Goal: Transaction & Acquisition: Book appointment/travel/reservation

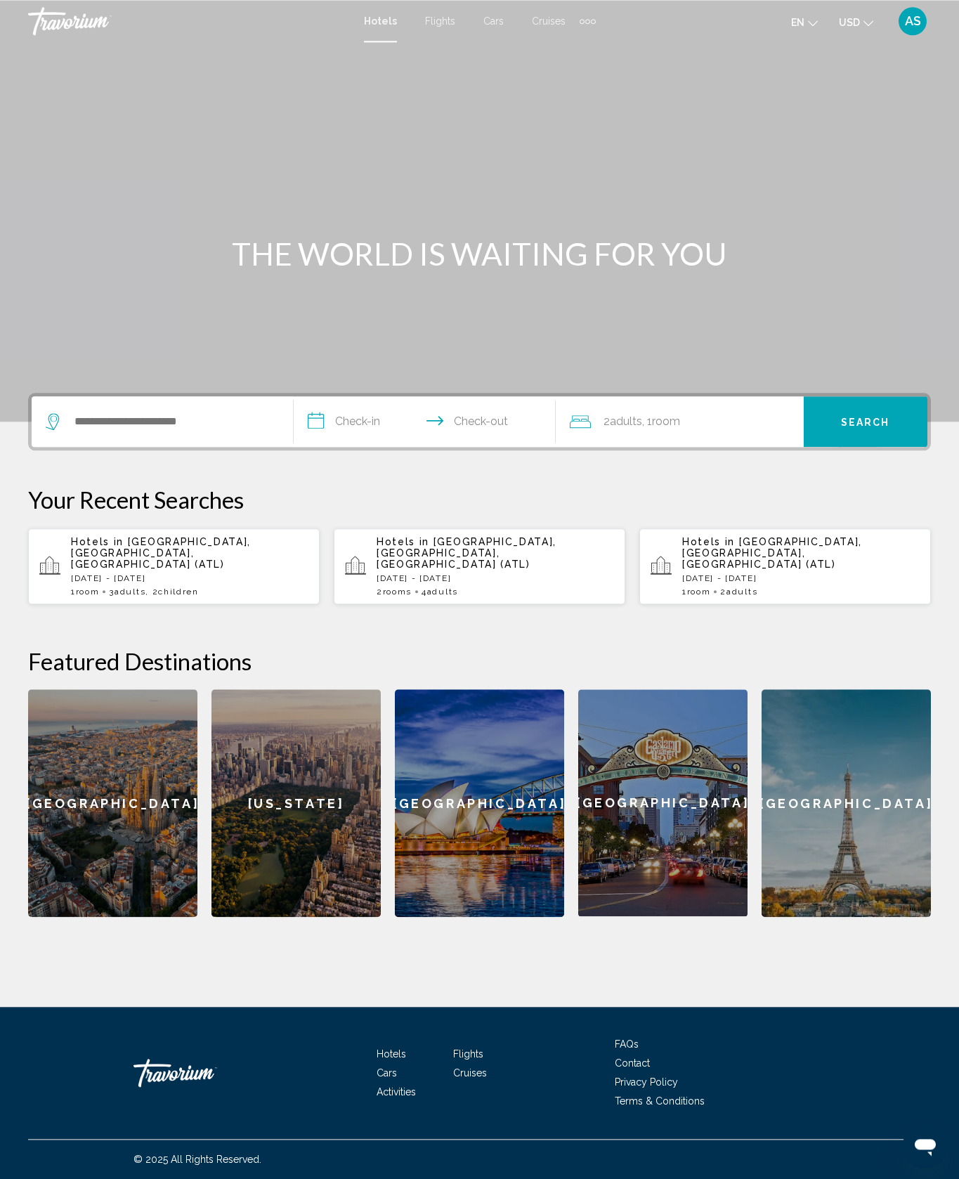
scroll to position [44, 0]
click at [877, 893] on div "[GEOGRAPHIC_DATA]" at bounding box center [846, 804] width 169 height 228
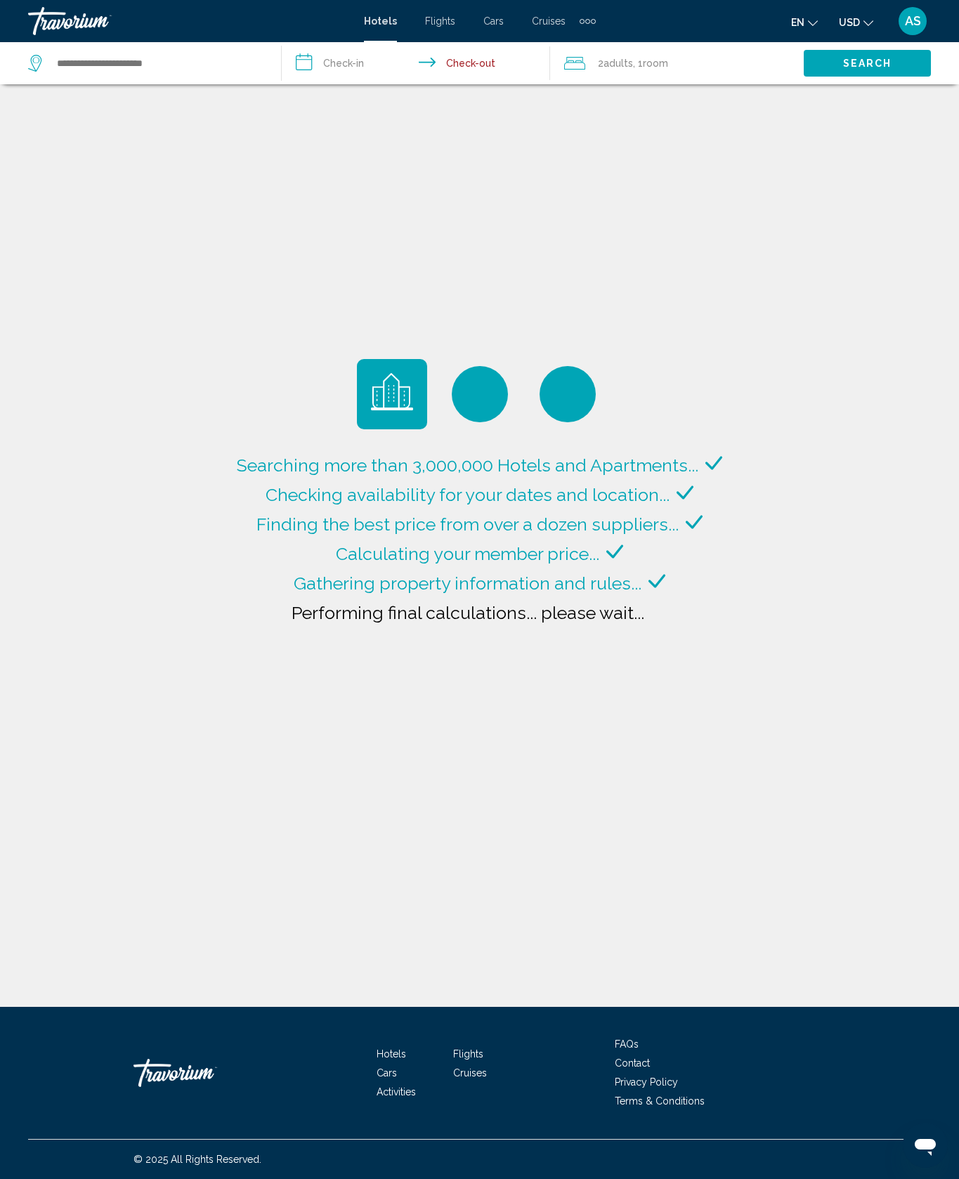
type input "**********"
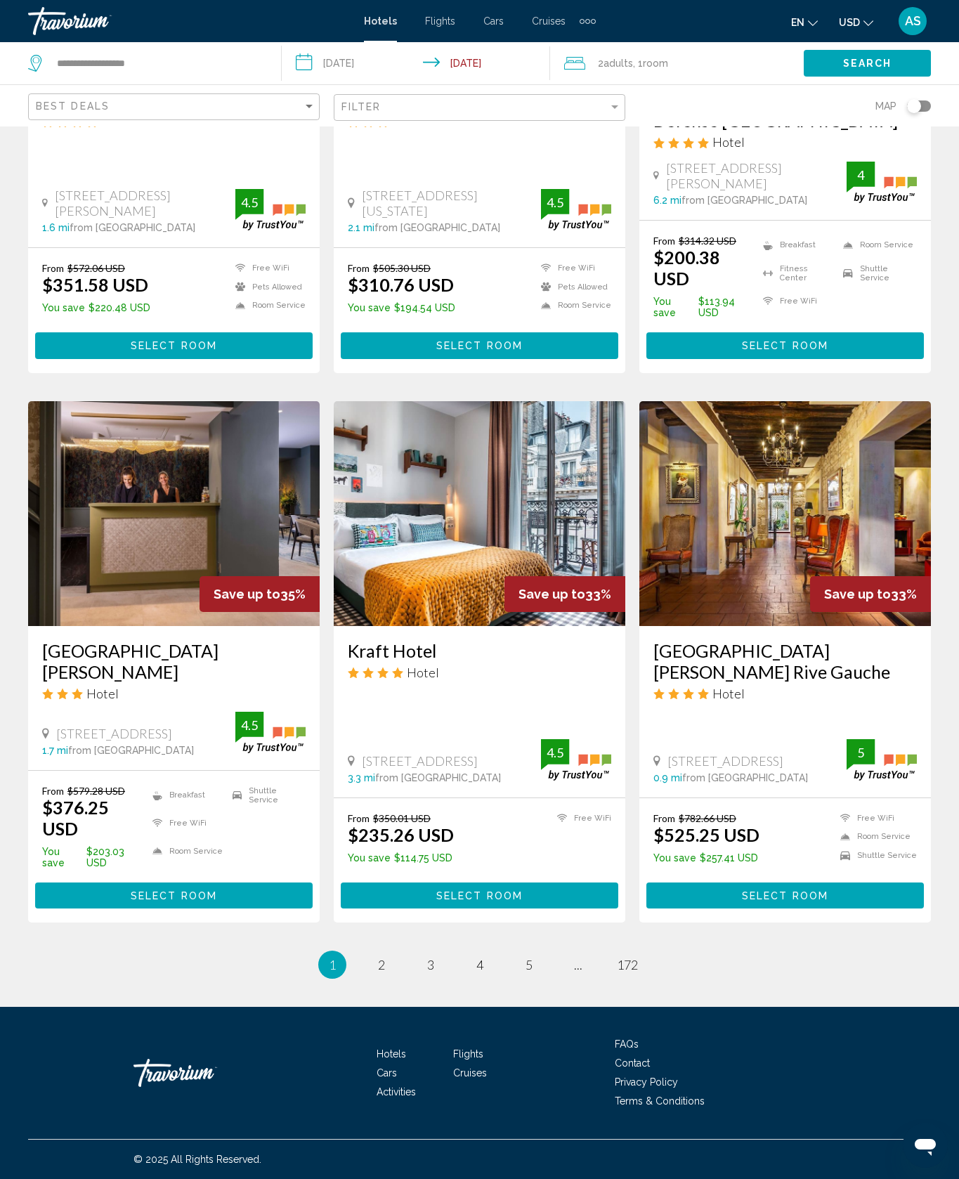
scroll to position [1707, 0]
click at [369, 978] on link "page 2" at bounding box center [381, 965] width 25 height 25
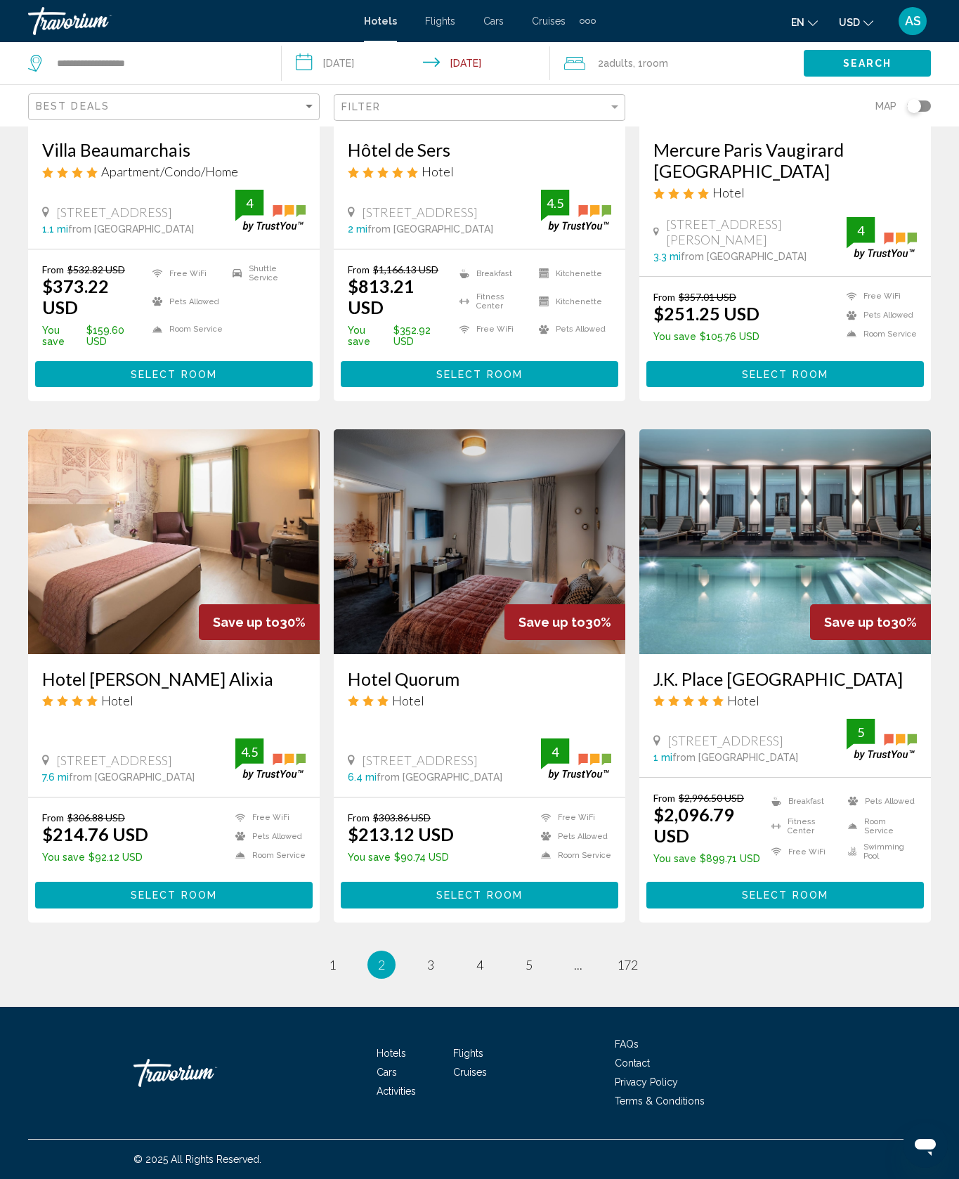
scroll to position [1835, 0]
click at [427, 973] on span "3" at bounding box center [430, 964] width 7 height 15
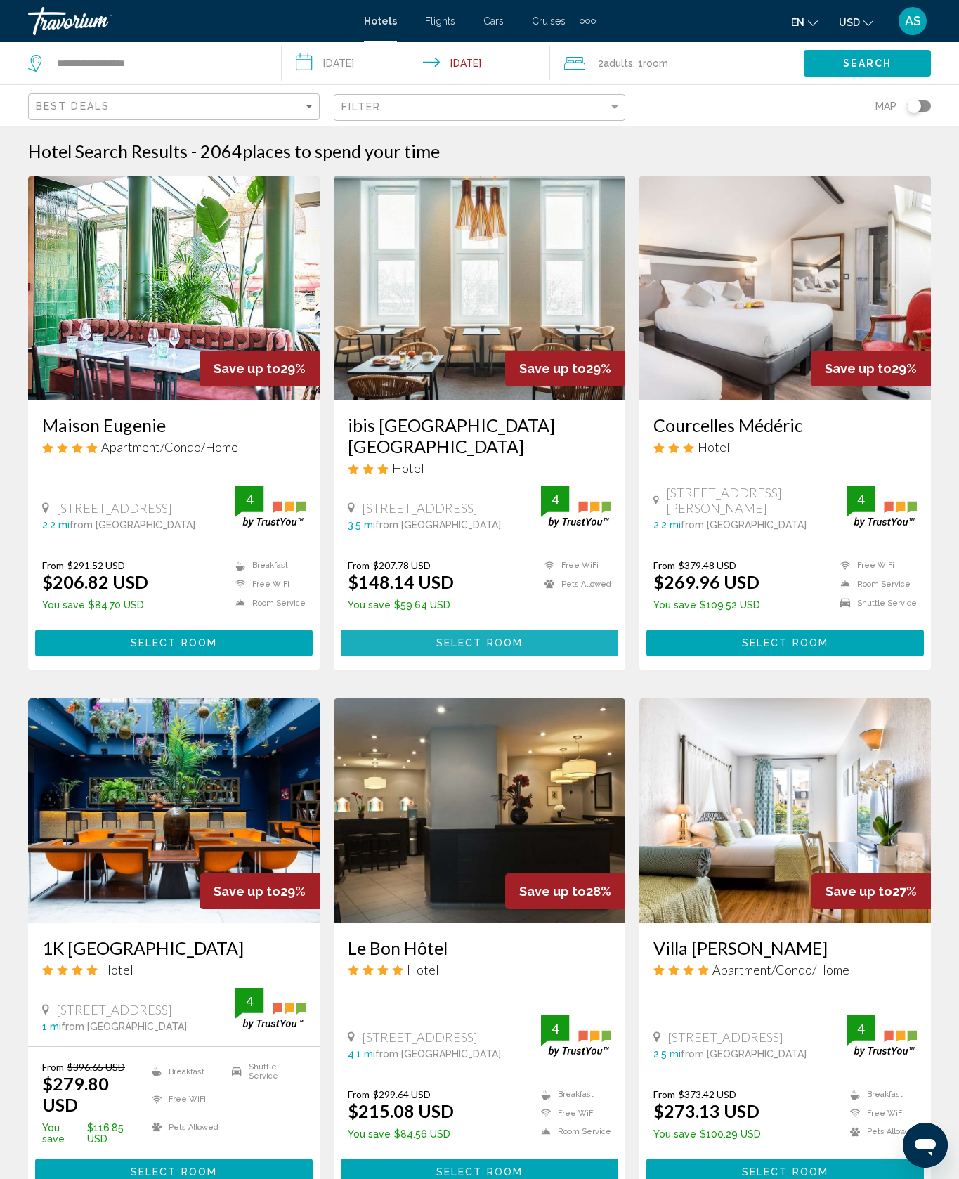
click at [593, 656] on button "Select Room" at bounding box center [480, 643] width 278 height 26
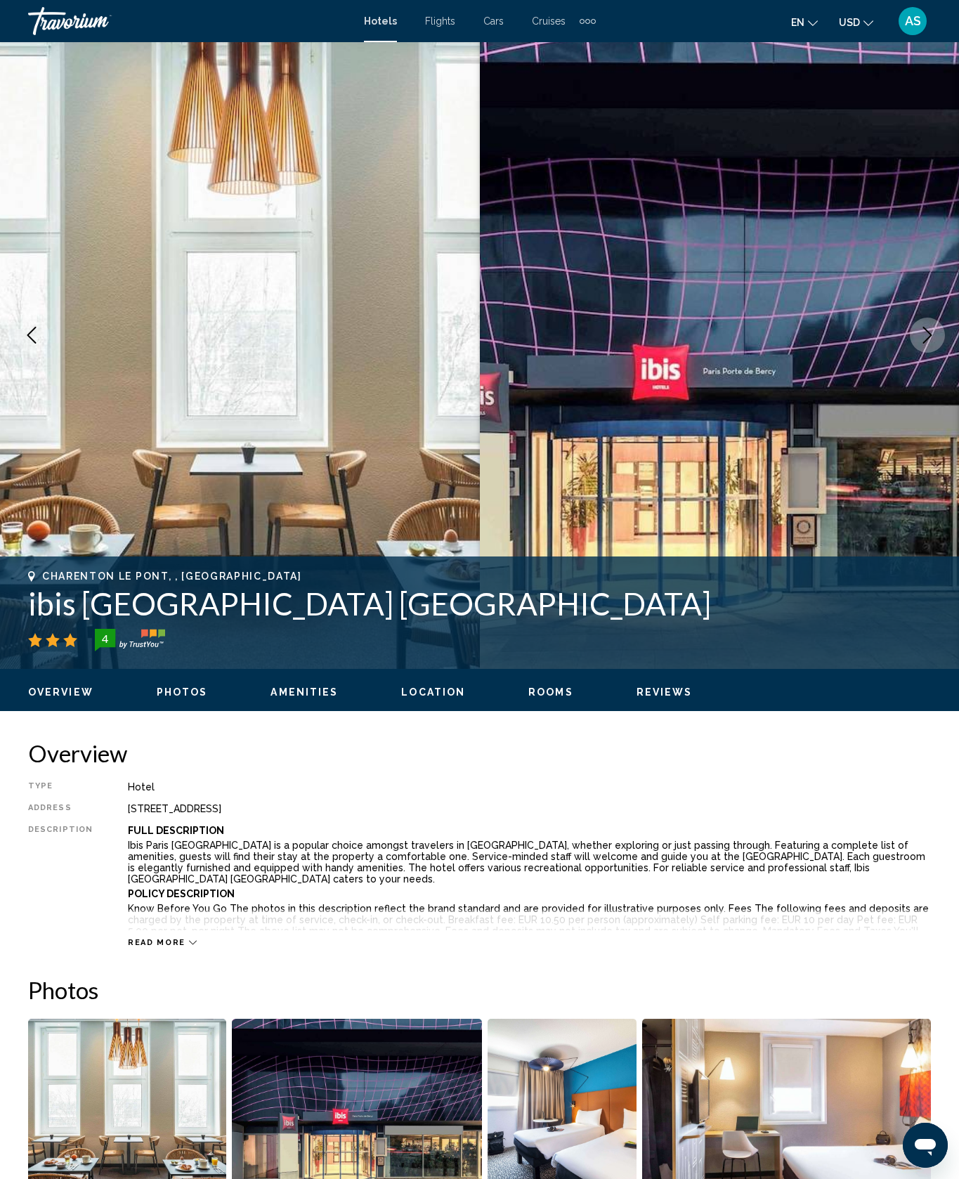
scroll to position [44, 0]
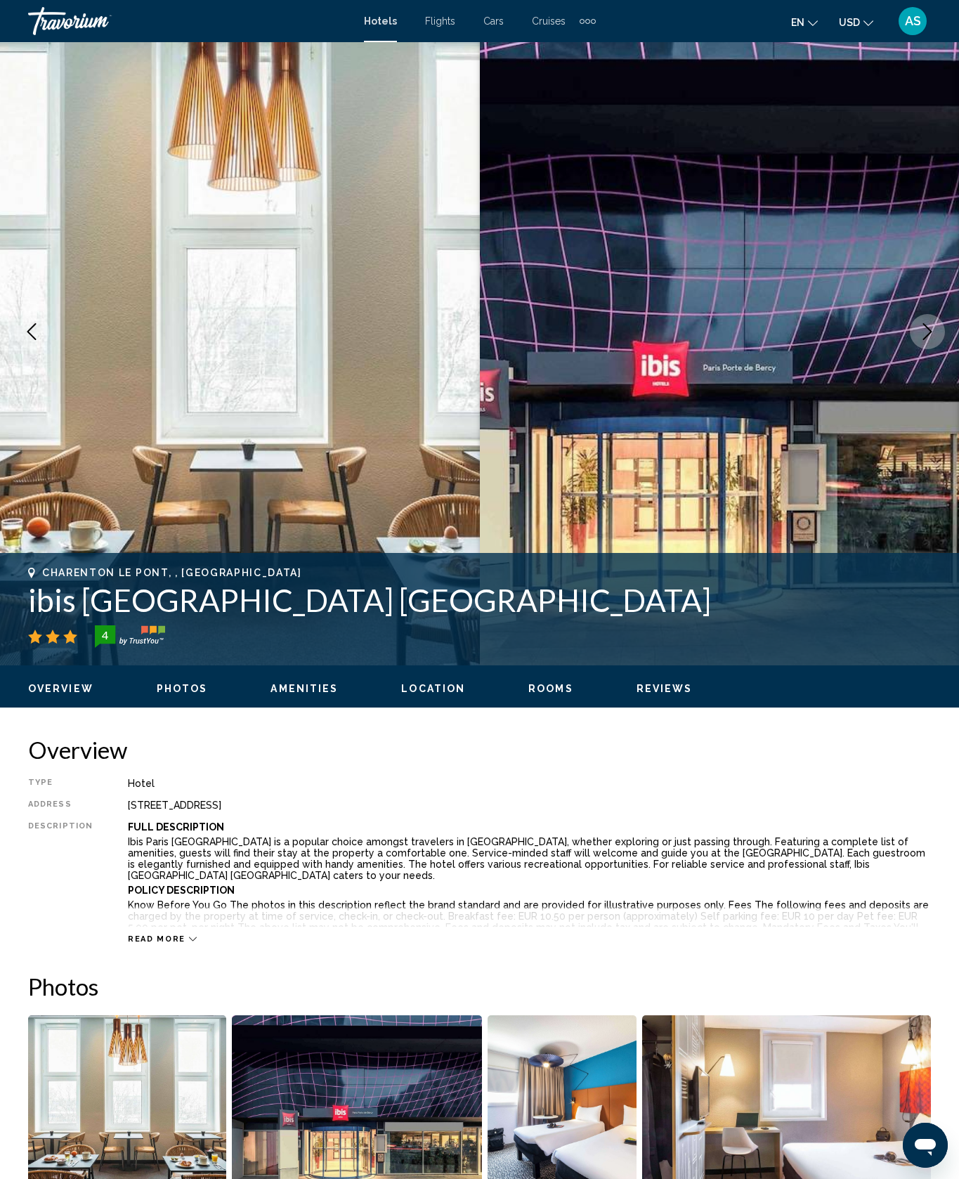
click at [910, 349] on button "Next image" at bounding box center [927, 331] width 35 height 35
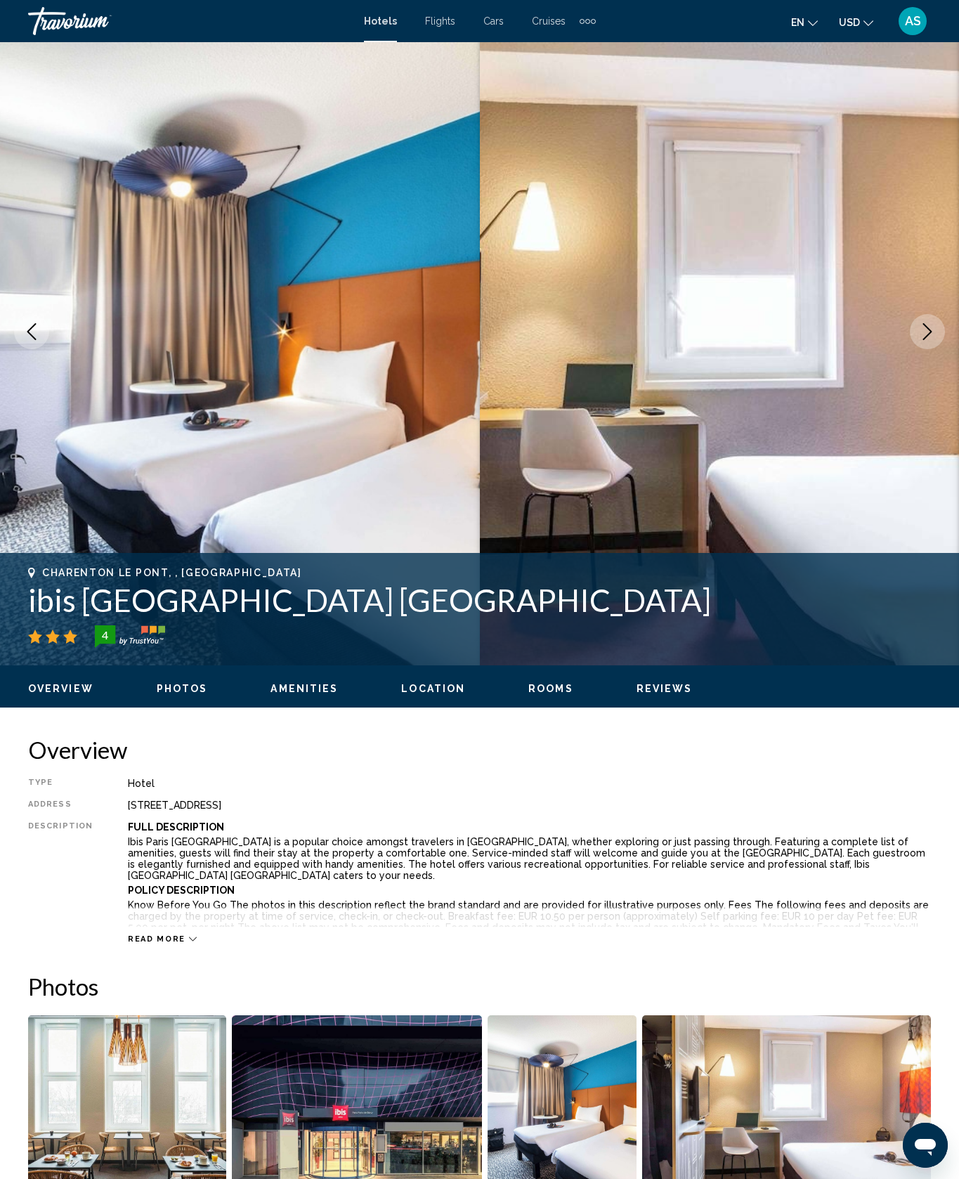
click at [930, 349] on button "Next image" at bounding box center [927, 331] width 35 height 35
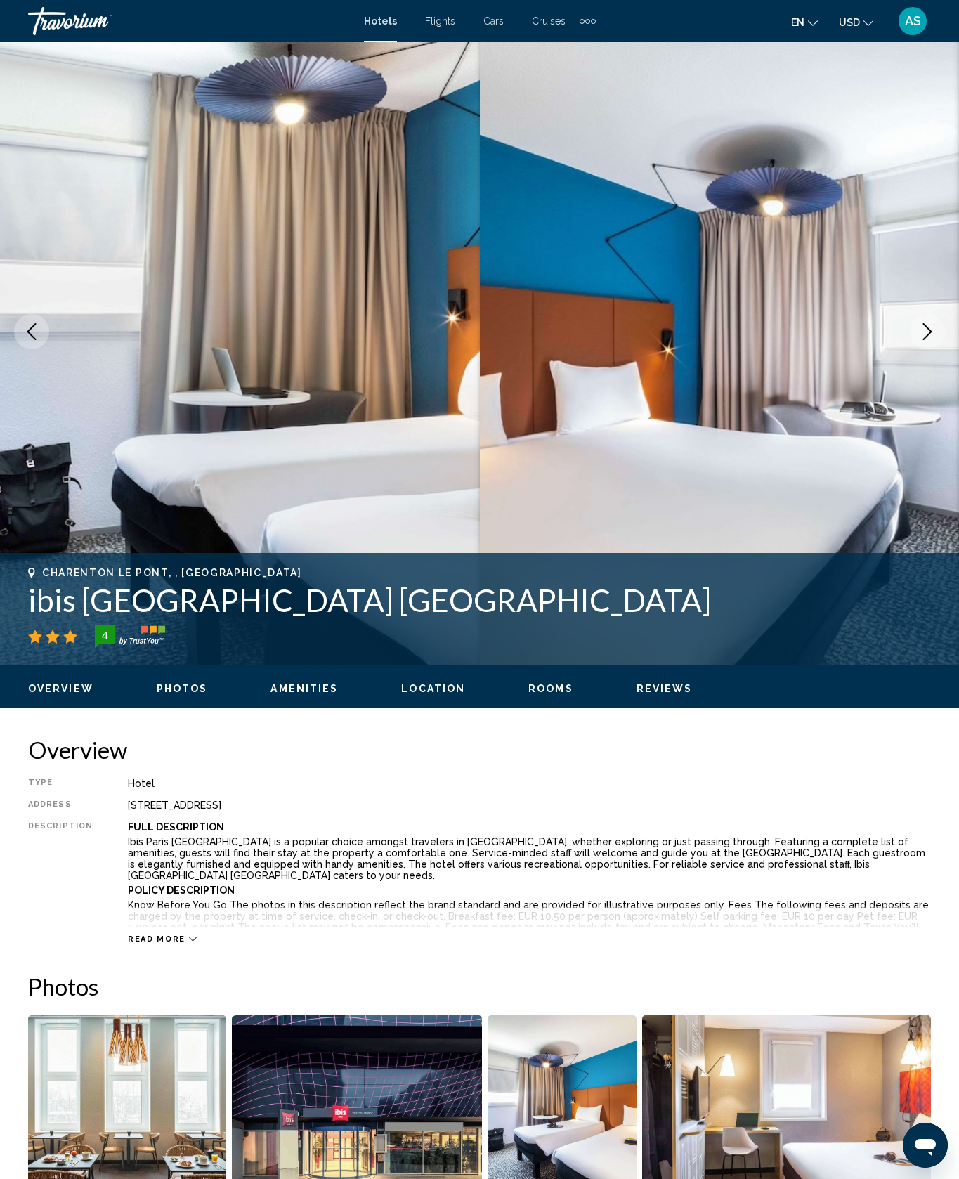
click at [936, 349] on button "Next image" at bounding box center [927, 331] width 35 height 35
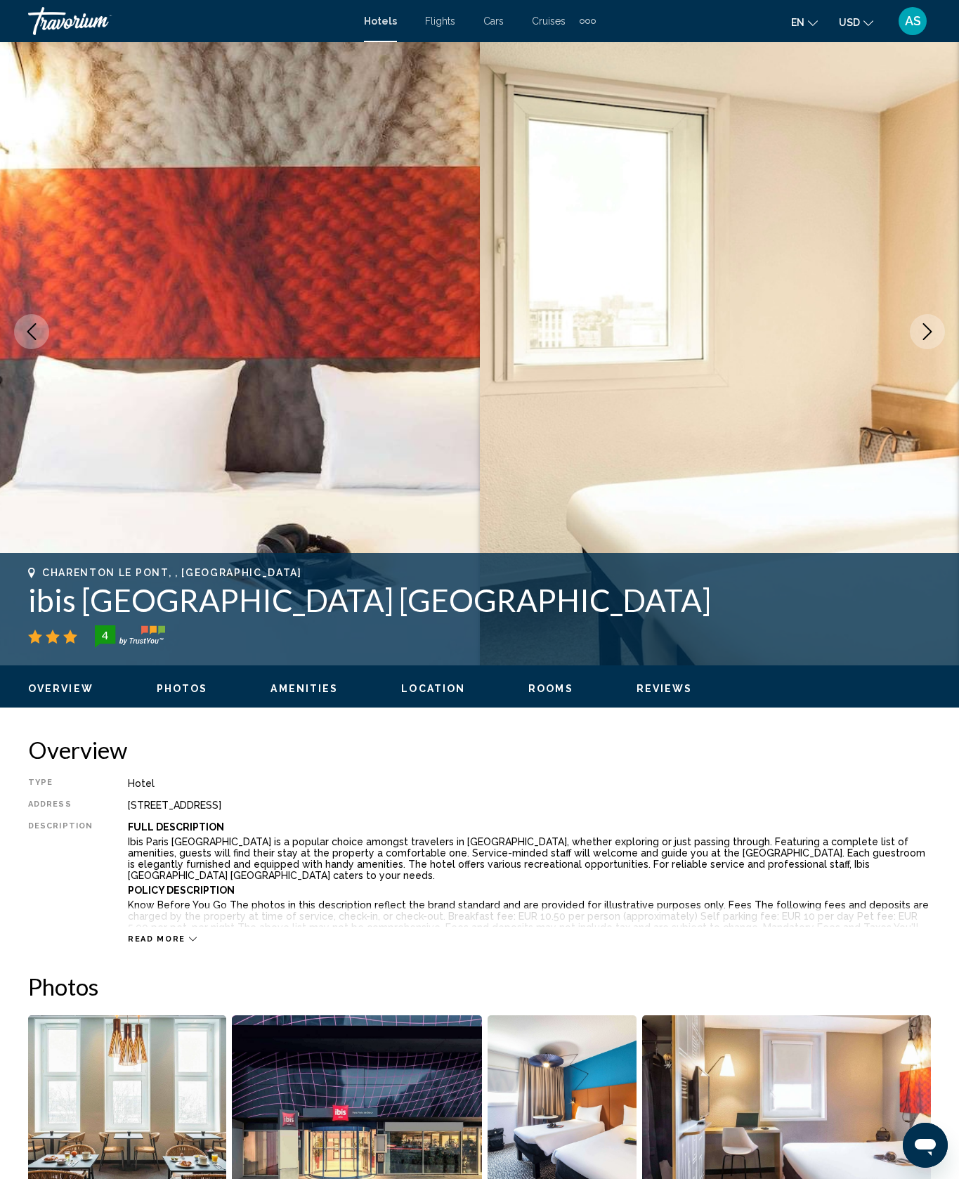
click at [950, 419] on img "Main content" at bounding box center [720, 332] width 480 height 668
click at [929, 349] on button "Next image" at bounding box center [927, 331] width 35 height 35
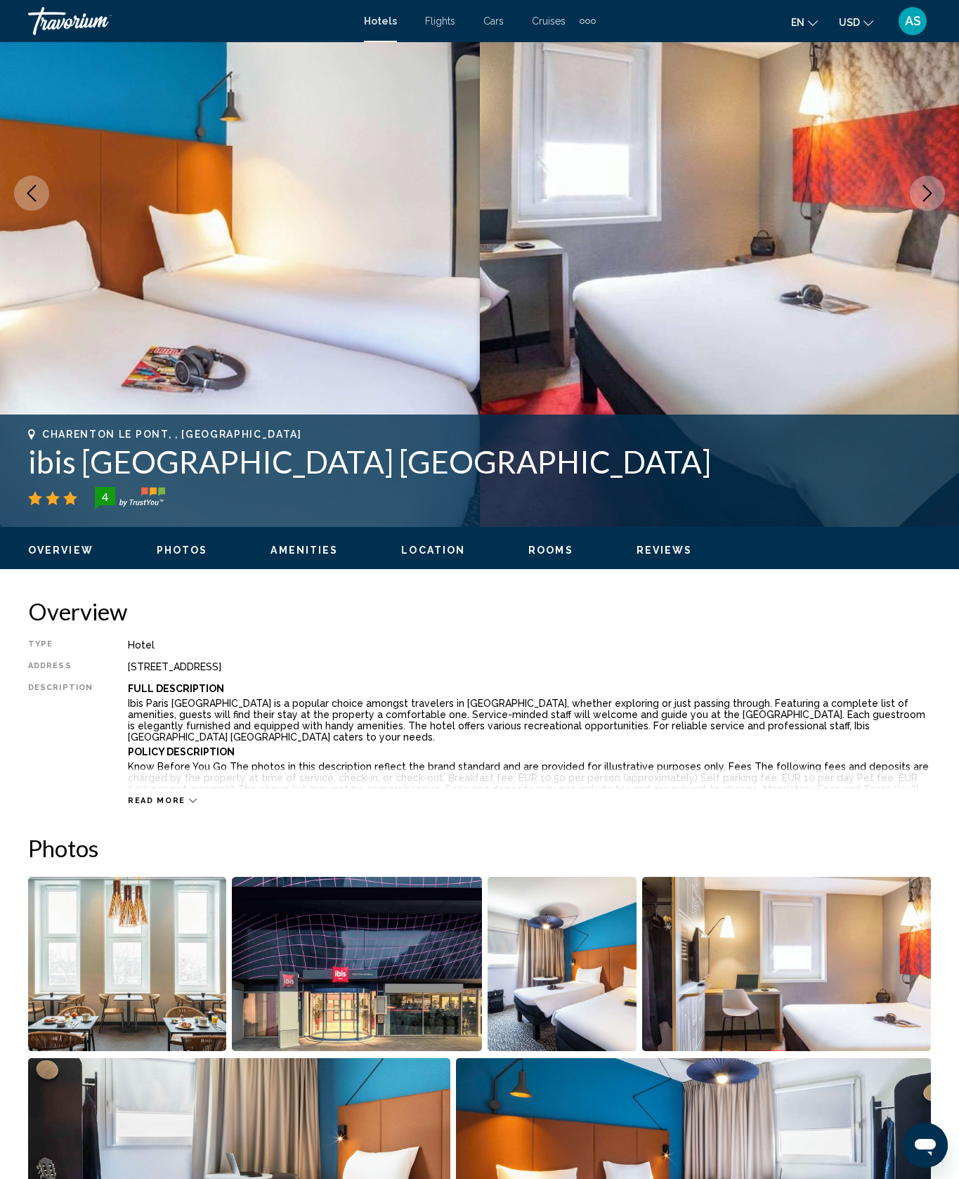
scroll to position [0, 0]
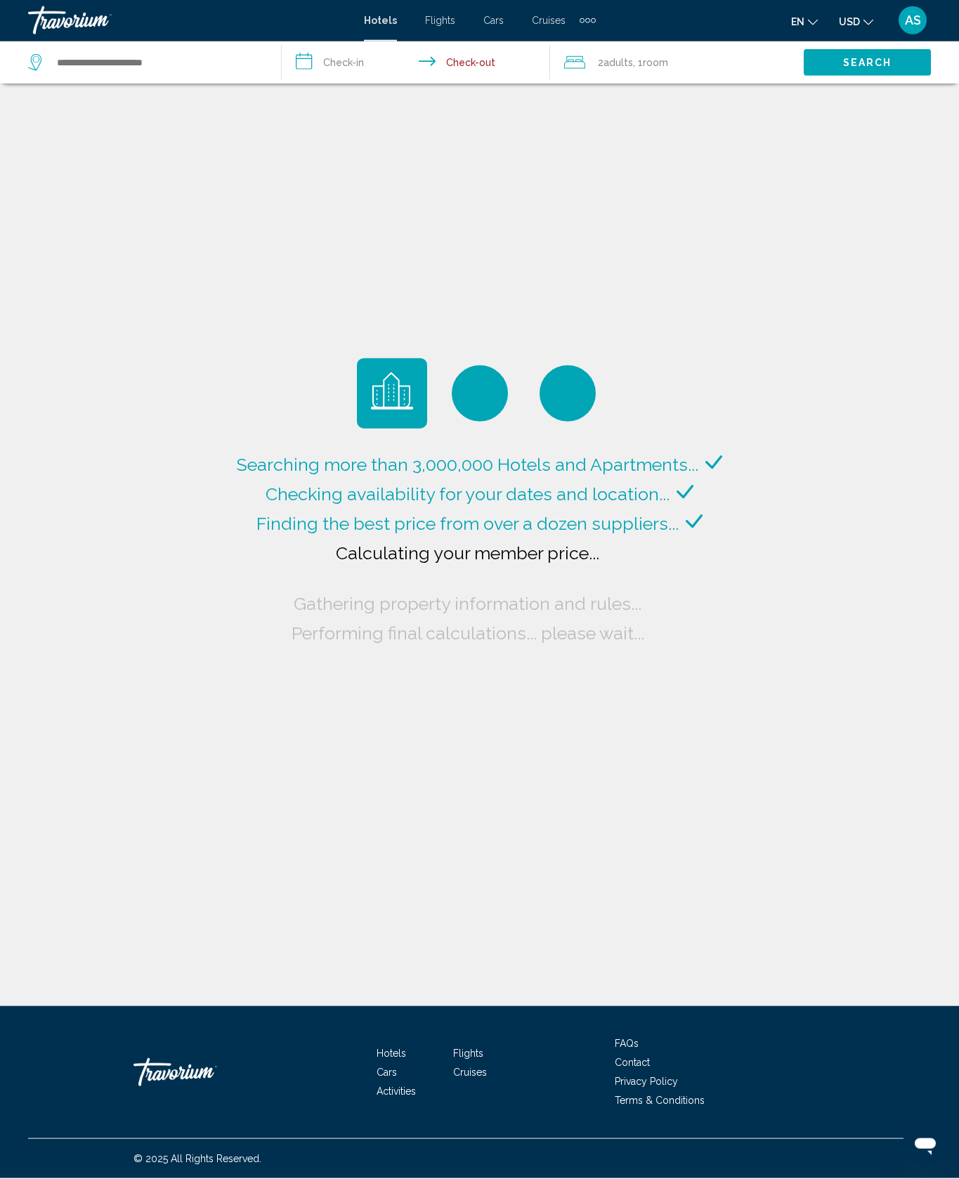
scroll to position [60, 0]
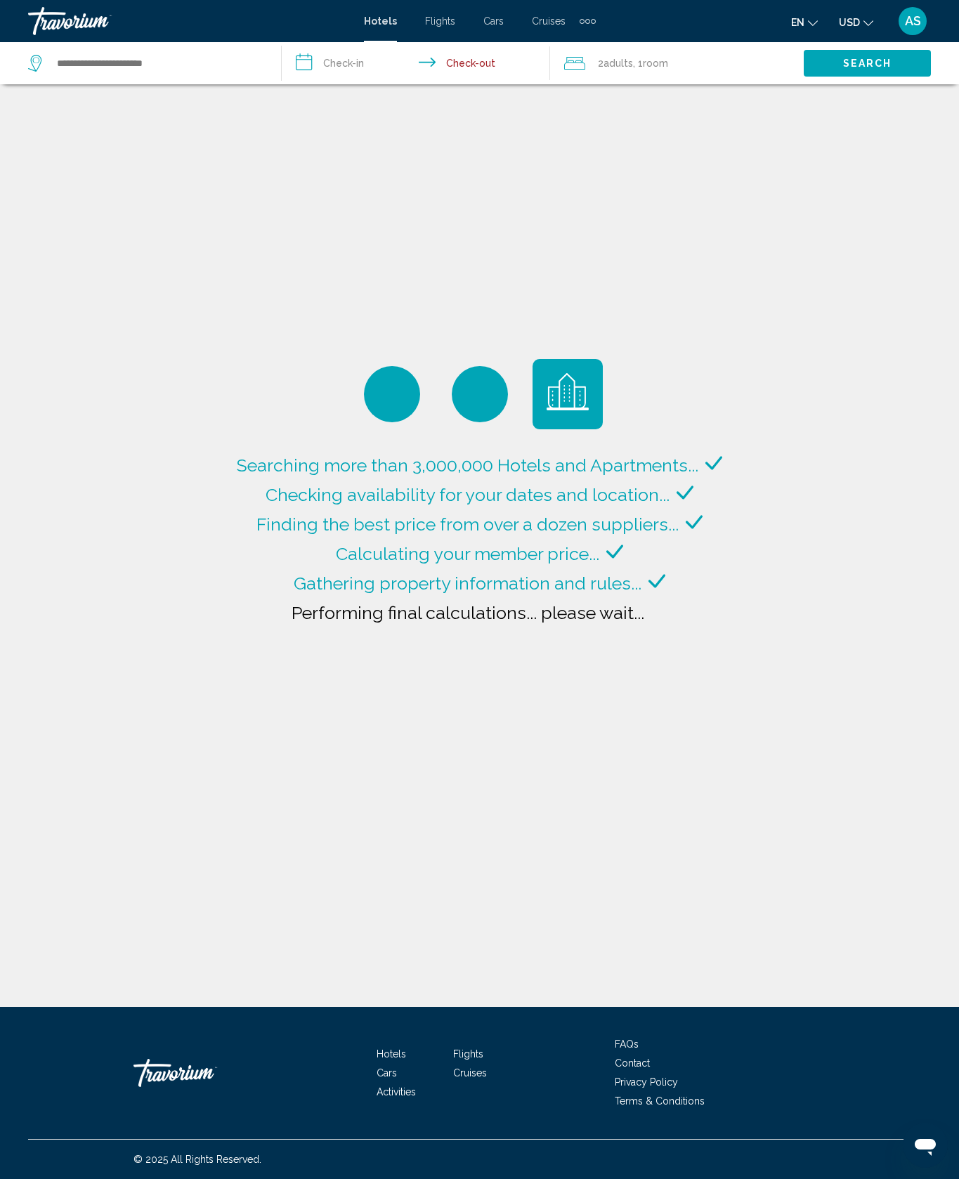
type input "**********"
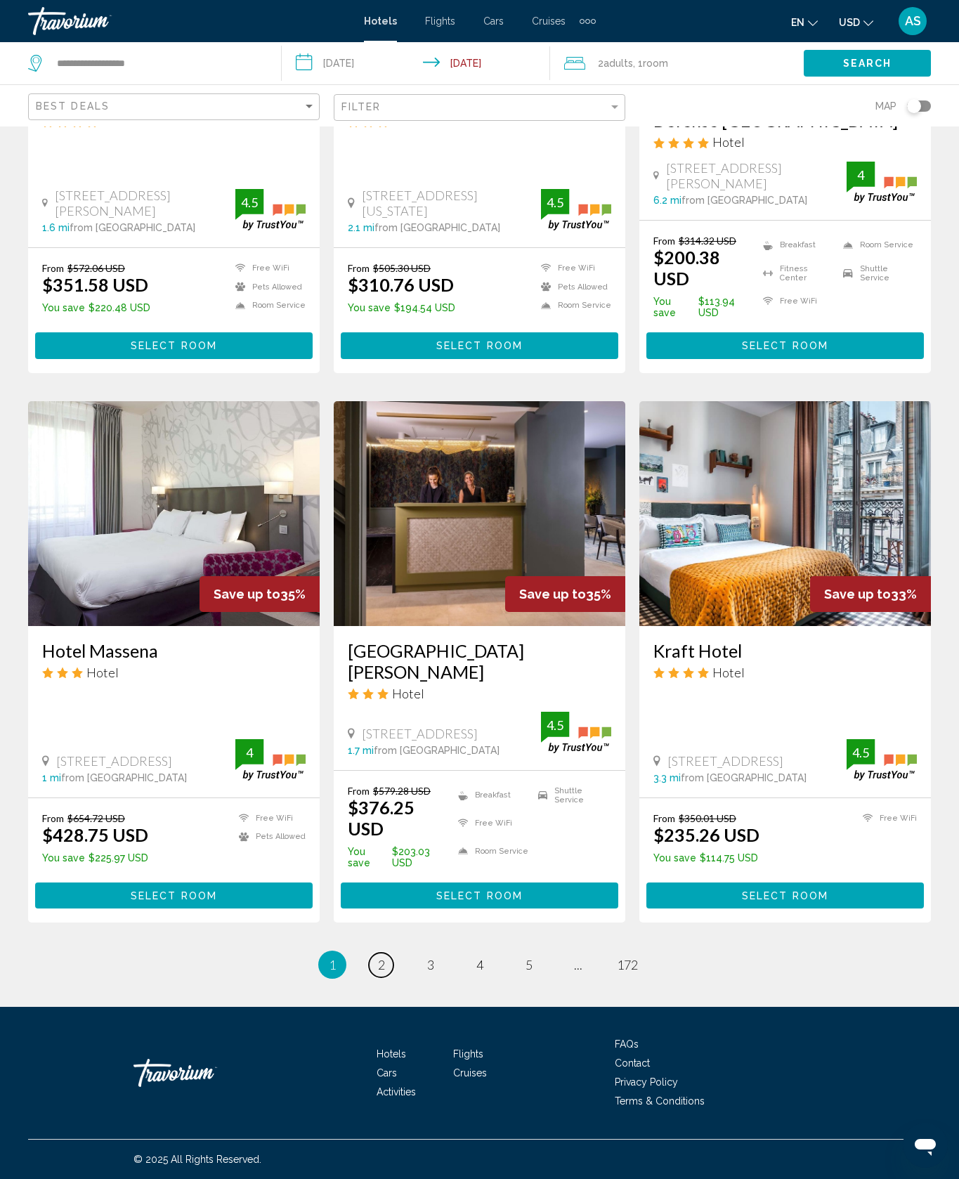
click at [369, 978] on link "page 2" at bounding box center [381, 965] width 25 height 25
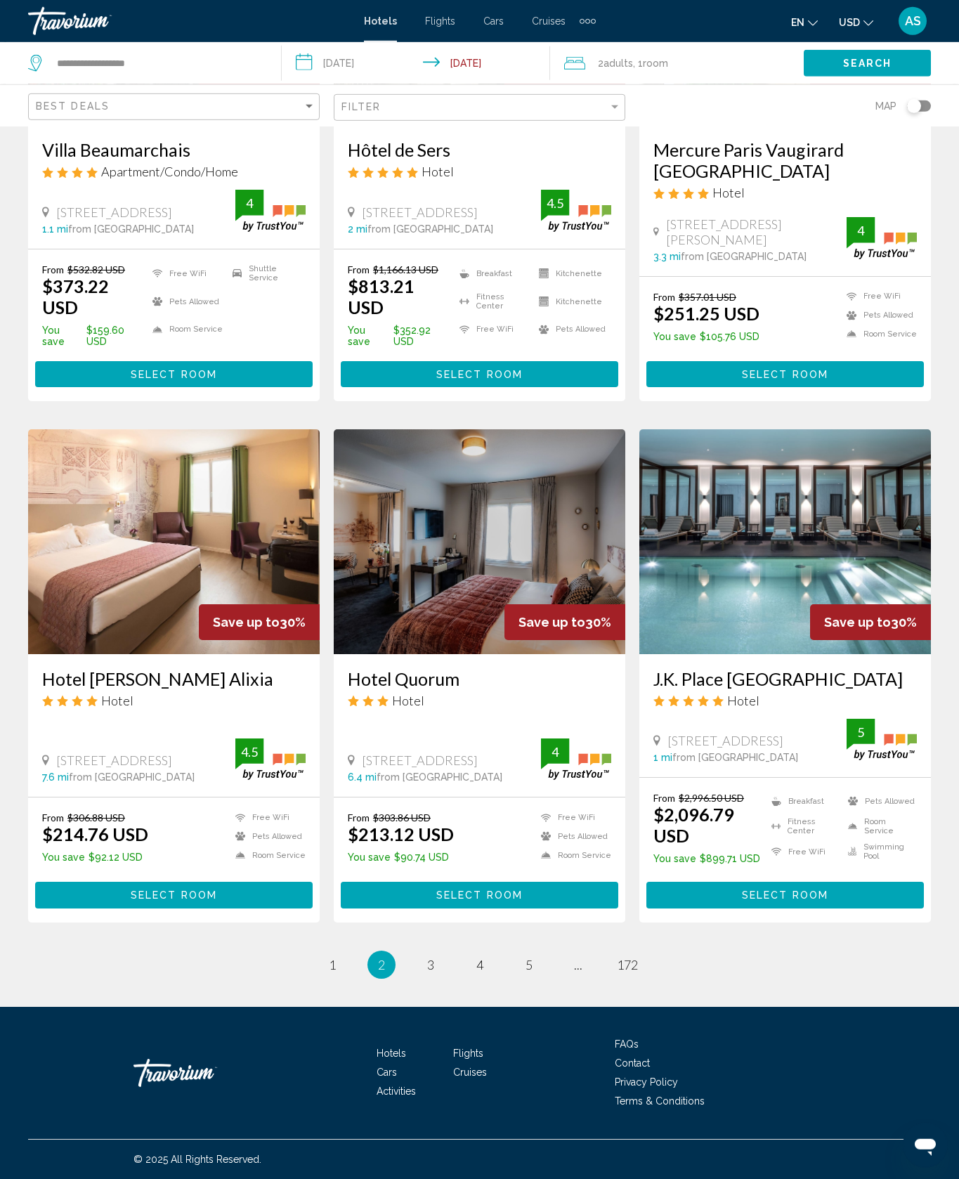
scroll to position [1285, 0]
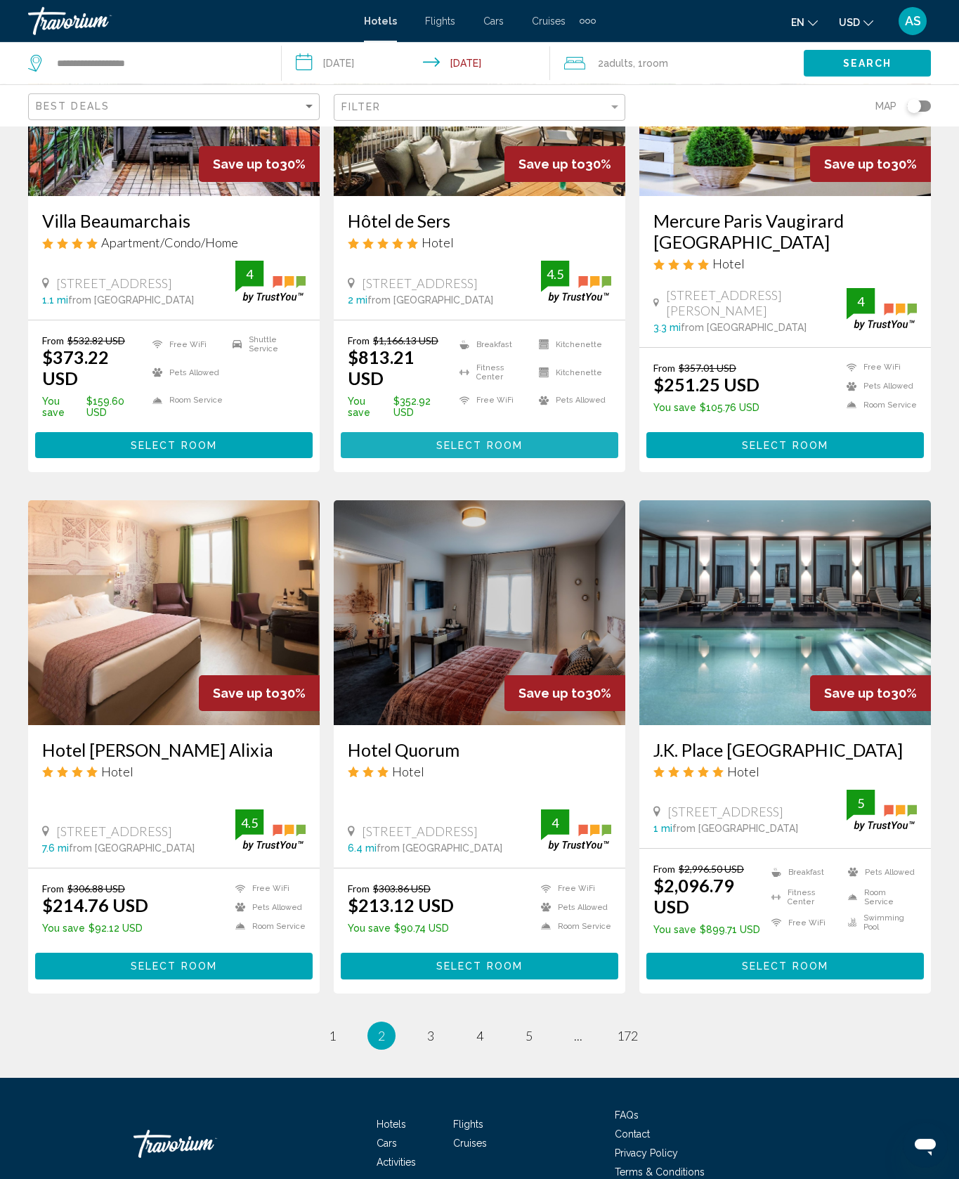
click at [571, 458] on button "Select Room" at bounding box center [480, 445] width 278 height 26
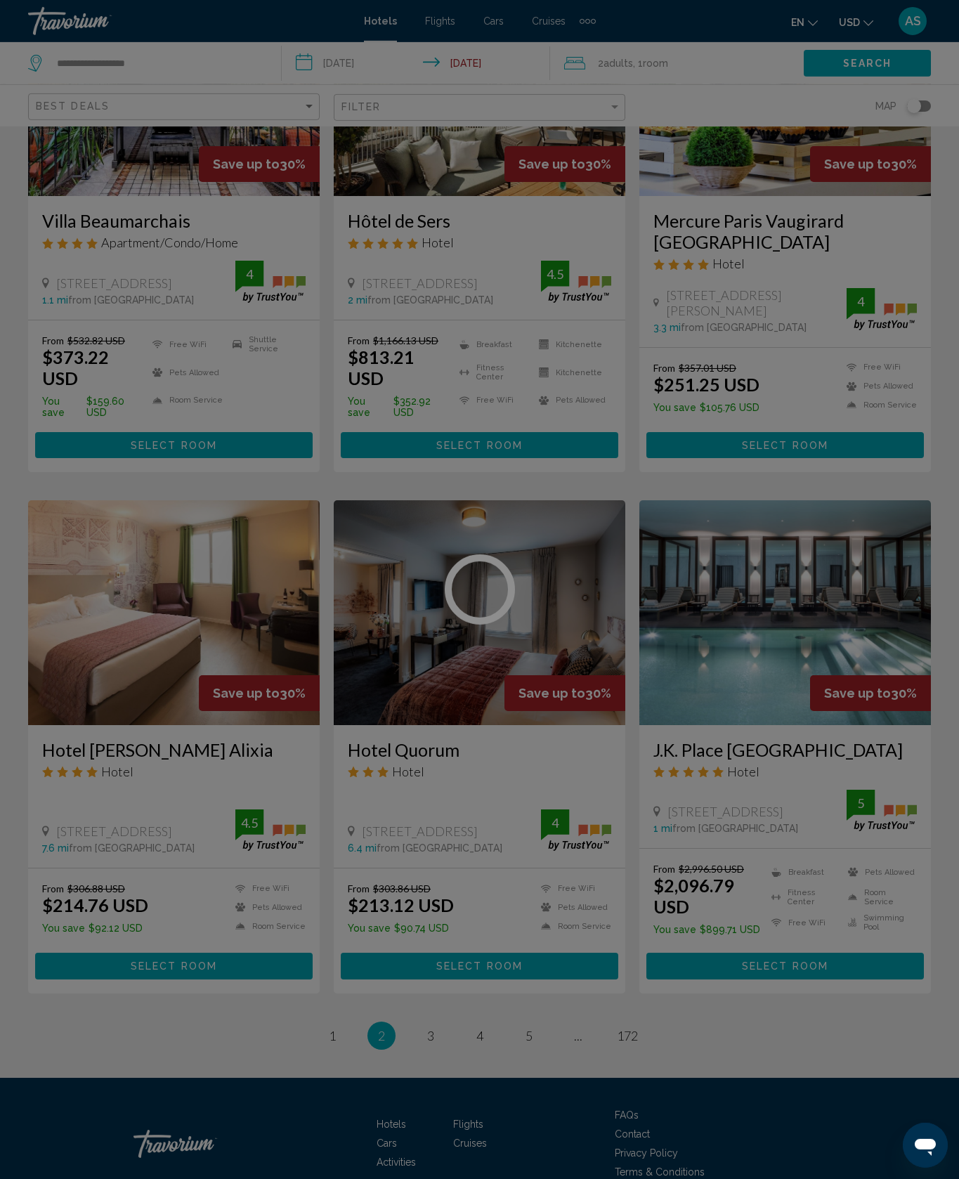
scroll to position [60, 0]
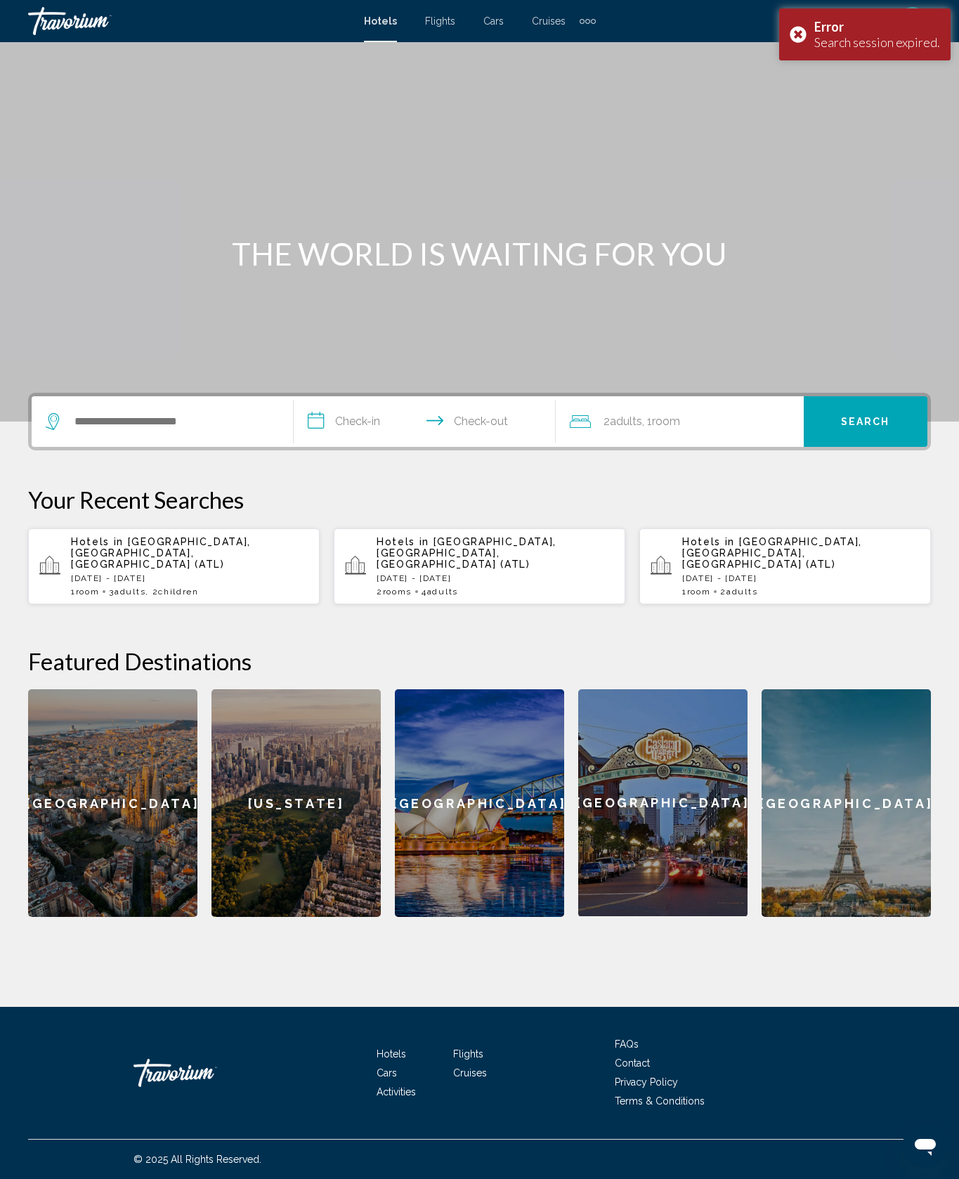
click at [678, 854] on div "[GEOGRAPHIC_DATA]" at bounding box center [662, 803] width 169 height 227
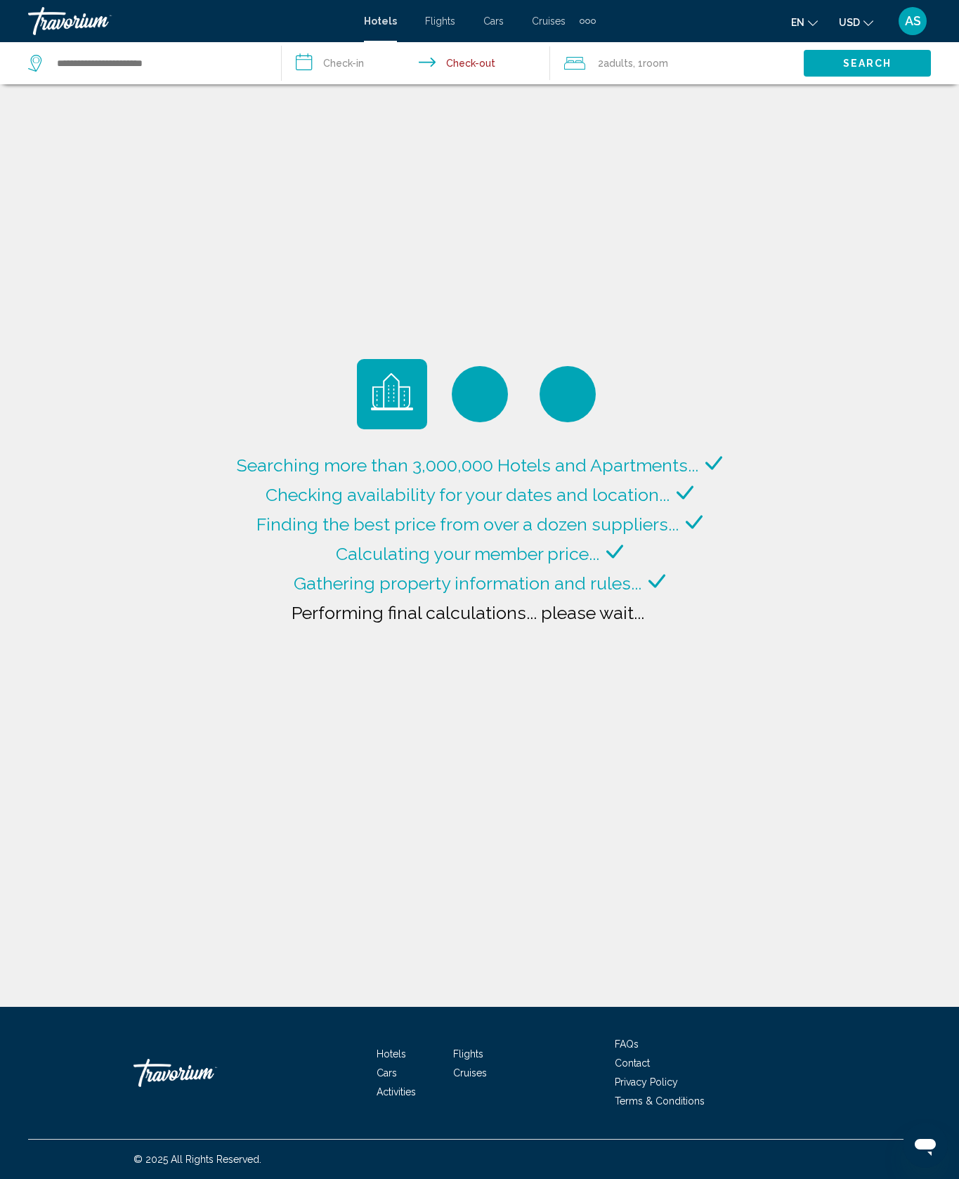
type input "**********"
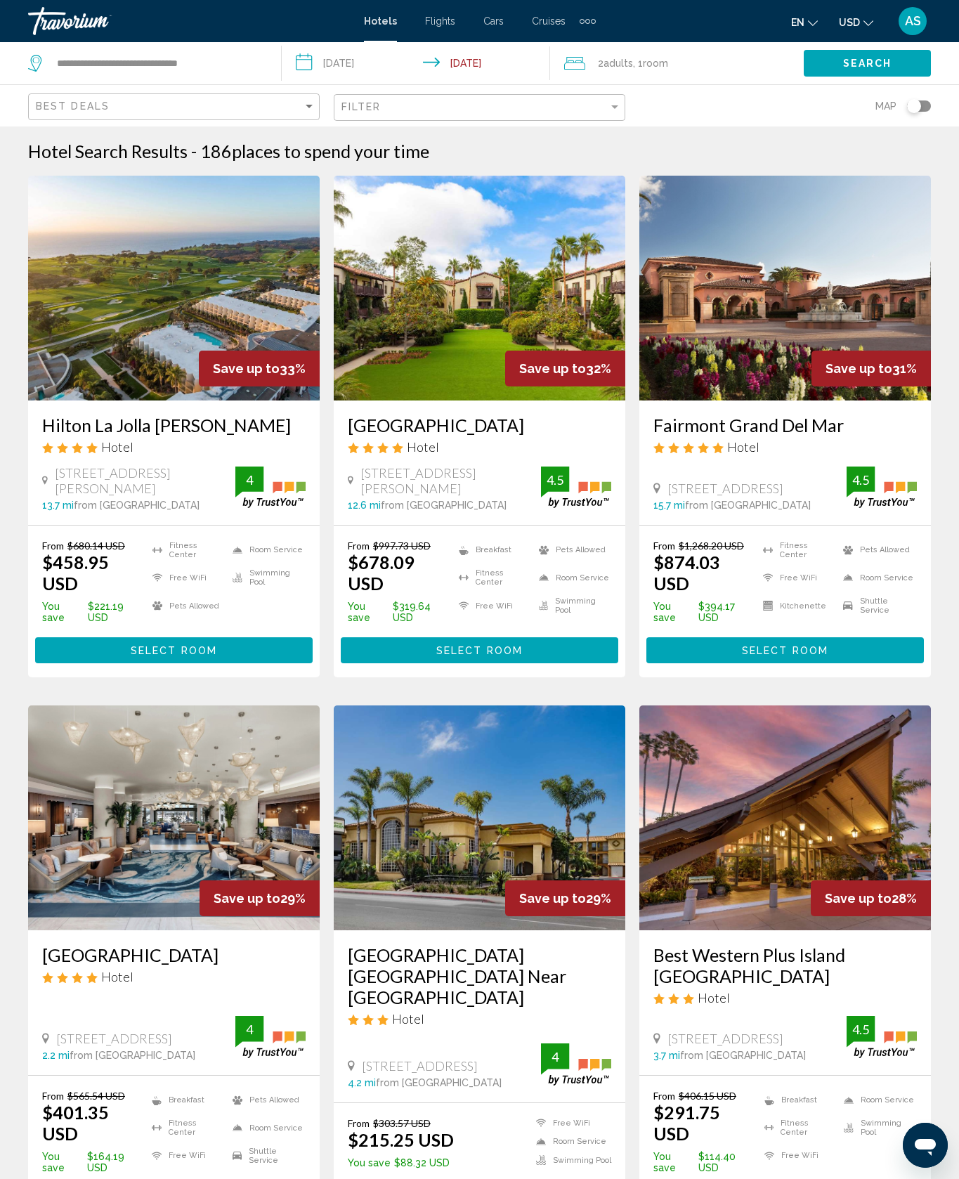
click at [566, 664] on button "Select Room" at bounding box center [480, 651] width 278 height 26
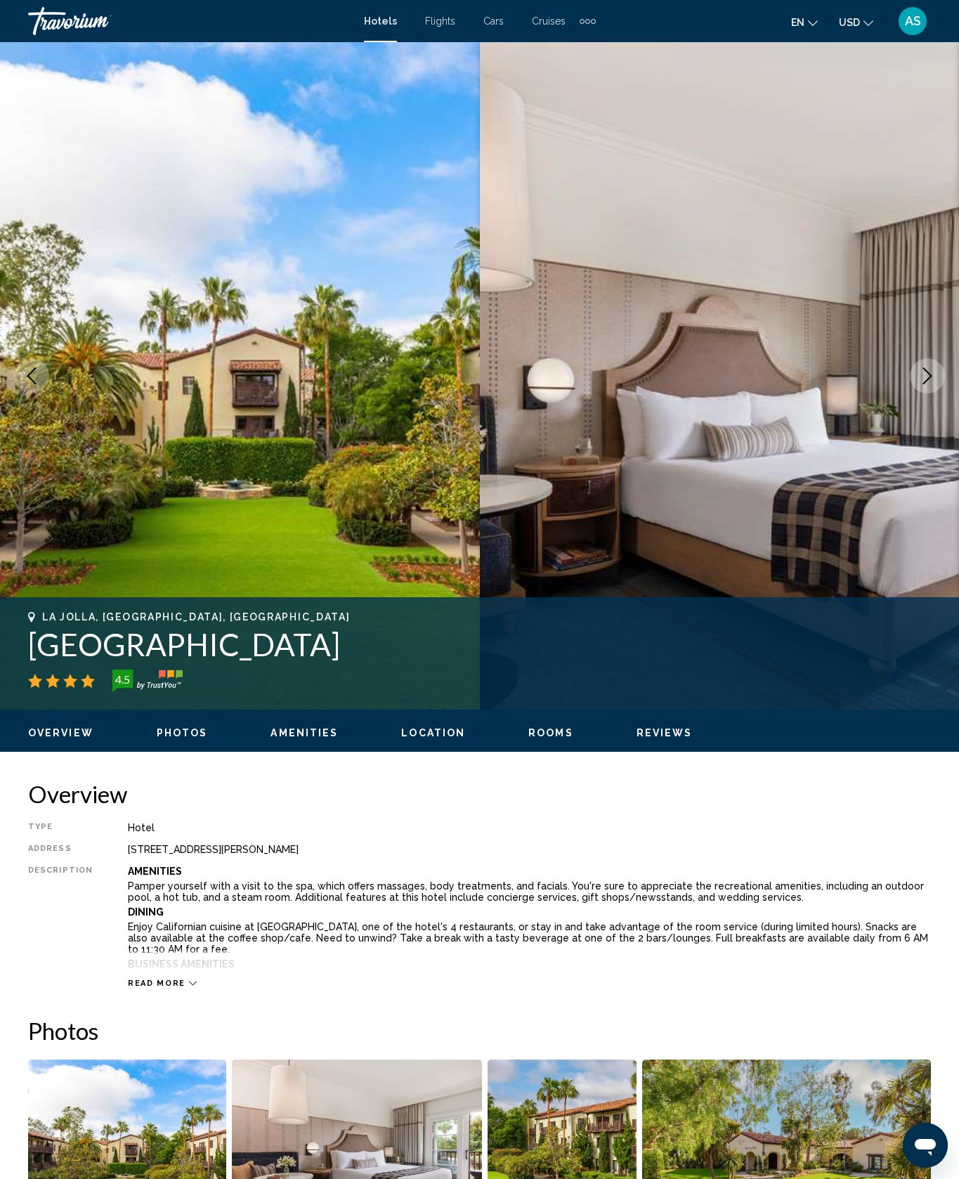
click at [924, 394] on button "Next image" at bounding box center [927, 375] width 35 height 35
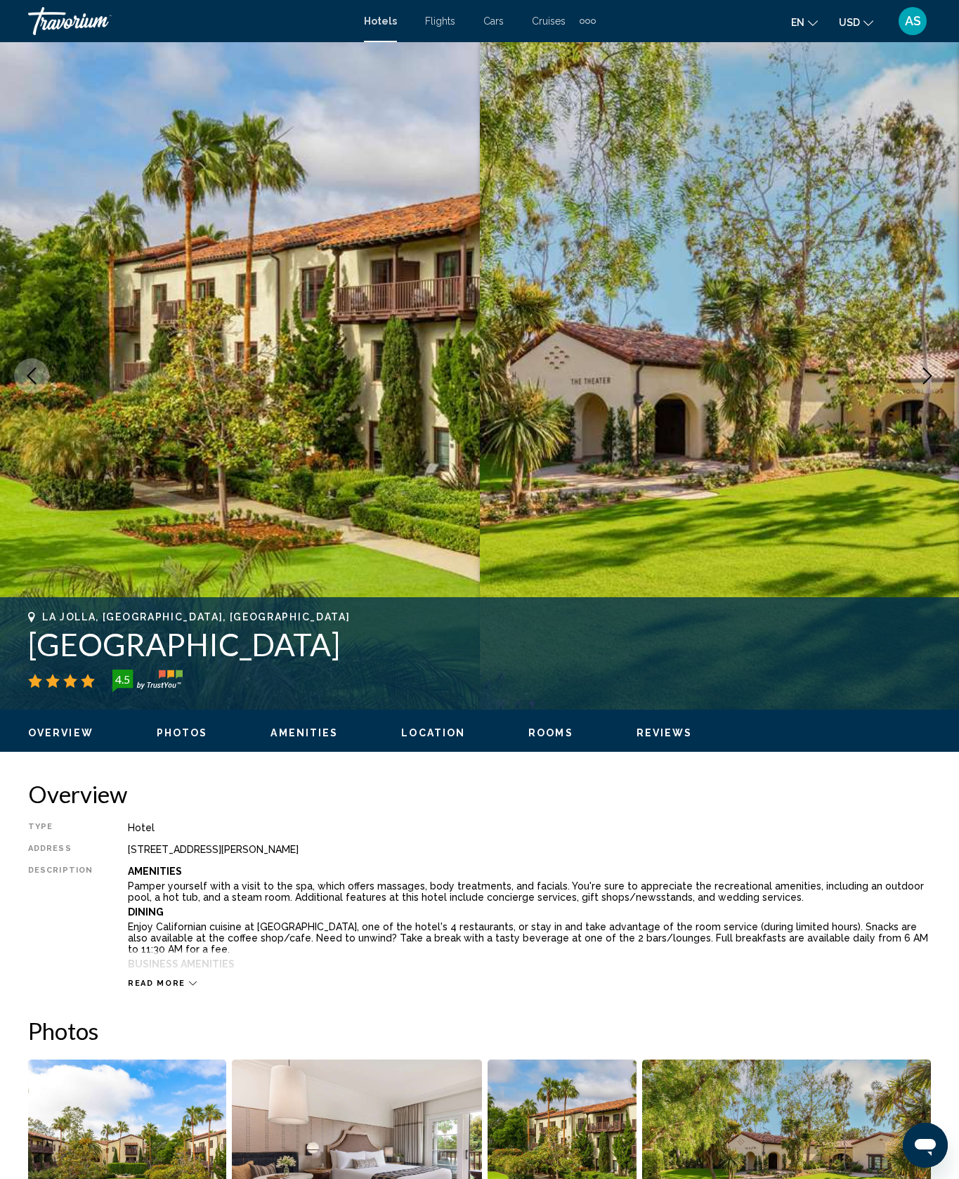
click at [925, 394] on button "Next image" at bounding box center [927, 375] width 35 height 35
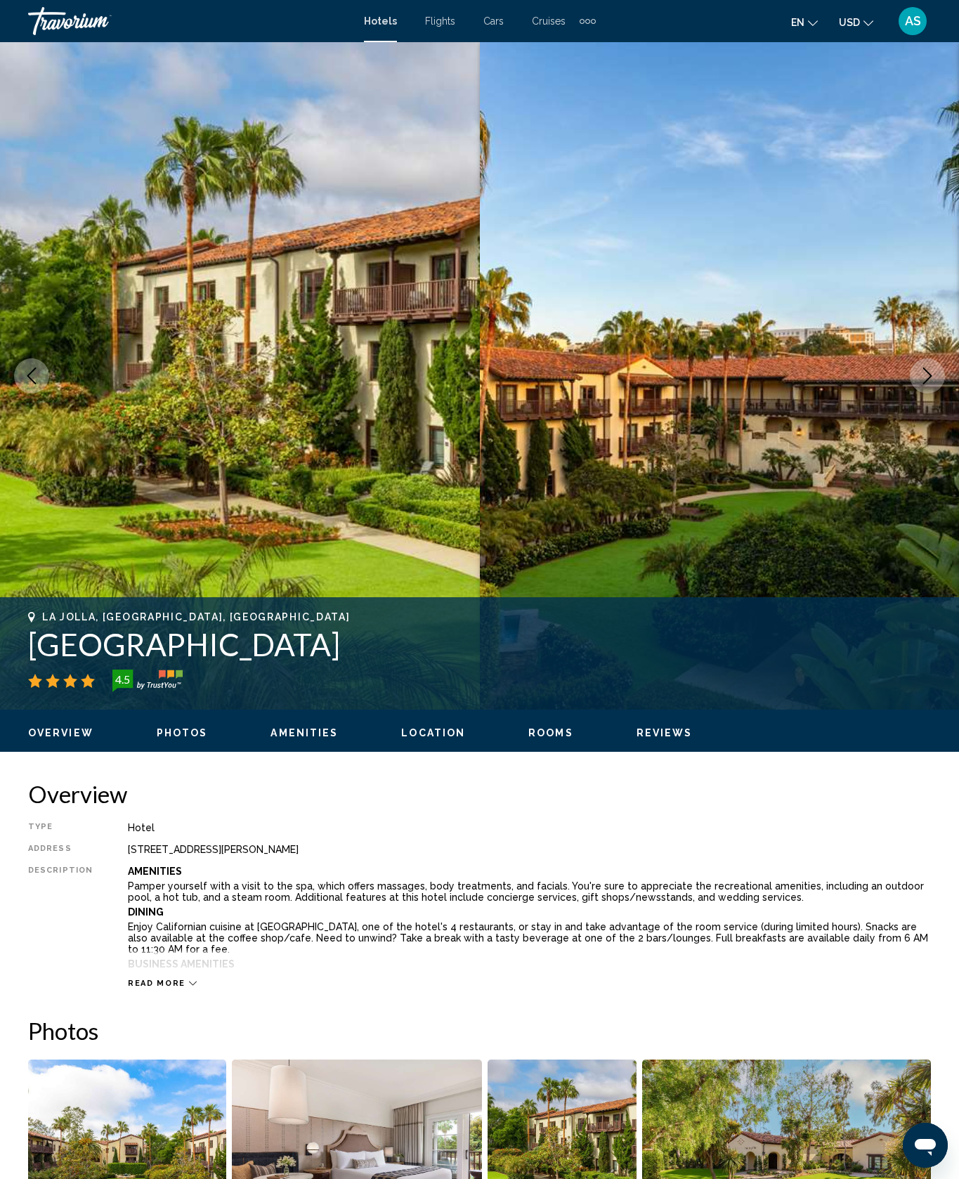
click at [914, 394] on button "Next image" at bounding box center [927, 375] width 35 height 35
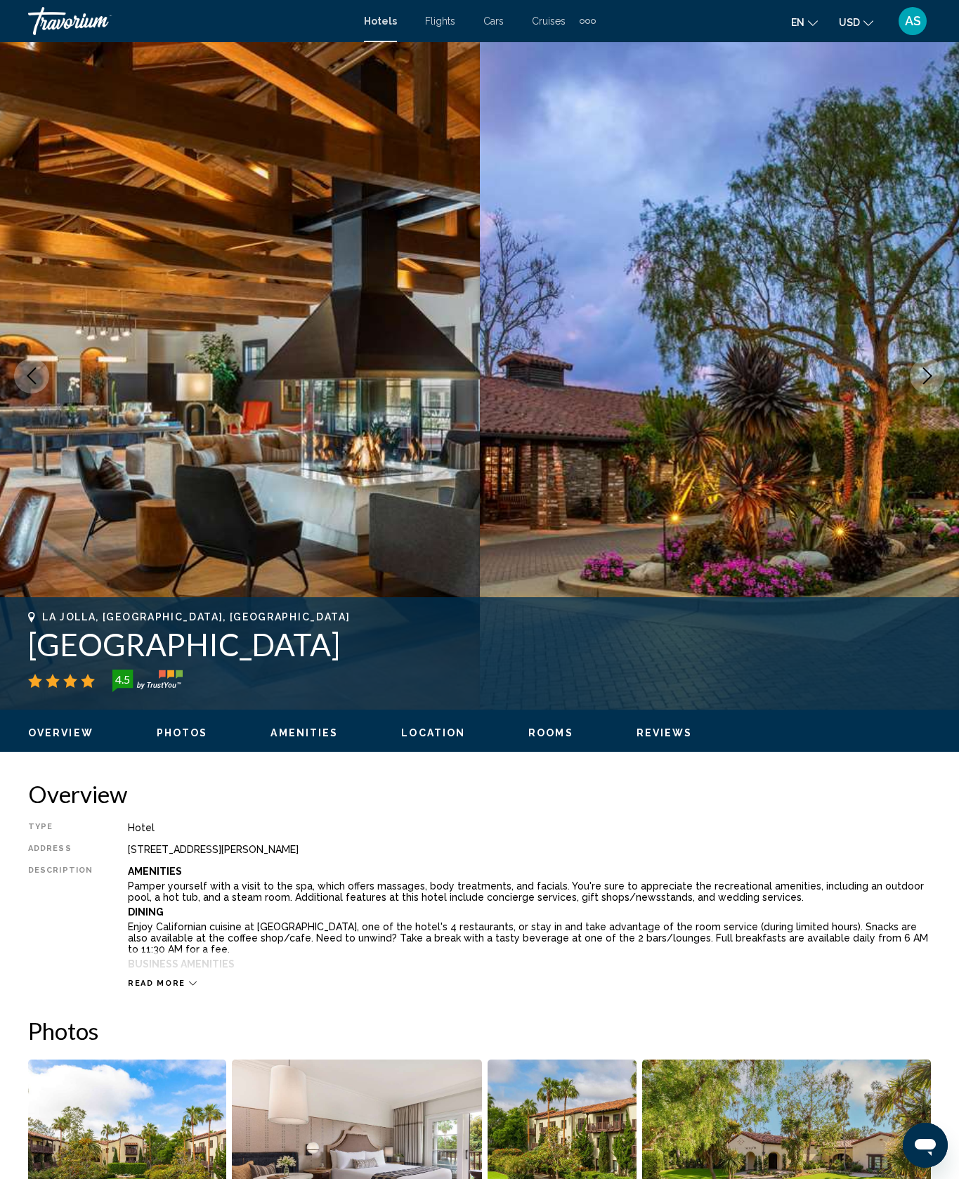
click at [910, 394] on button "Next image" at bounding box center [927, 375] width 35 height 35
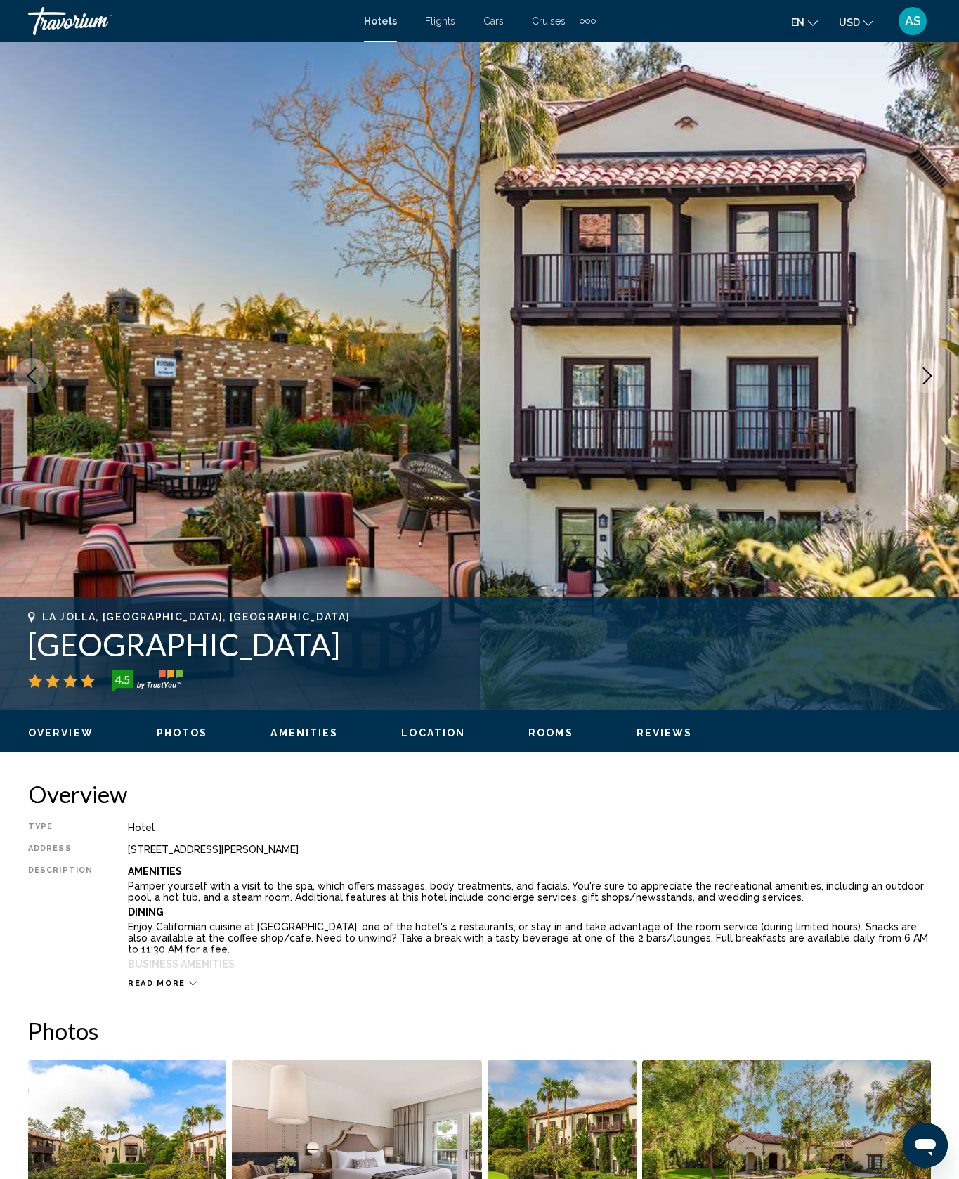
click at [910, 394] on button "Next image" at bounding box center [927, 375] width 35 height 35
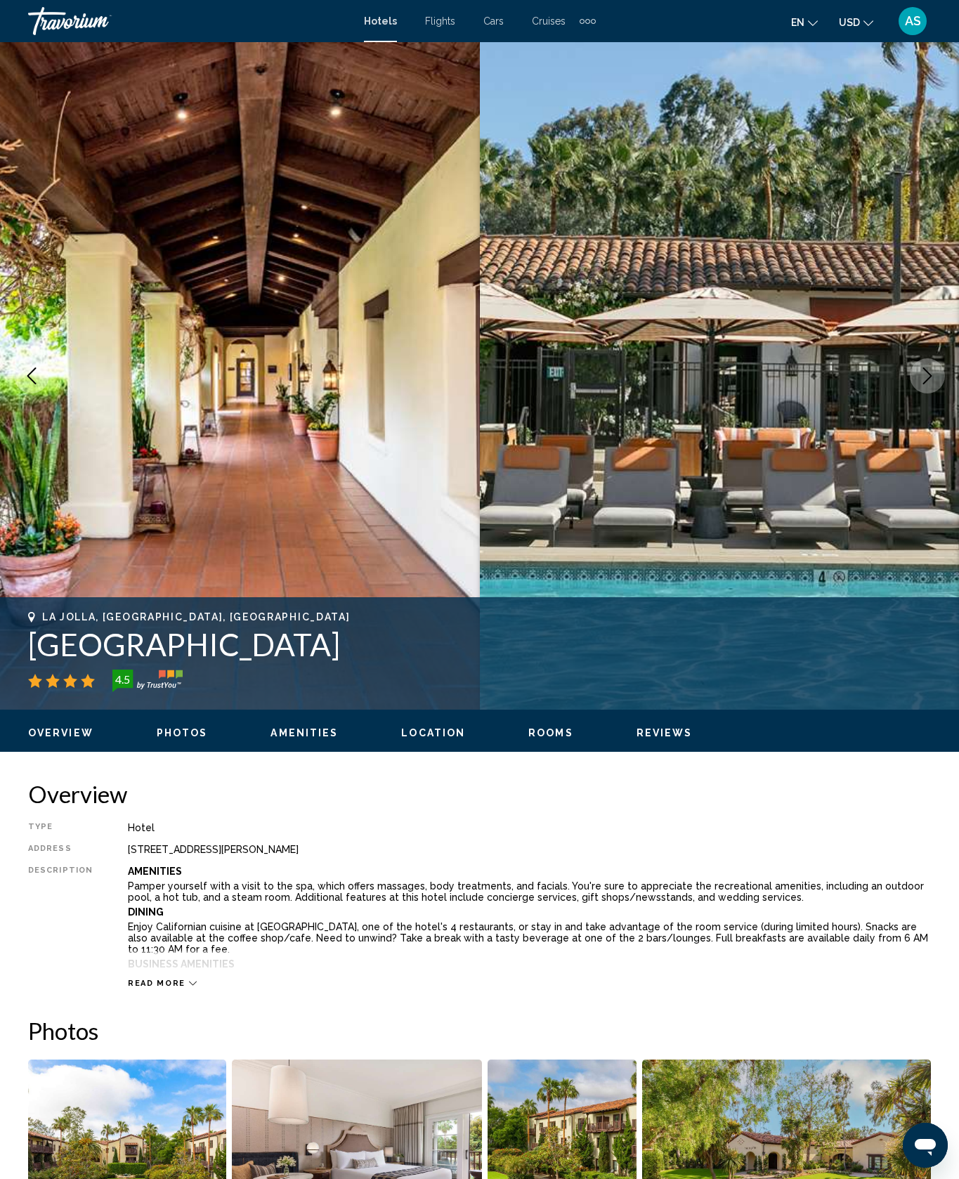
click at [910, 394] on button "Next image" at bounding box center [927, 375] width 35 height 35
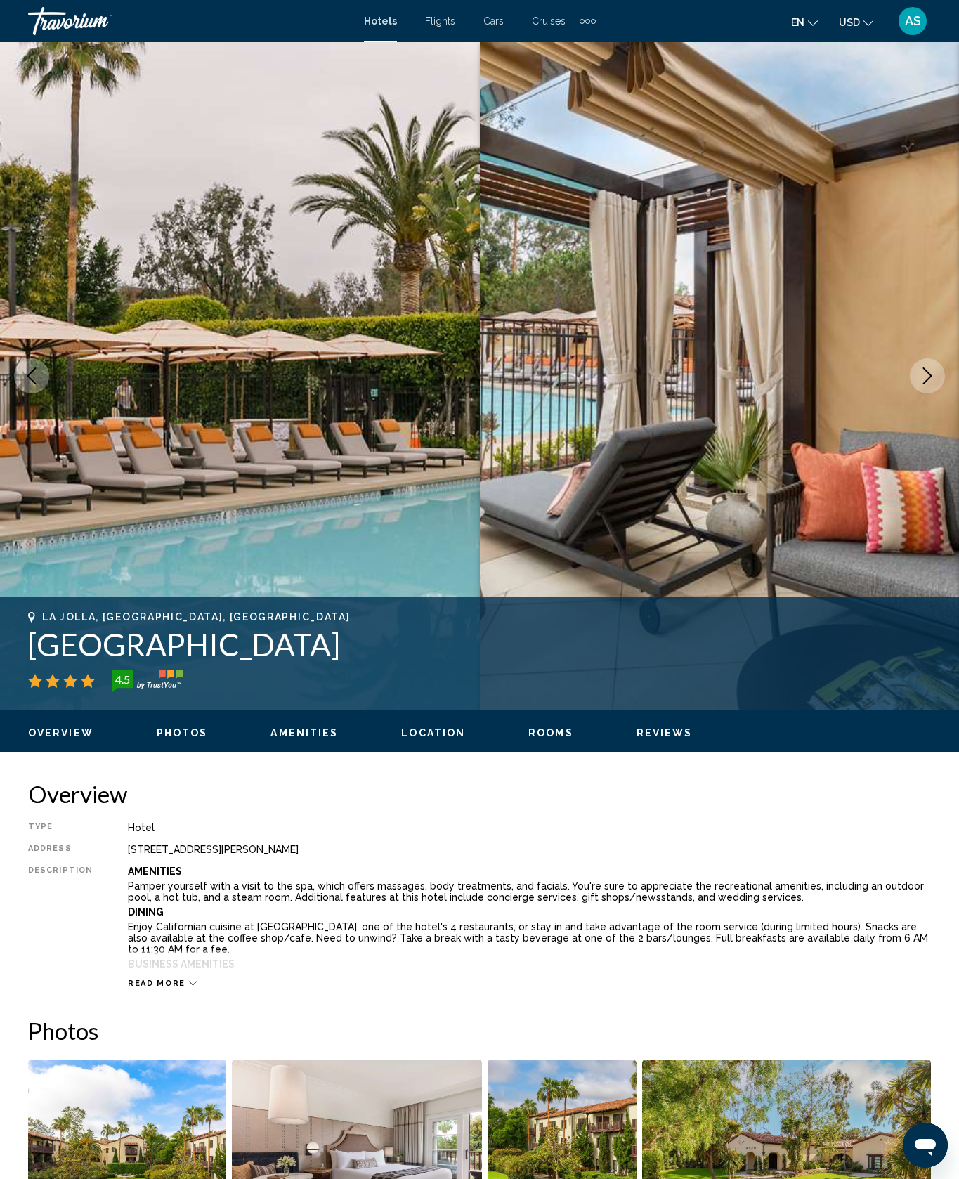
click at [920, 384] on icon "Next image" at bounding box center [927, 376] width 17 height 17
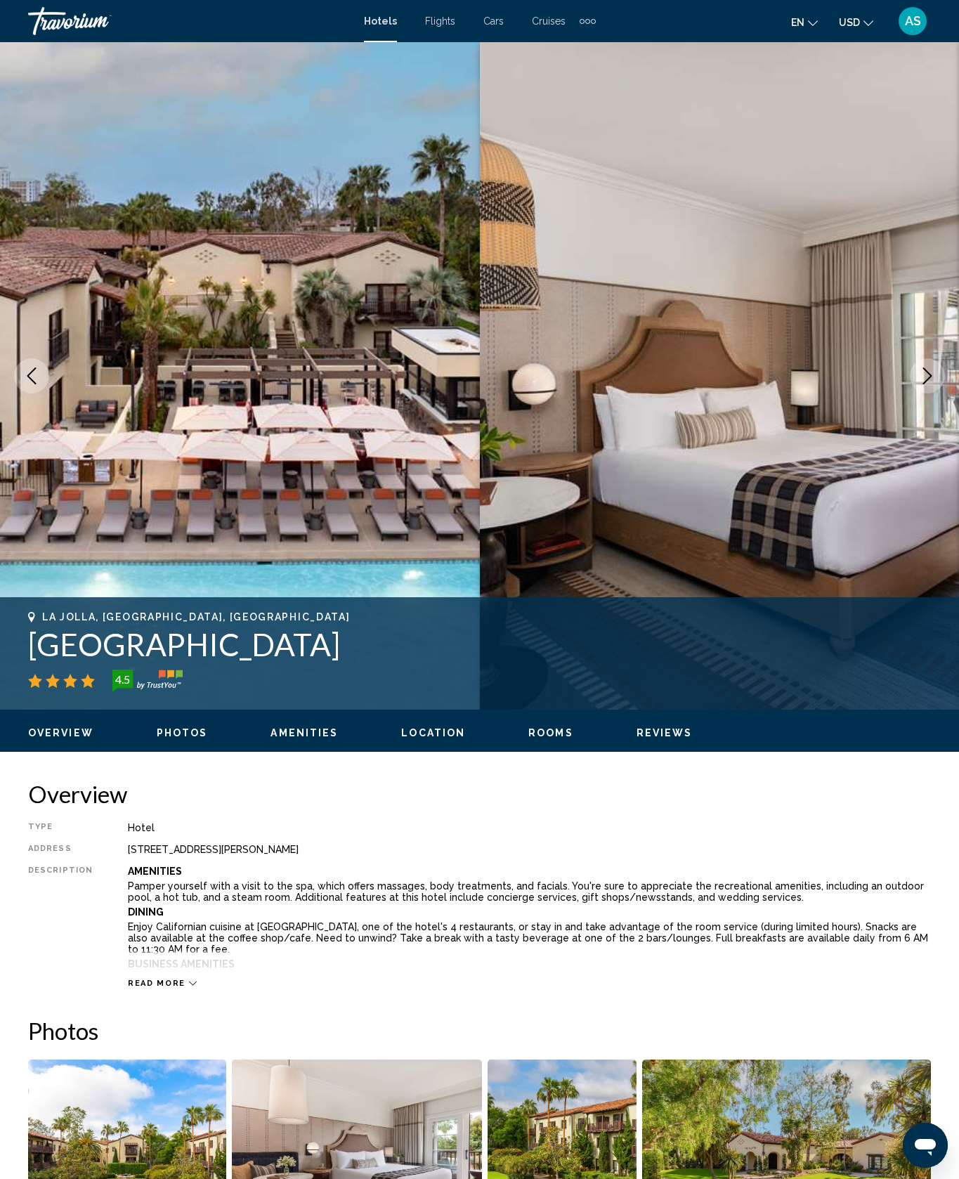
click at [935, 394] on button "Next image" at bounding box center [927, 375] width 35 height 35
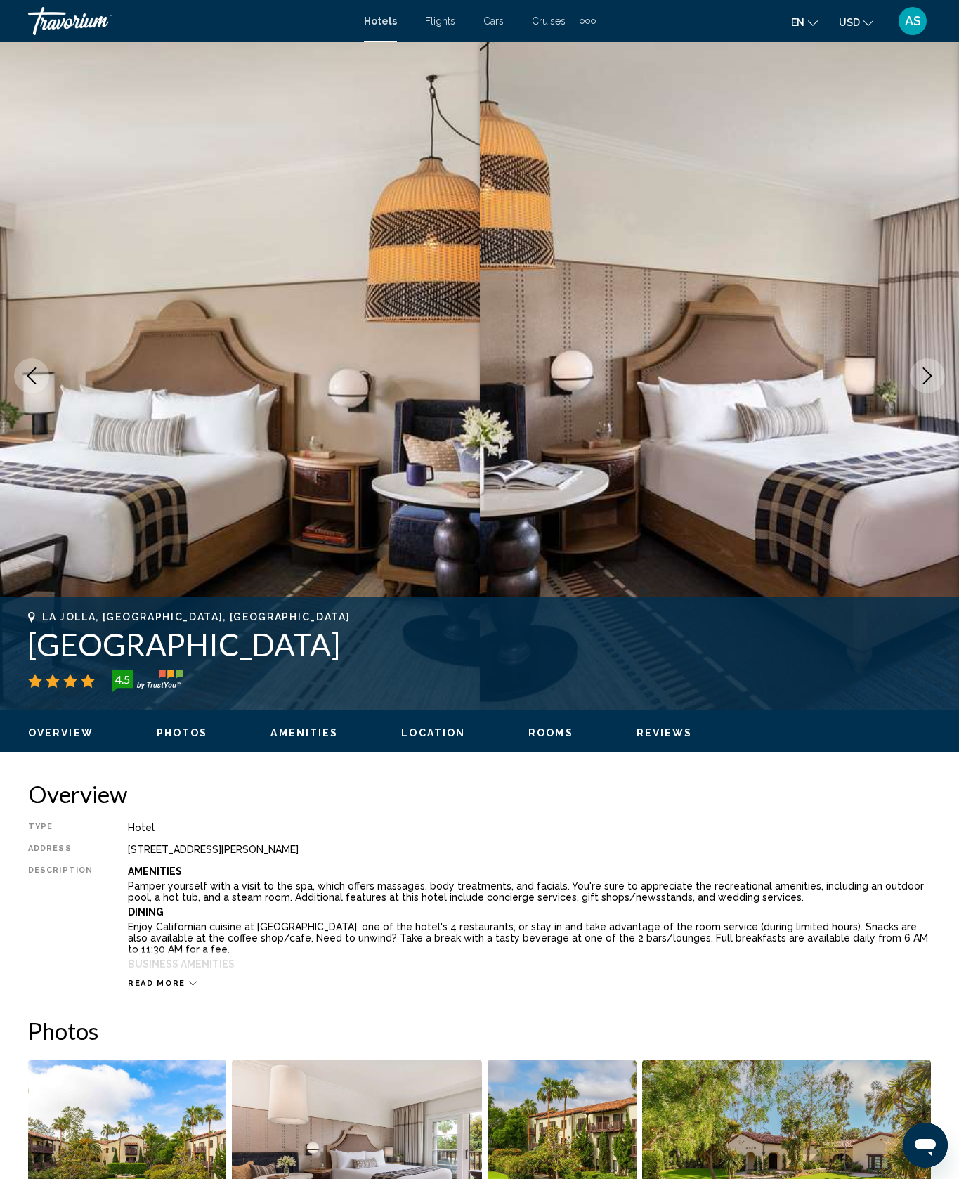
click at [917, 394] on button "Next image" at bounding box center [927, 375] width 35 height 35
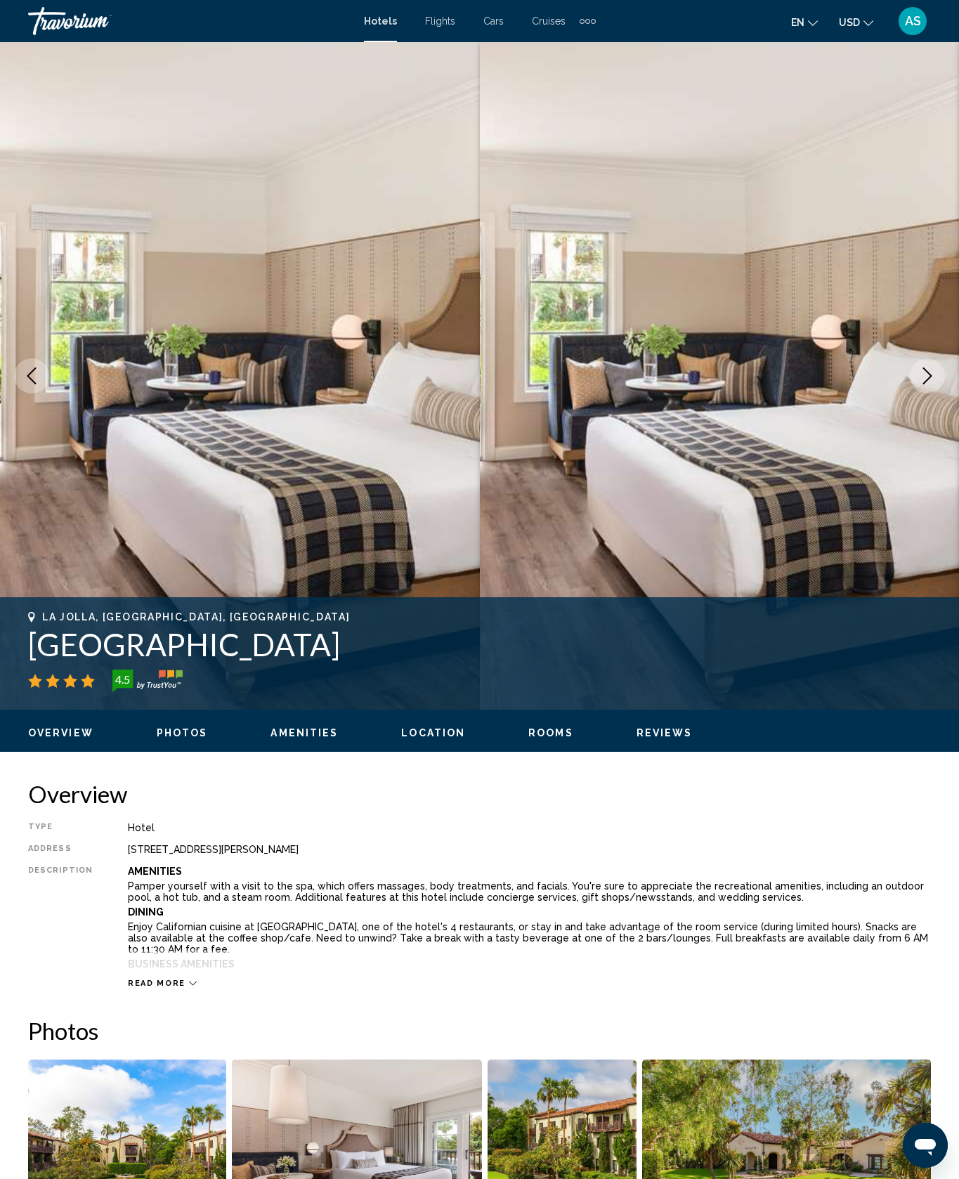
click at [919, 384] on icon "Next image" at bounding box center [927, 376] width 17 height 17
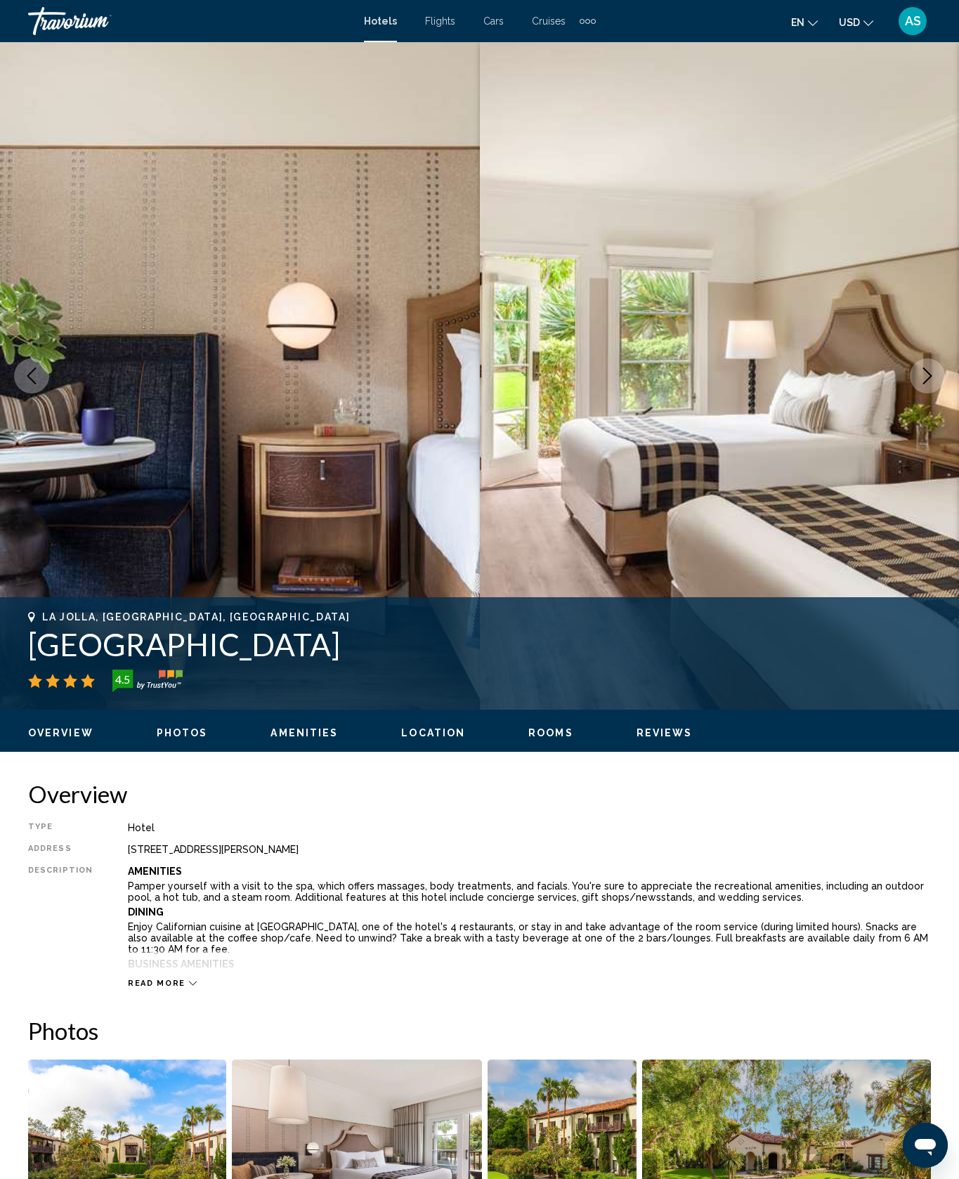
click at [928, 394] on button "Next image" at bounding box center [927, 375] width 35 height 35
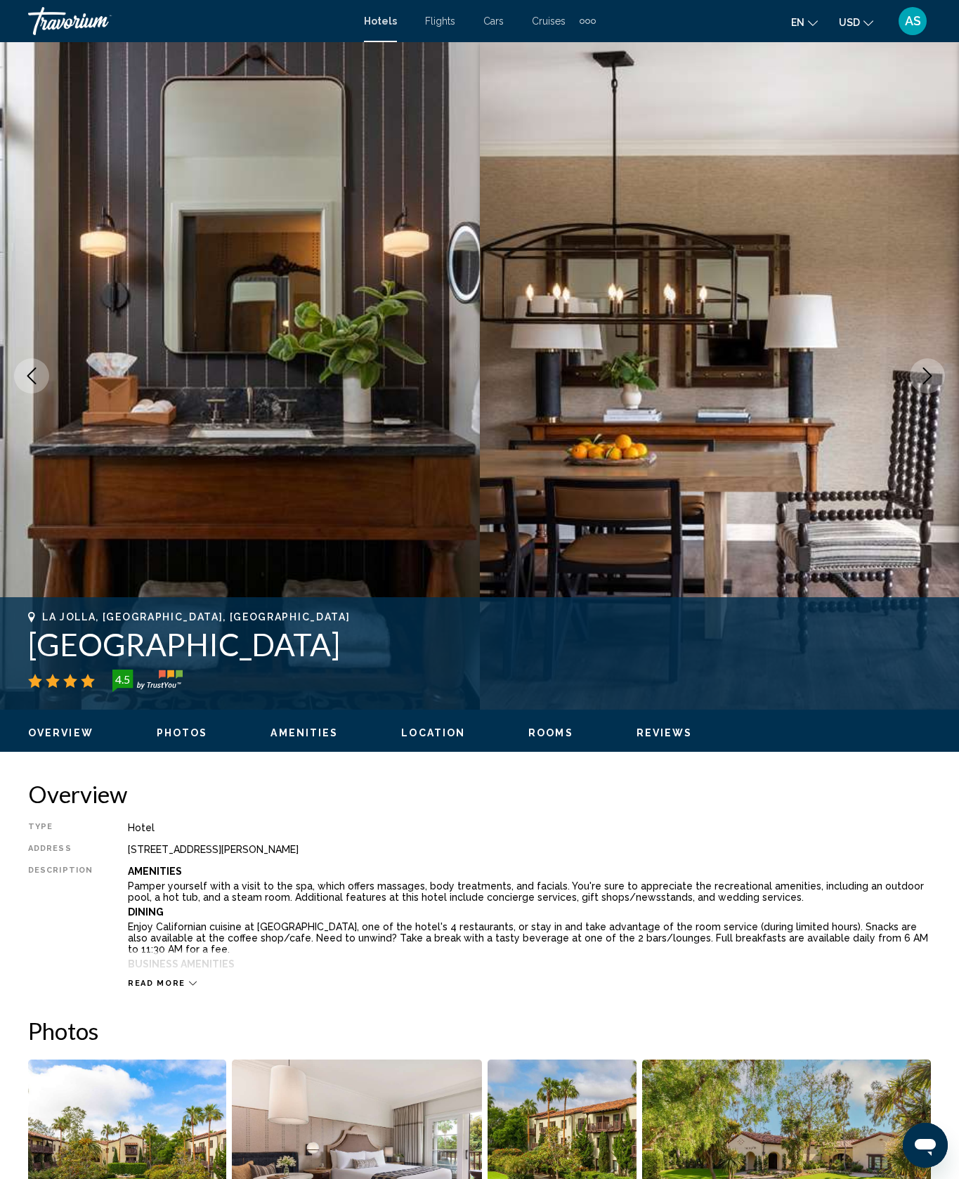
click at [924, 394] on button "Next image" at bounding box center [927, 375] width 35 height 35
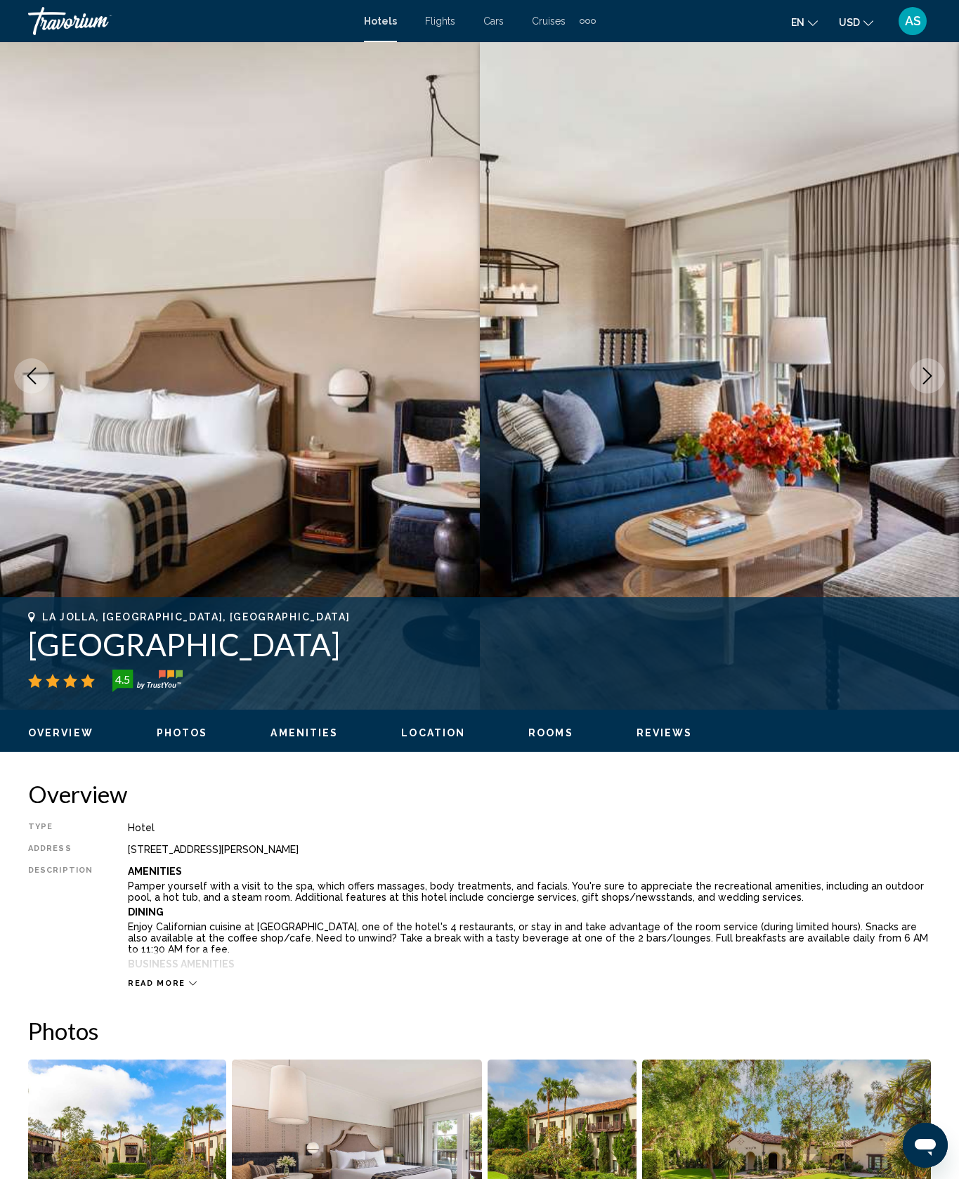
click at [925, 384] on icon "Next image" at bounding box center [927, 376] width 17 height 17
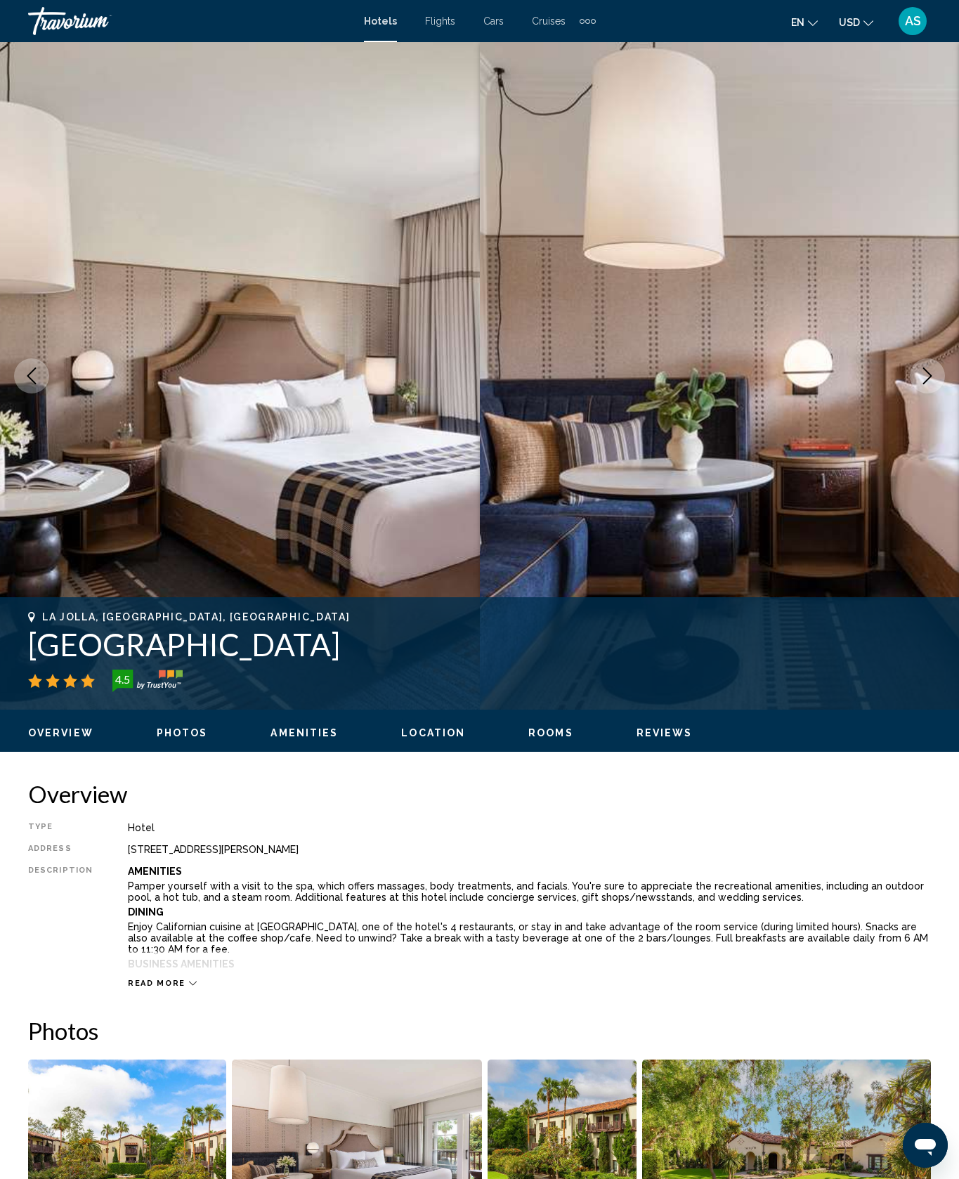
click at [919, 384] on icon "Next image" at bounding box center [927, 376] width 17 height 17
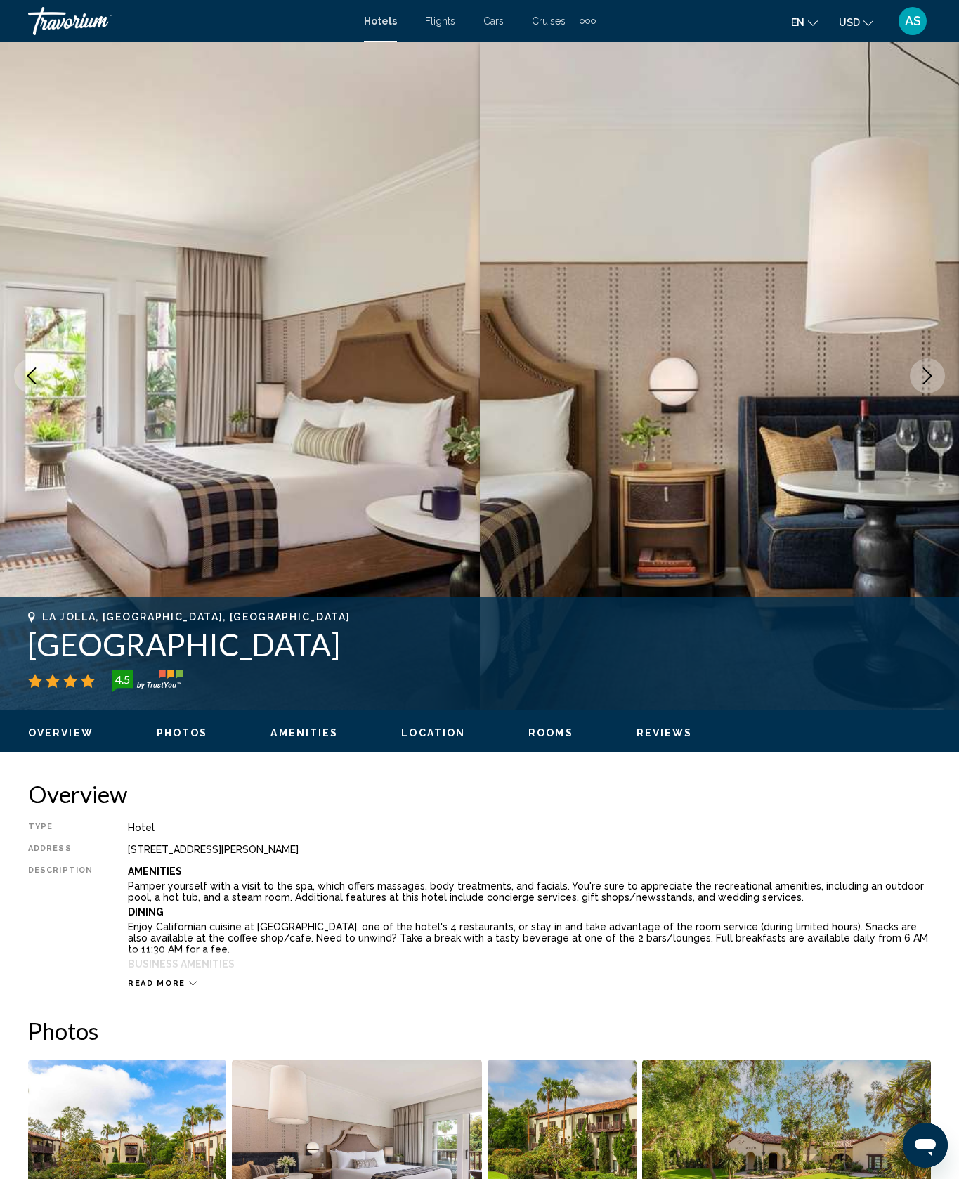
click at [920, 384] on icon "Next image" at bounding box center [927, 376] width 17 height 17
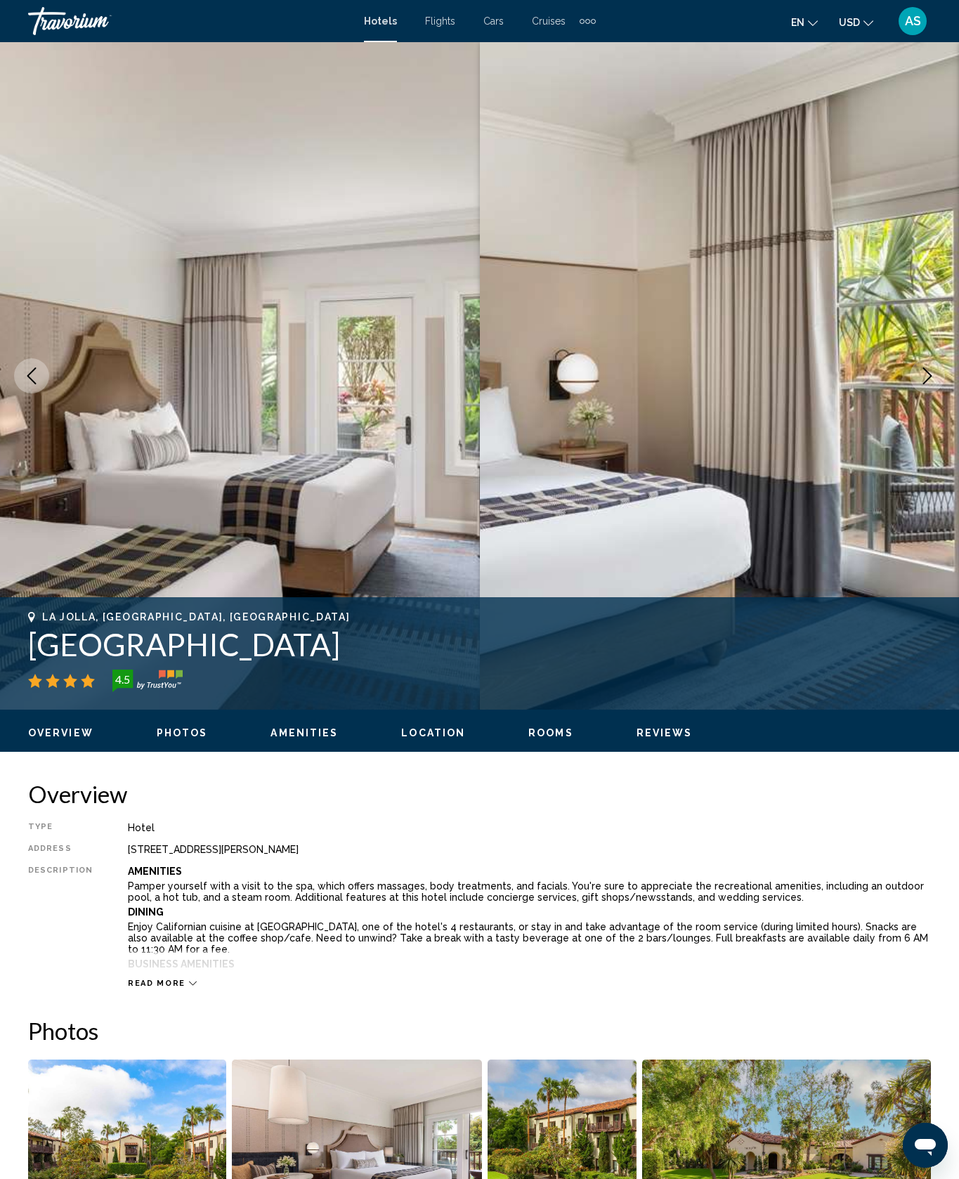
click at [921, 394] on button "Next image" at bounding box center [927, 375] width 35 height 35
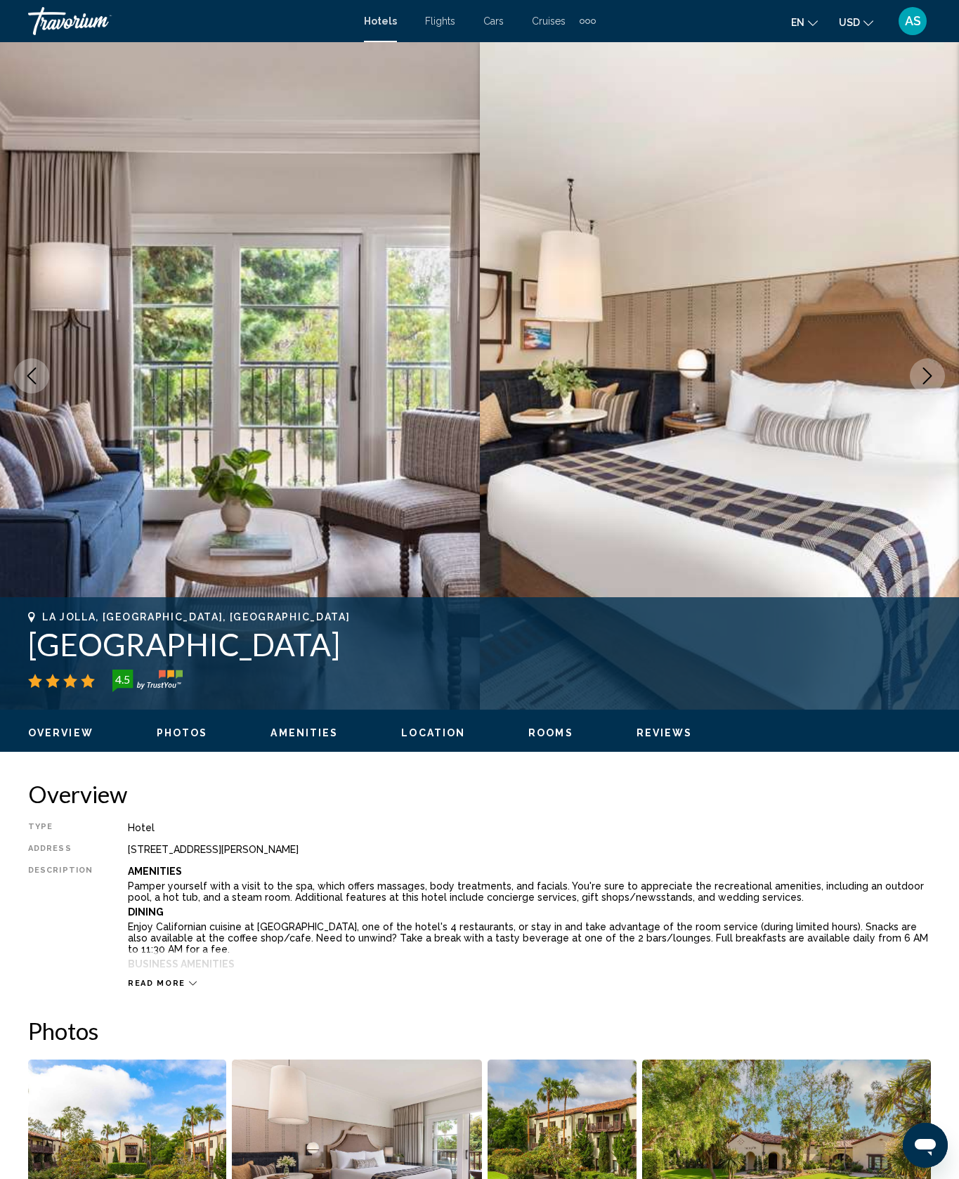
click at [933, 394] on button "Next image" at bounding box center [927, 375] width 35 height 35
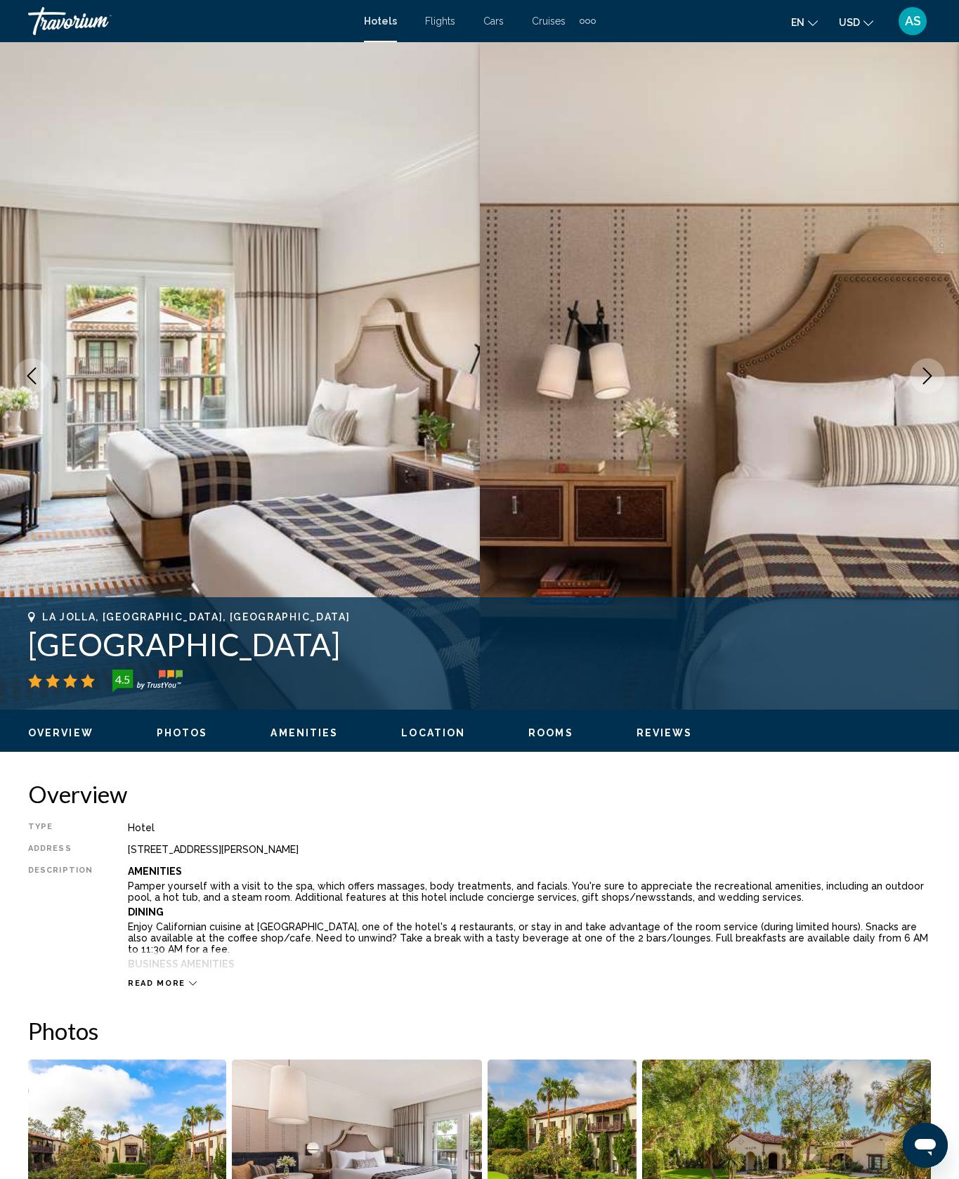
click at [917, 394] on button "Next image" at bounding box center [927, 375] width 35 height 35
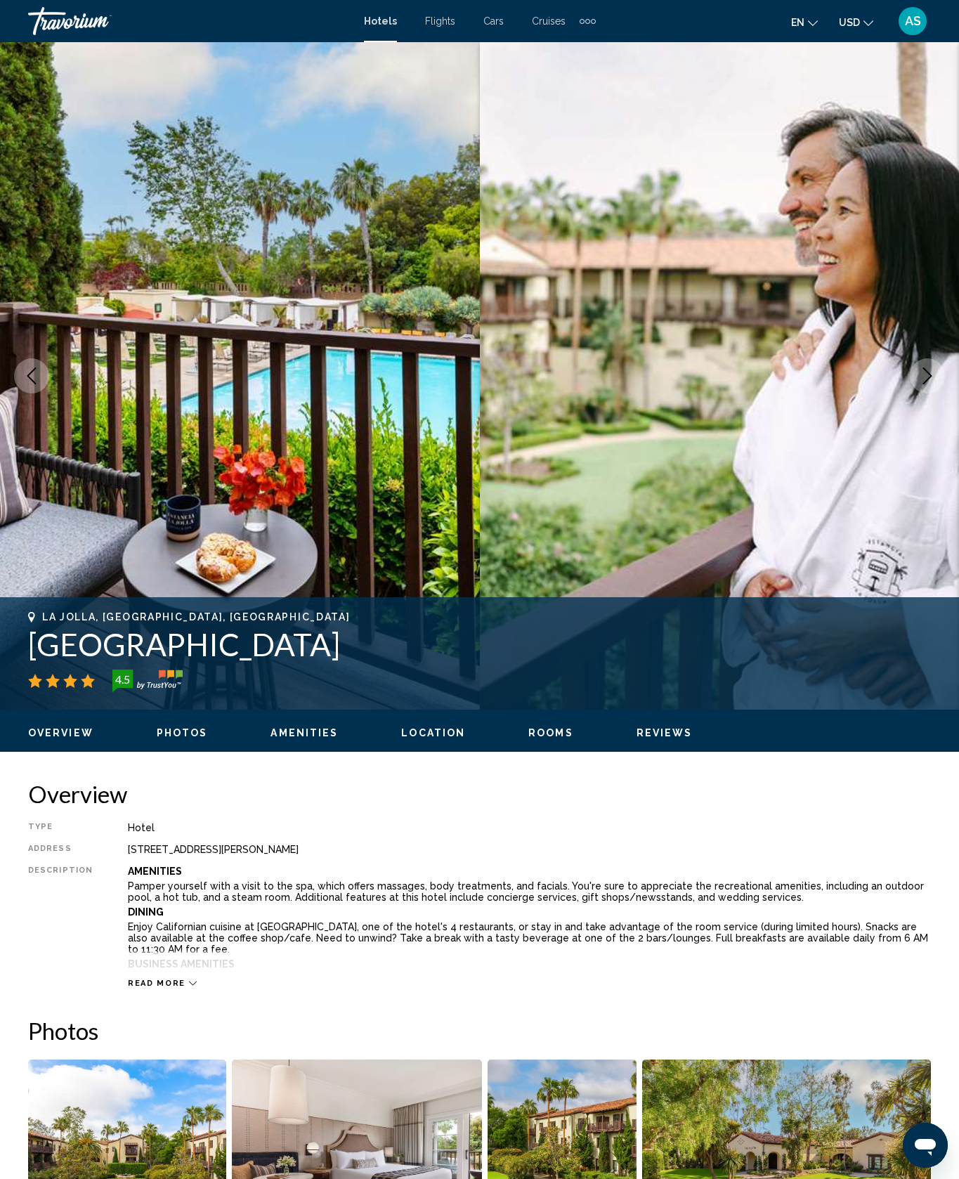
click at [919, 384] on icon "Next image" at bounding box center [927, 376] width 17 height 17
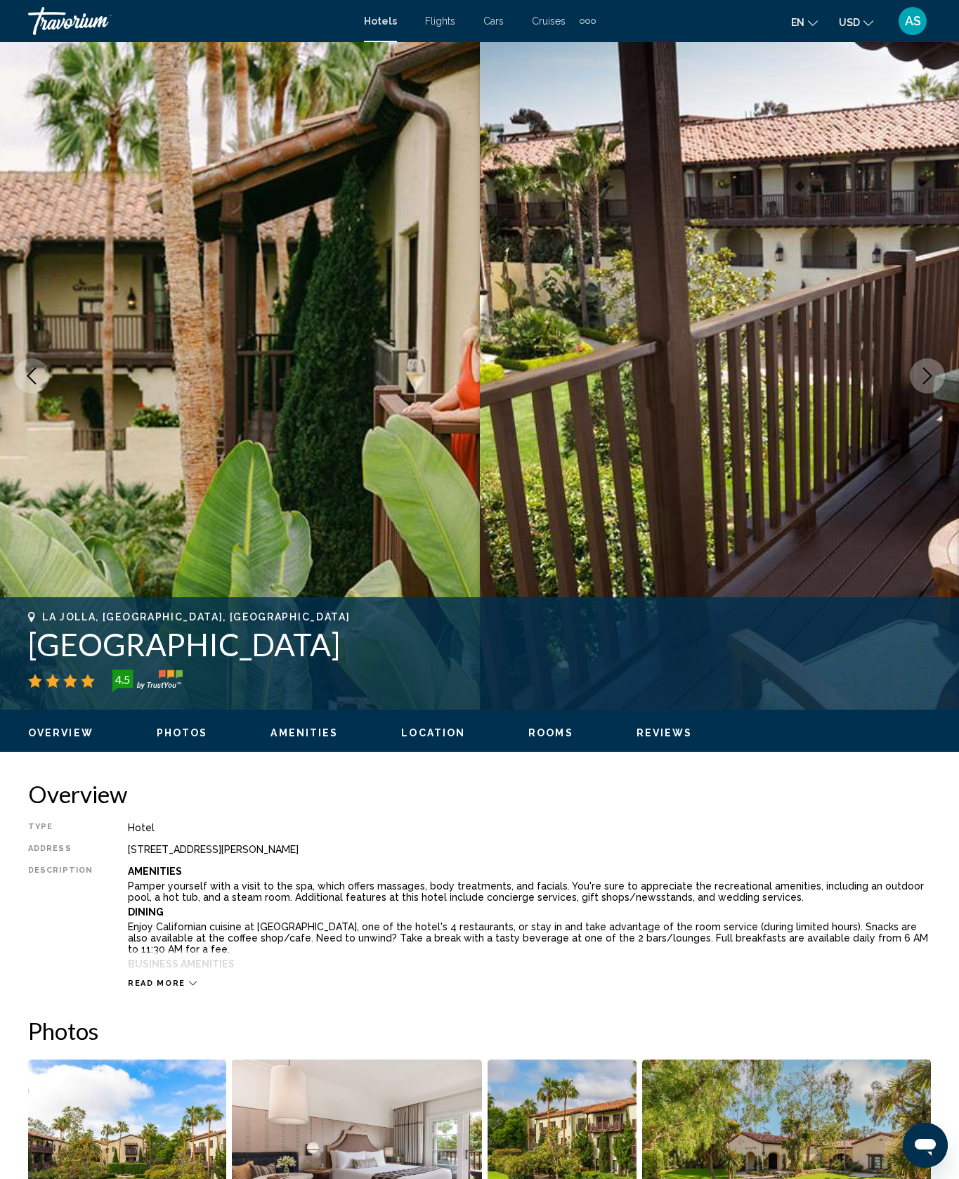
click at [910, 394] on button "Next image" at bounding box center [927, 375] width 35 height 35
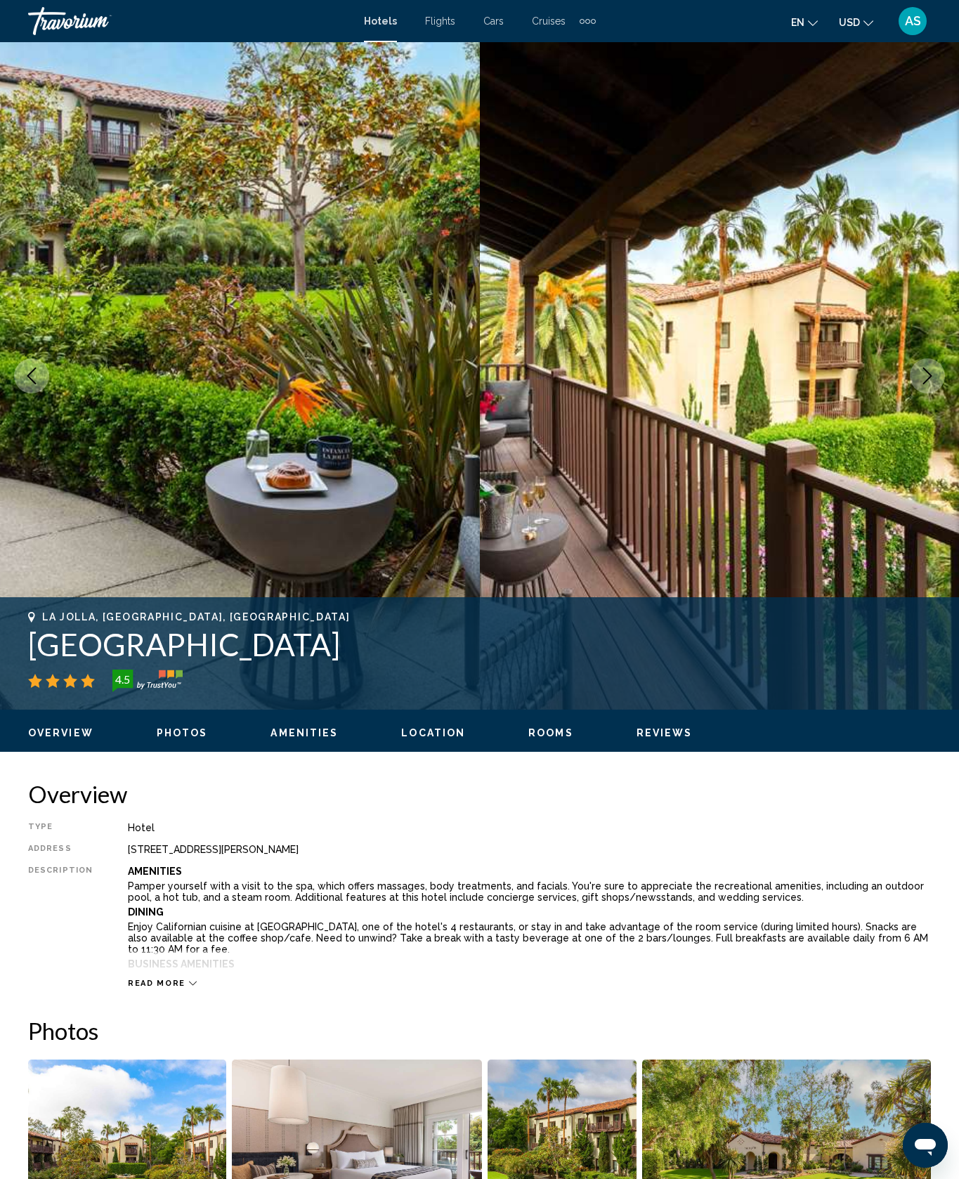
click at [910, 394] on button "Next image" at bounding box center [927, 375] width 35 height 35
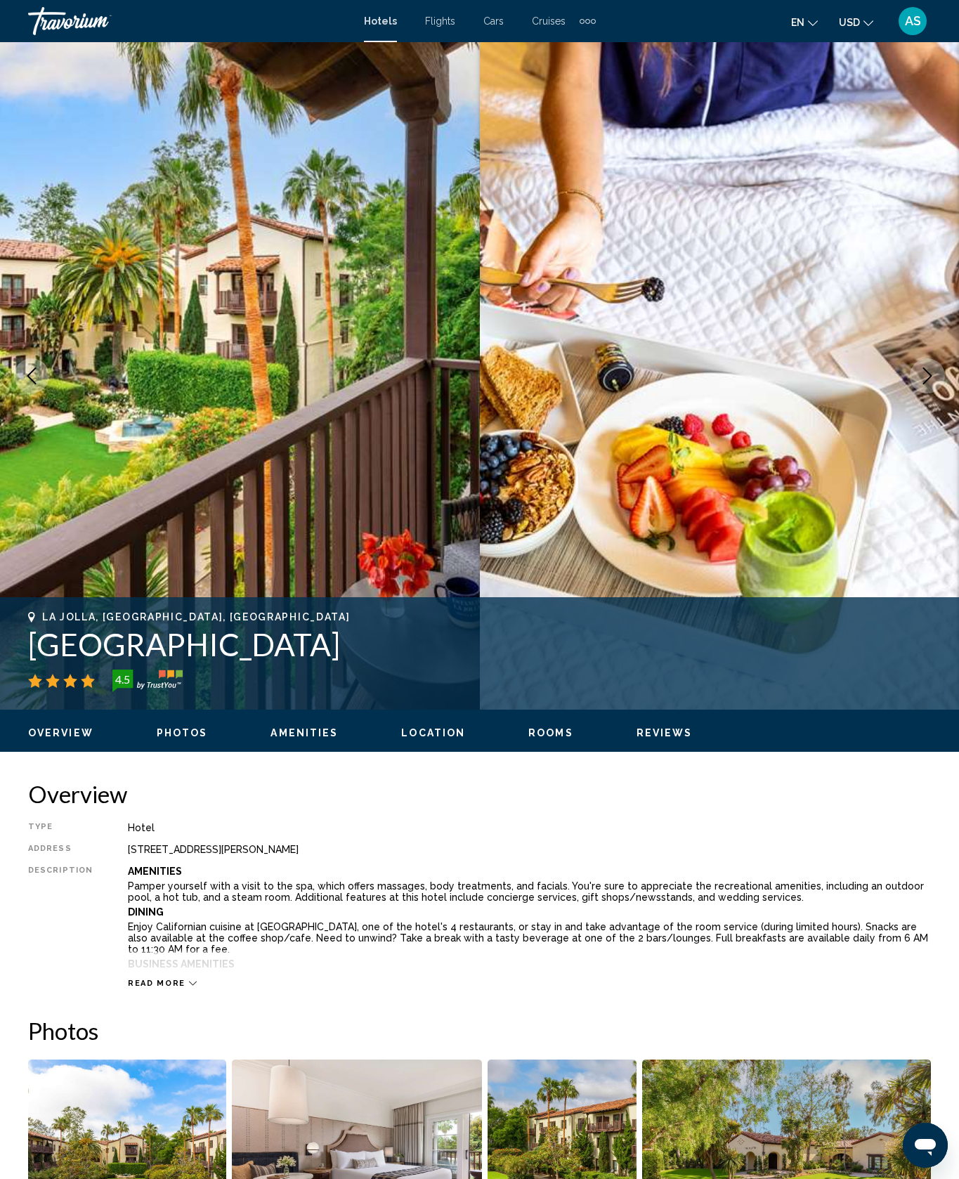
click at [921, 384] on icon "Next image" at bounding box center [927, 376] width 17 height 17
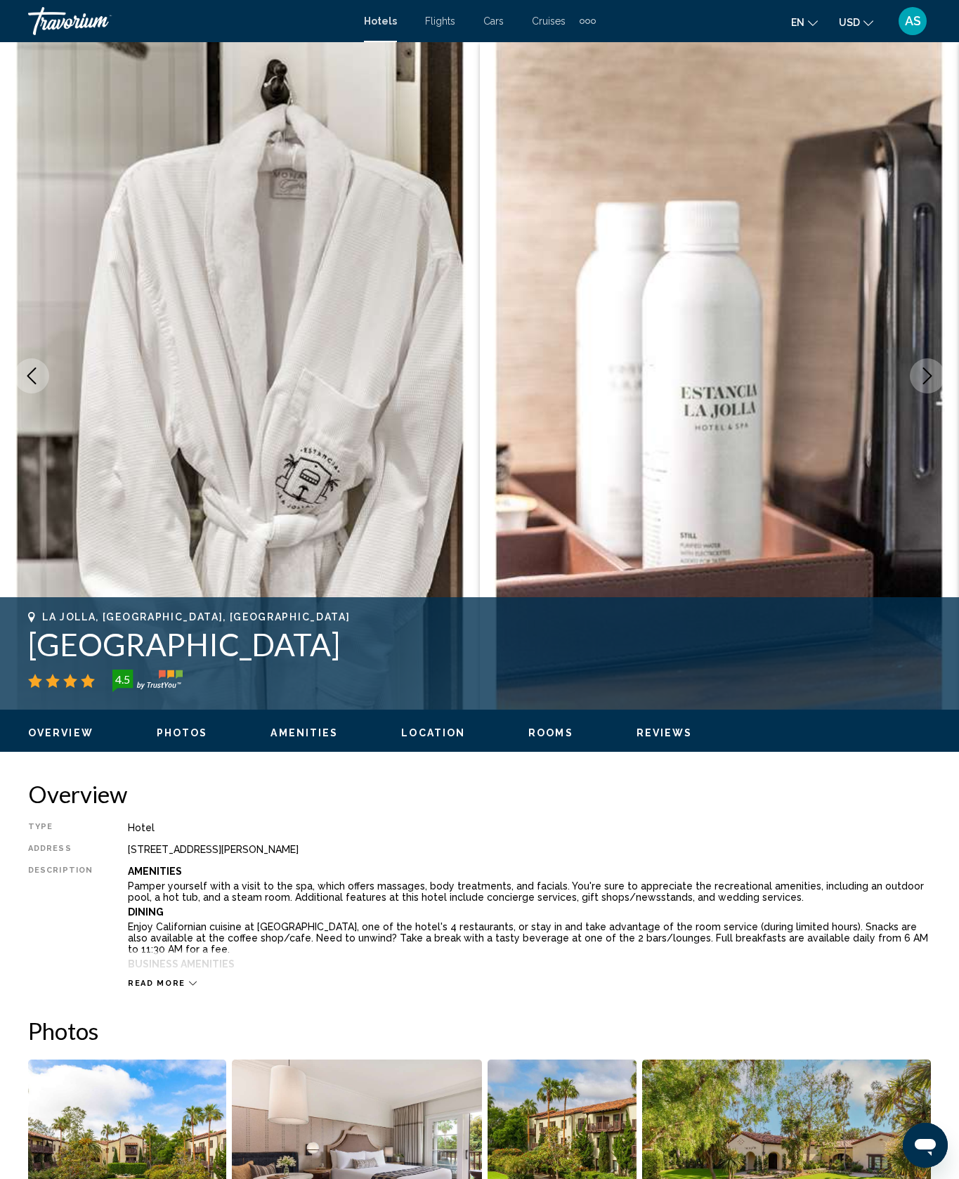
click at [919, 384] on icon "Next image" at bounding box center [927, 376] width 17 height 17
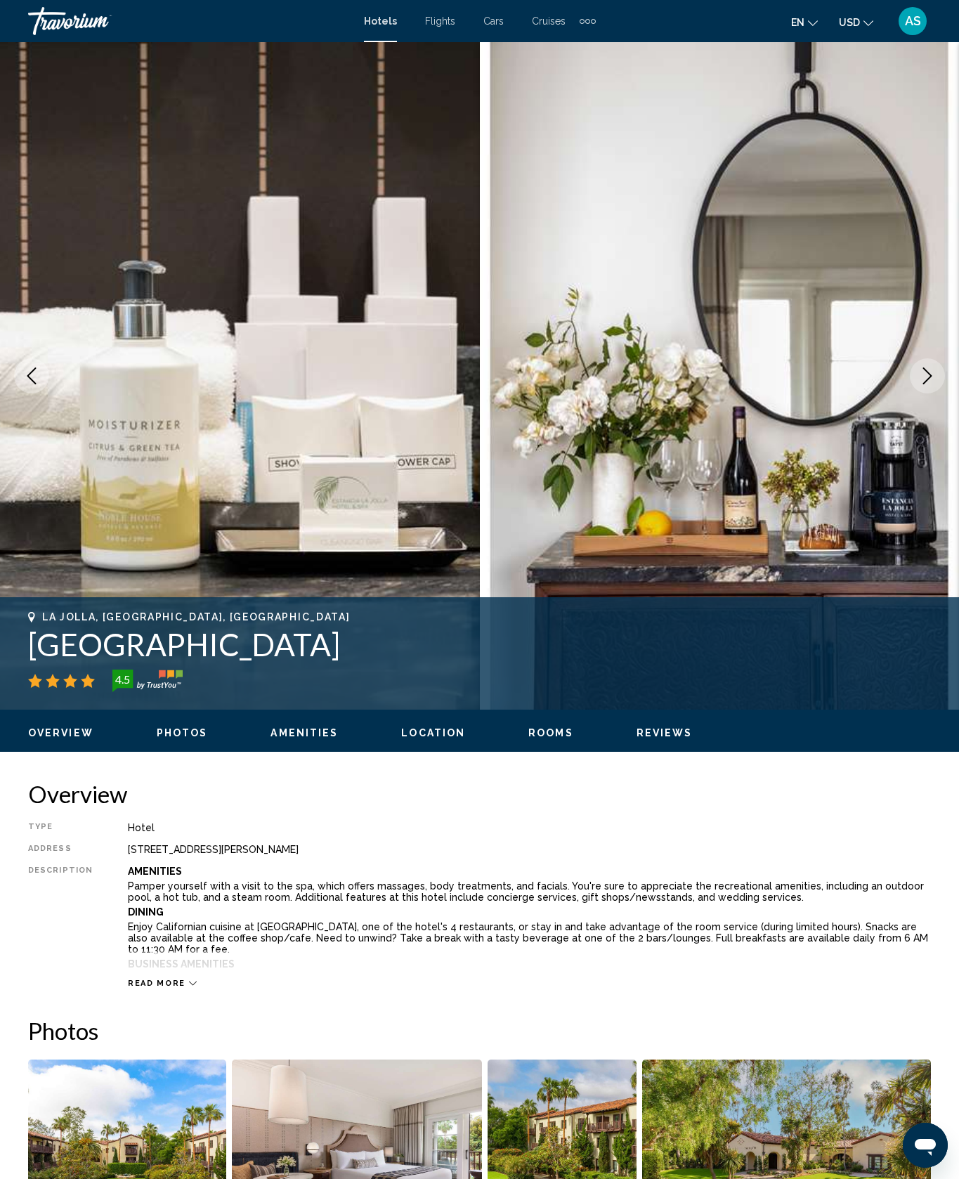
click at [919, 384] on icon "Next image" at bounding box center [927, 376] width 17 height 17
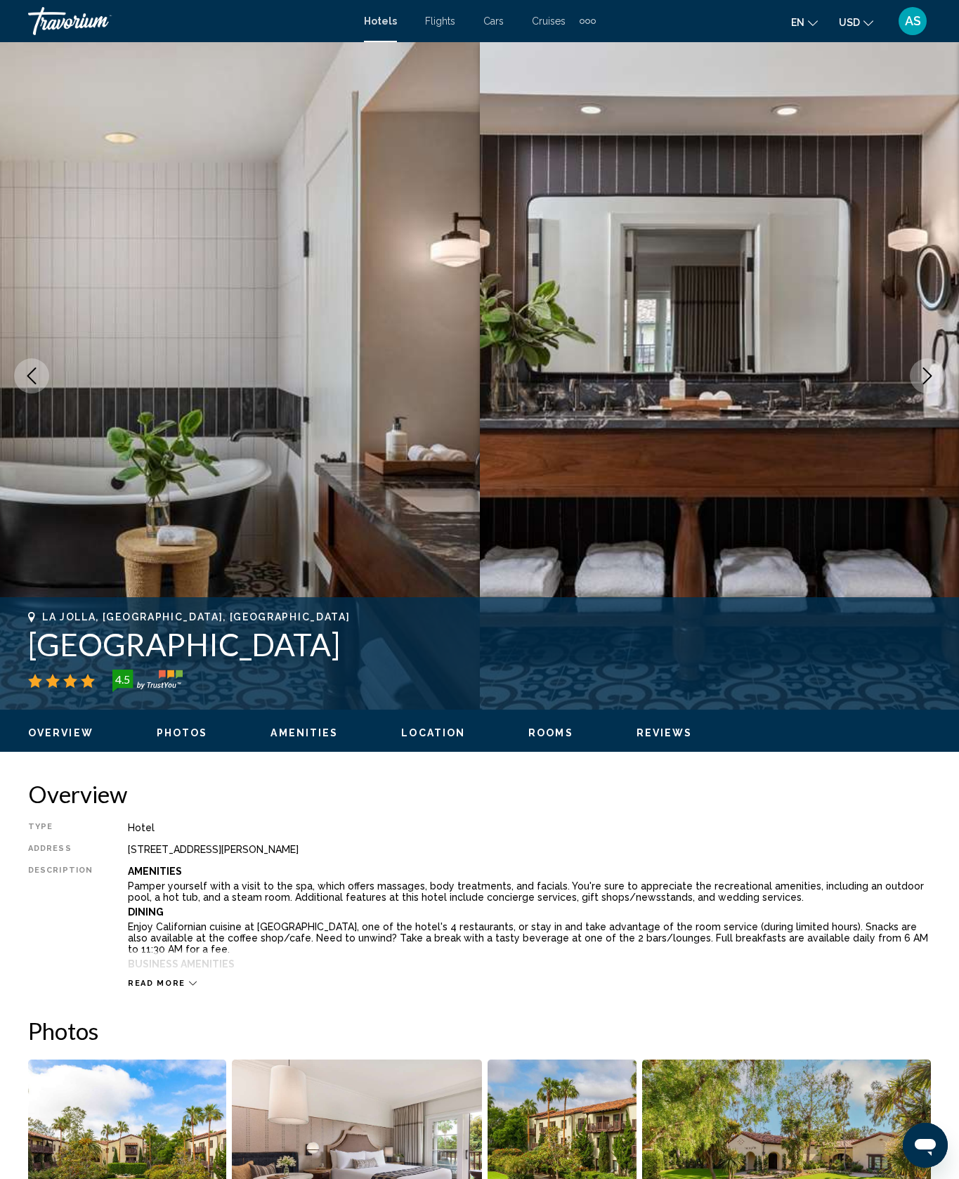
click at [919, 384] on icon "Next image" at bounding box center [927, 376] width 17 height 17
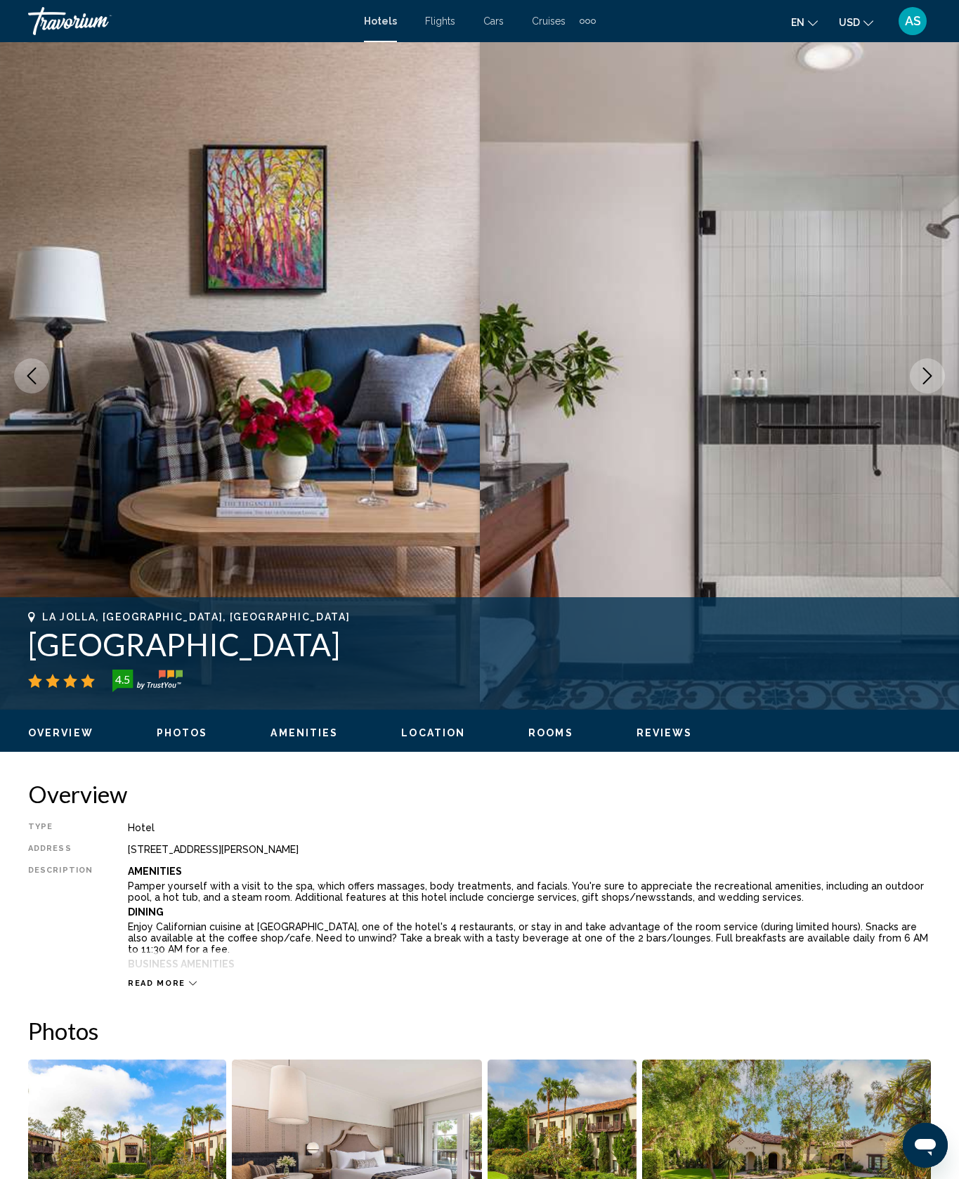
click at [928, 384] on icon "Next image" at bounding box center [927, 376] width 17 height 17
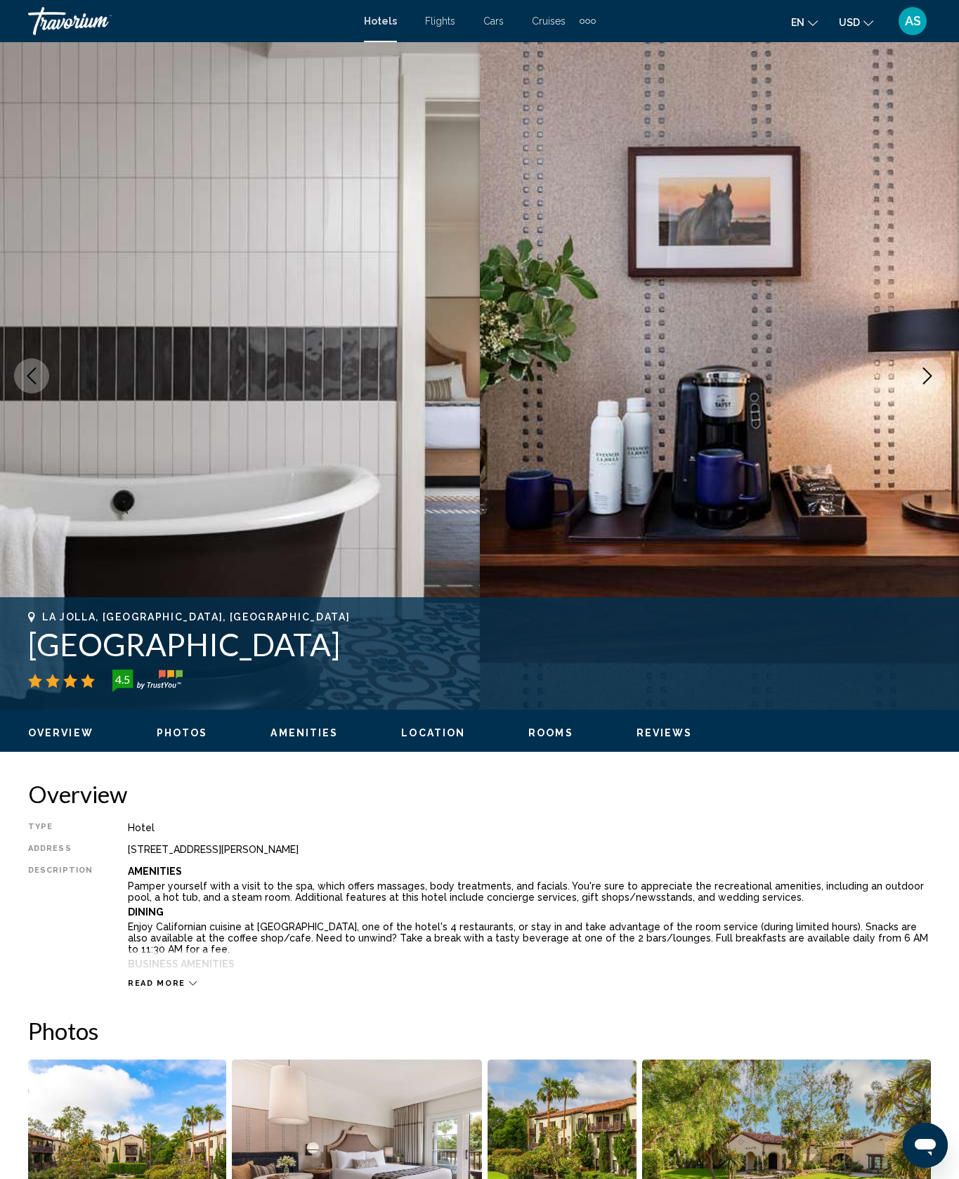
click at [929, 384] on icon "Next image" at bounding box center [927, 376] width 17 height 17
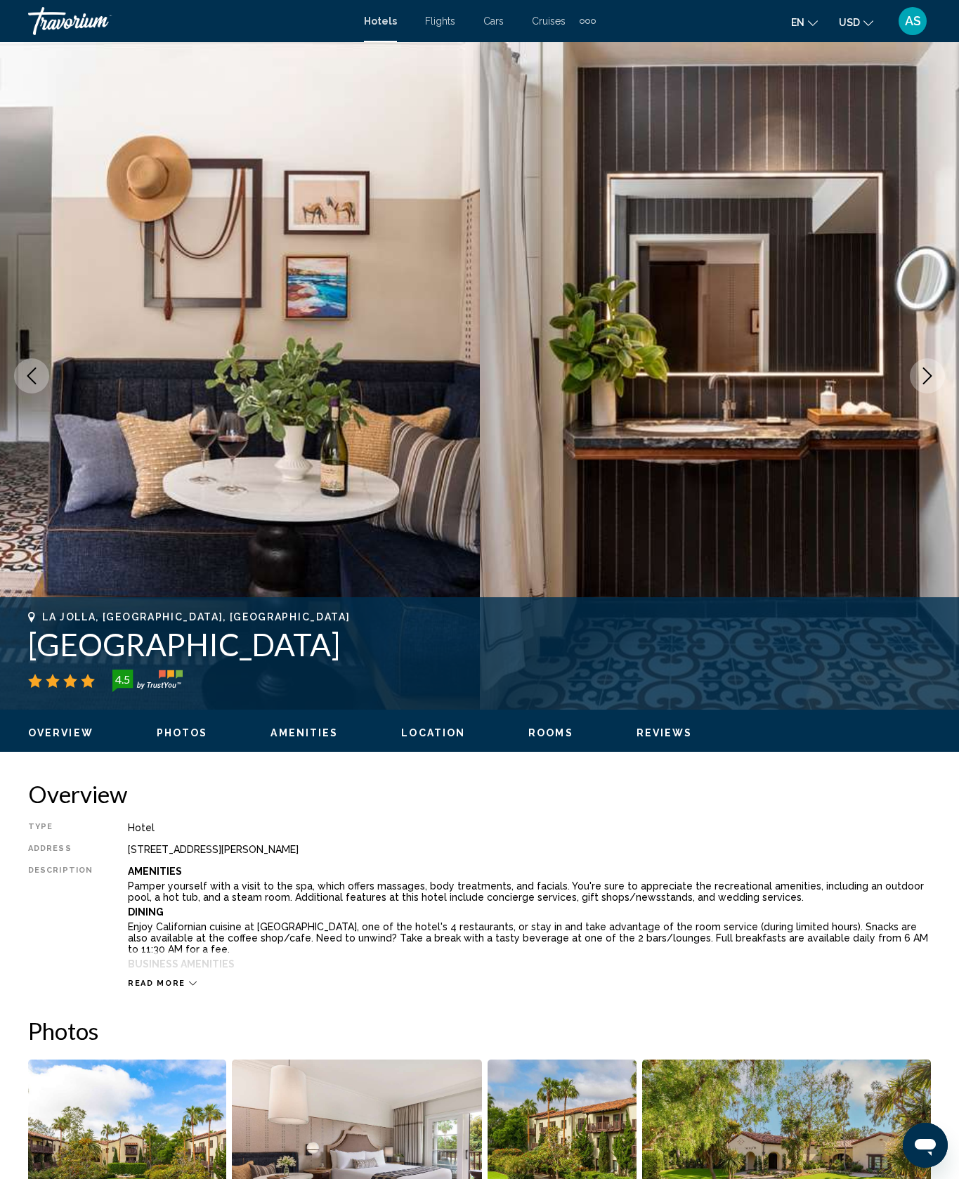
click at [919, 384] on icon "Next image" at bounding box center [927, 376] width 17 height 17
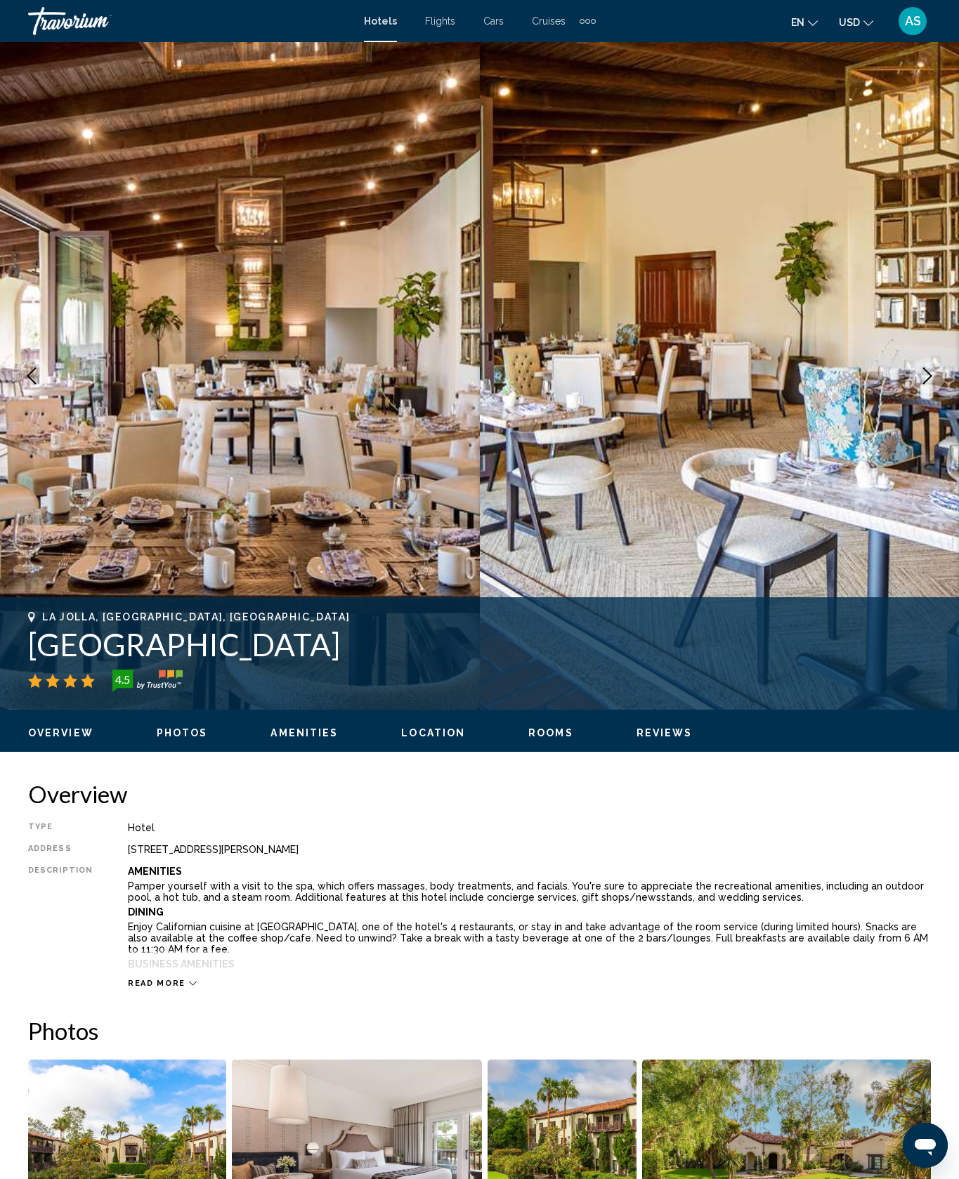
click at [912, 394] on button "Next image" at bounding box center [927, 375] width 35 height 35
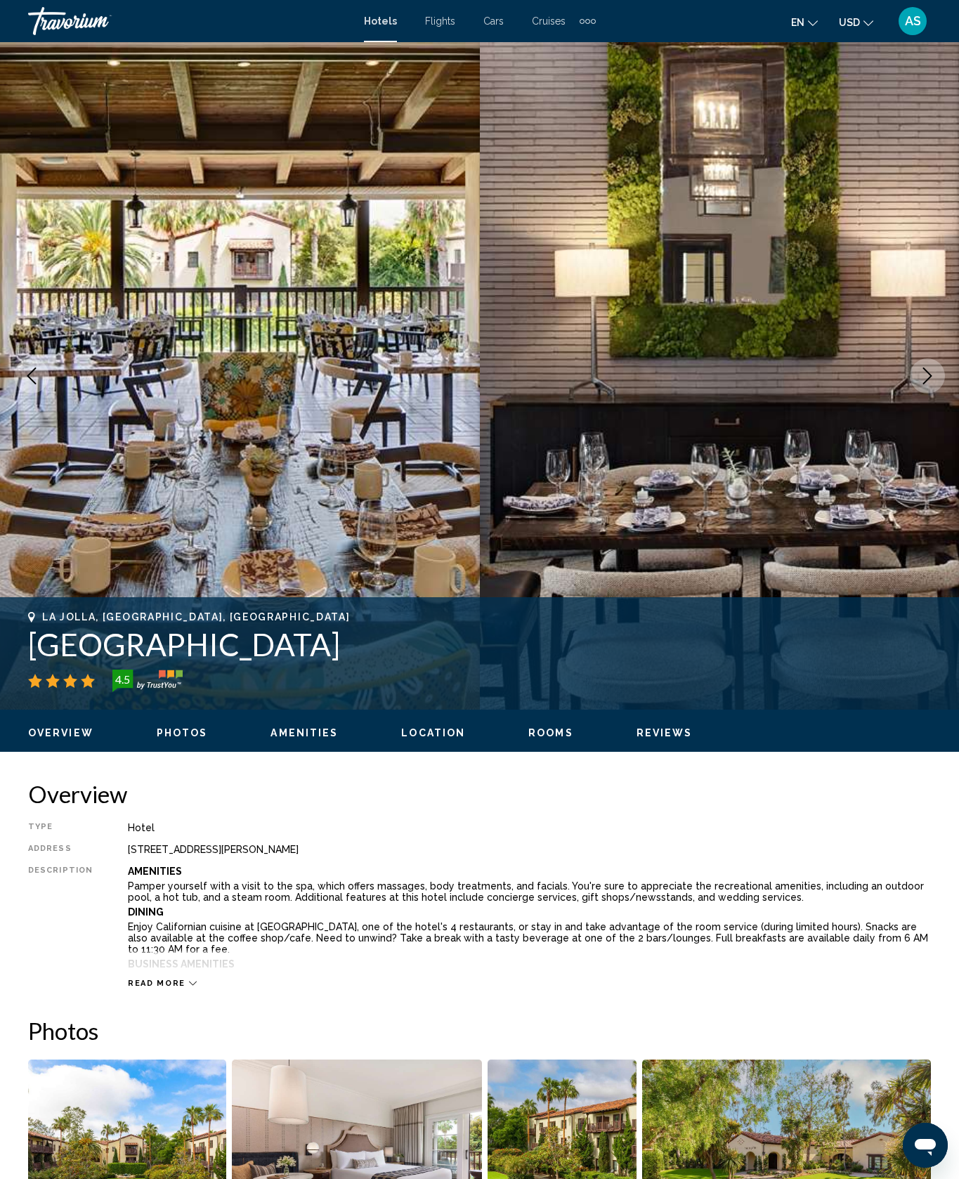
click at [919, 394] on button "Next image" at bounding box center [927, 375] width 35 height 35
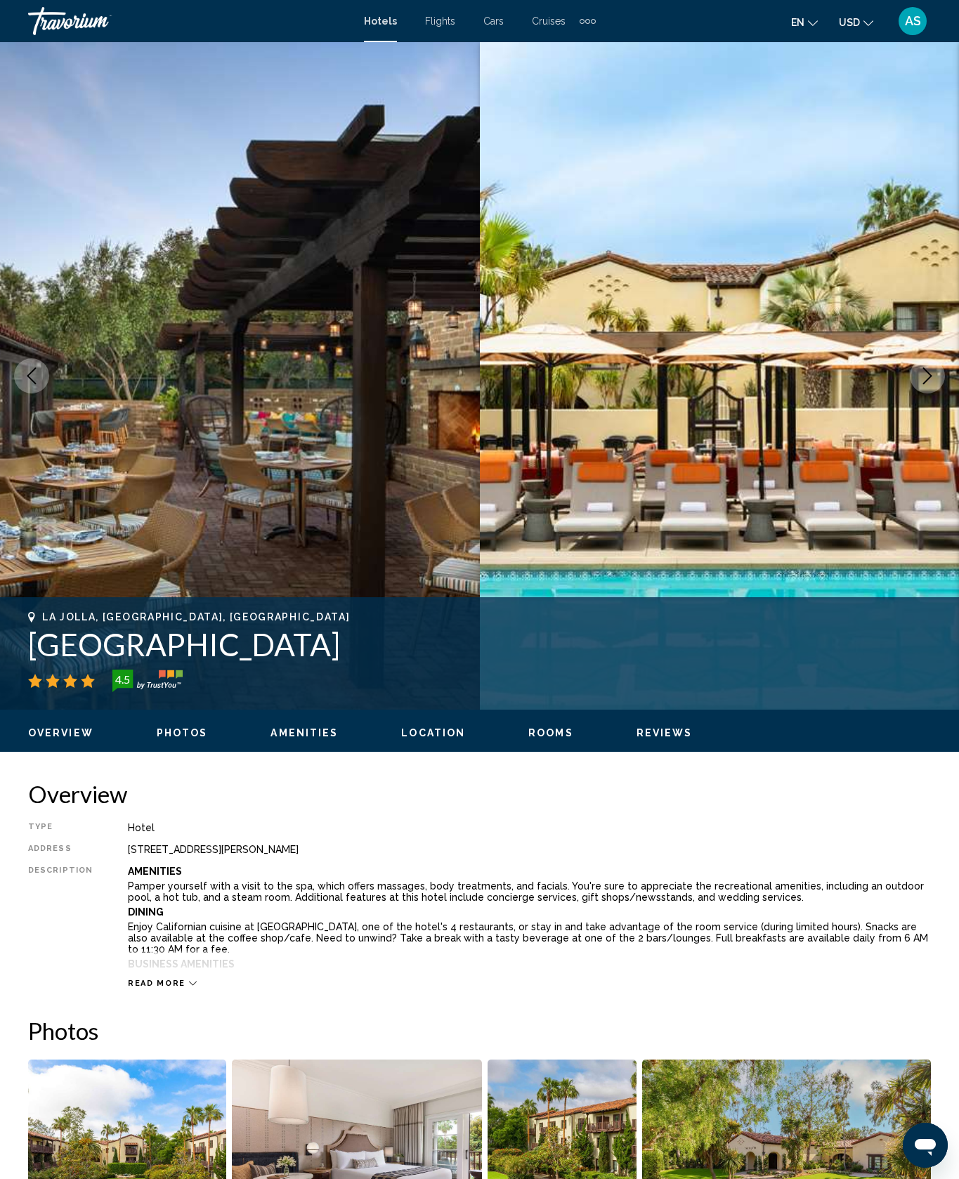
click at [917, 394] on button "Next image" at bounding box center [927, 375] width 35 height 35
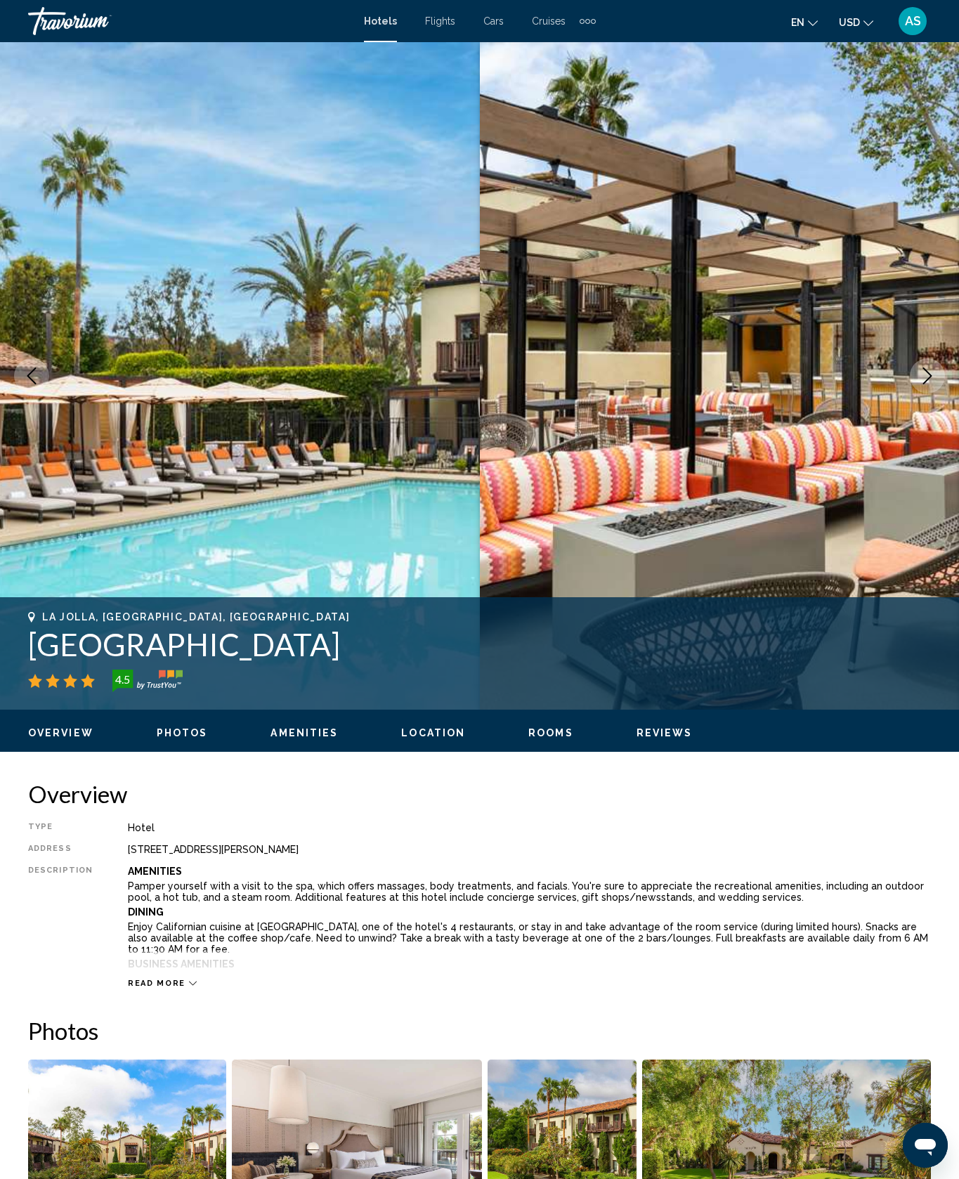
click at [921, 394] on button "Next image" at bounding box center [927, 375] width 35 height 35
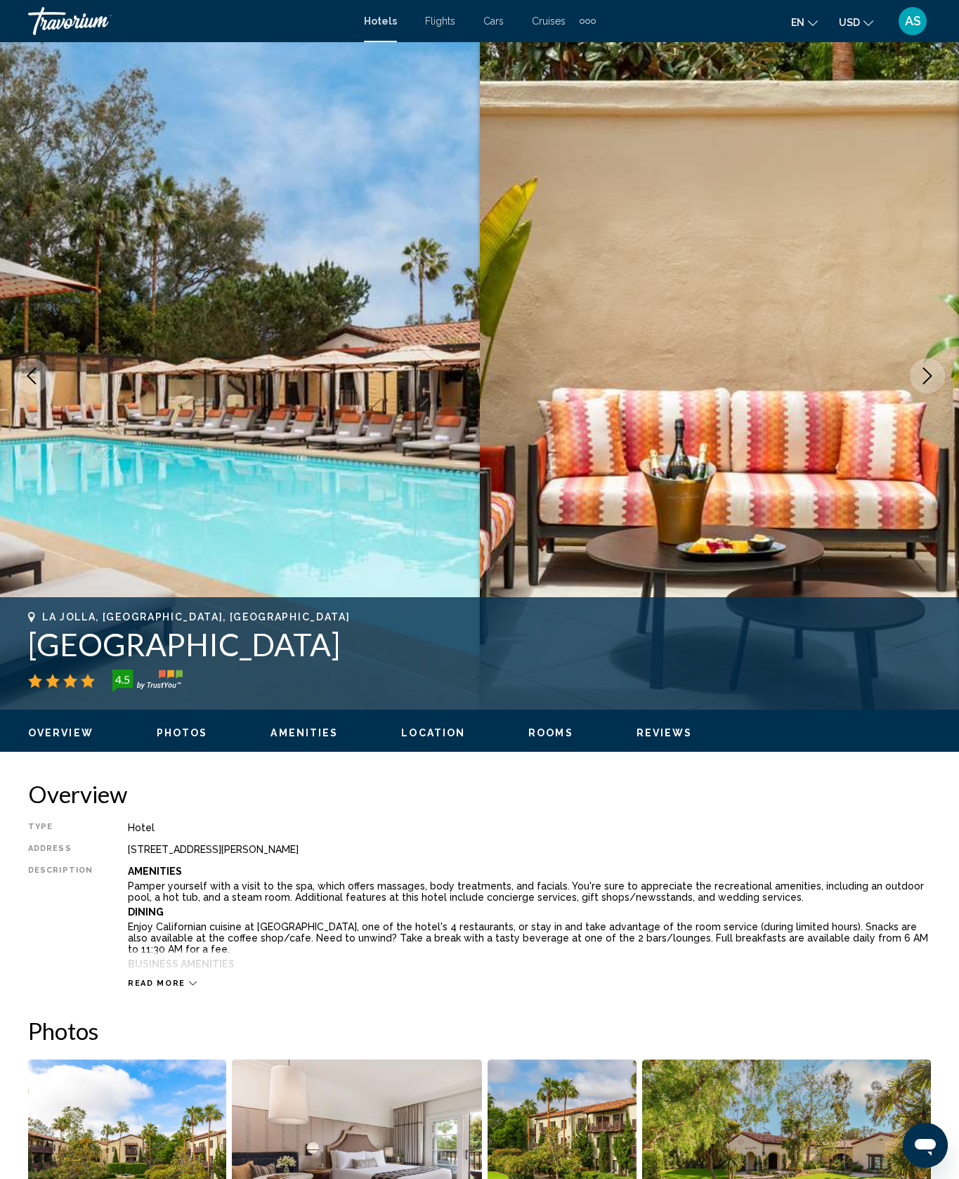
click at [917, 394] on button "Next image" at bounding box center [927, 375] width 35 height 35
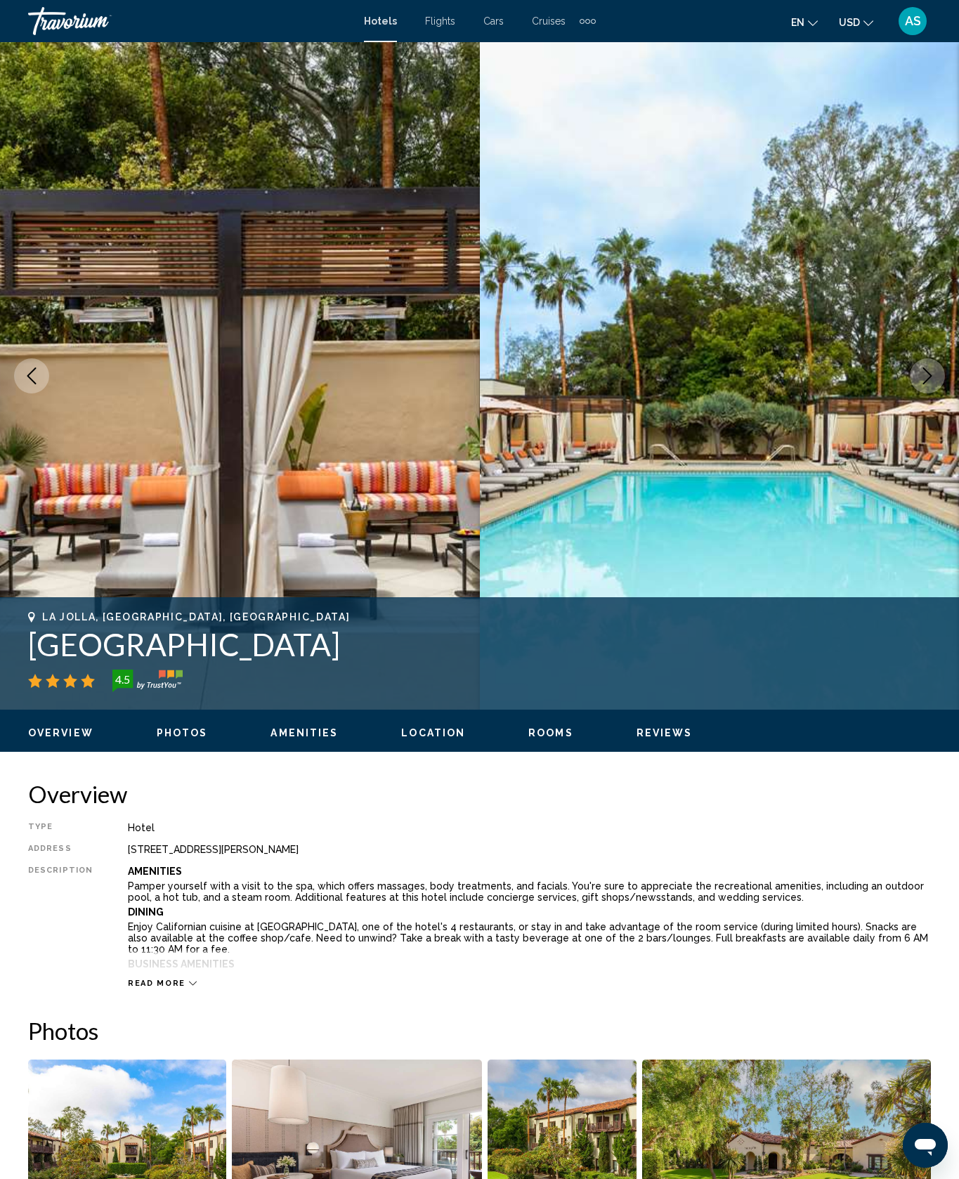
click at [924, 384] on icon "Next image" at bounding box center [928, 376] width 9 height 17
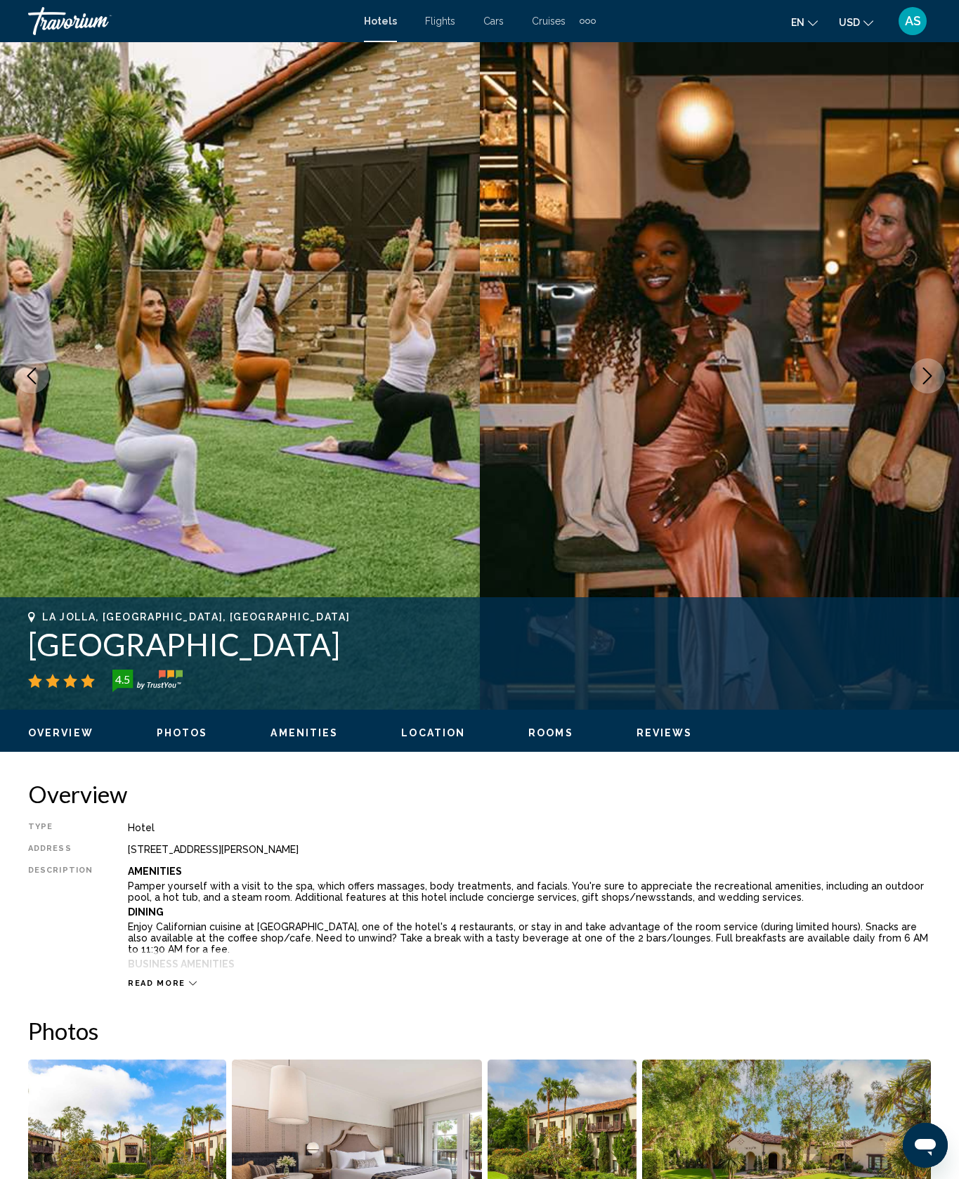
click at [919, 384] on icon "Next image" at bounding box center [927, 376] width 17 height 17
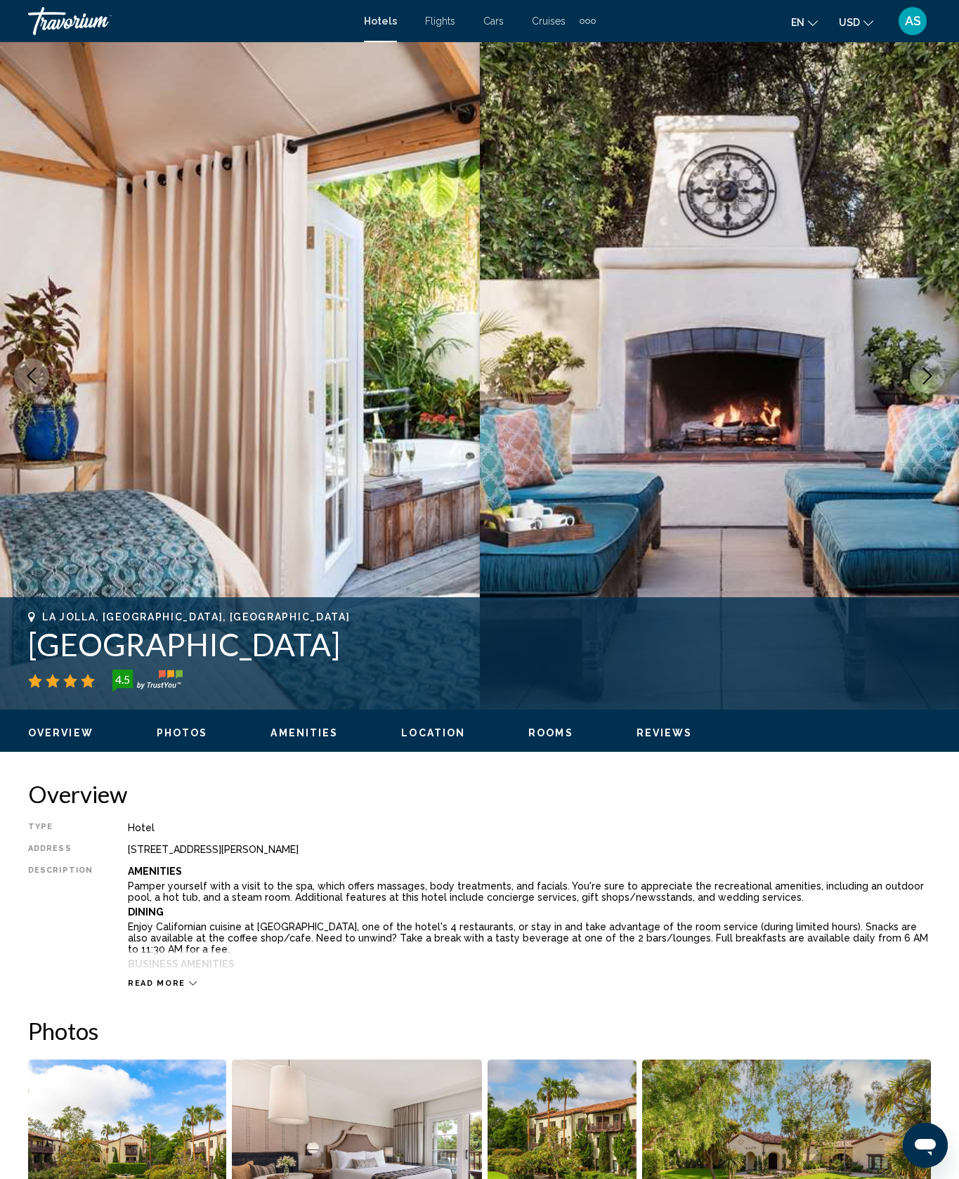
click at [924, 384] on icon "Next image" at bounding box center [928, 376] width 9 height 17
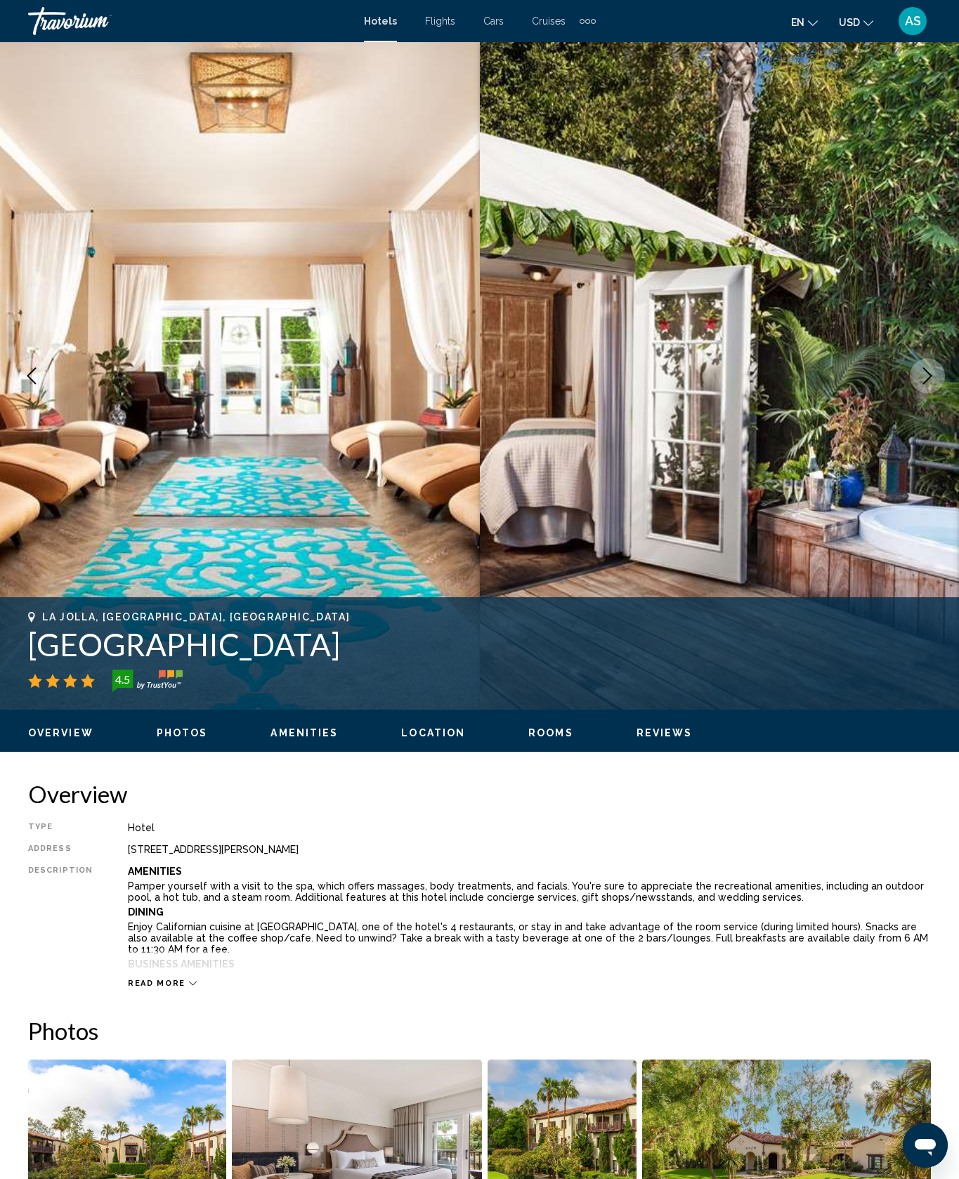
click at [922, 394] on button "Next image" at bounding box center [927, 375] width 35 height 35
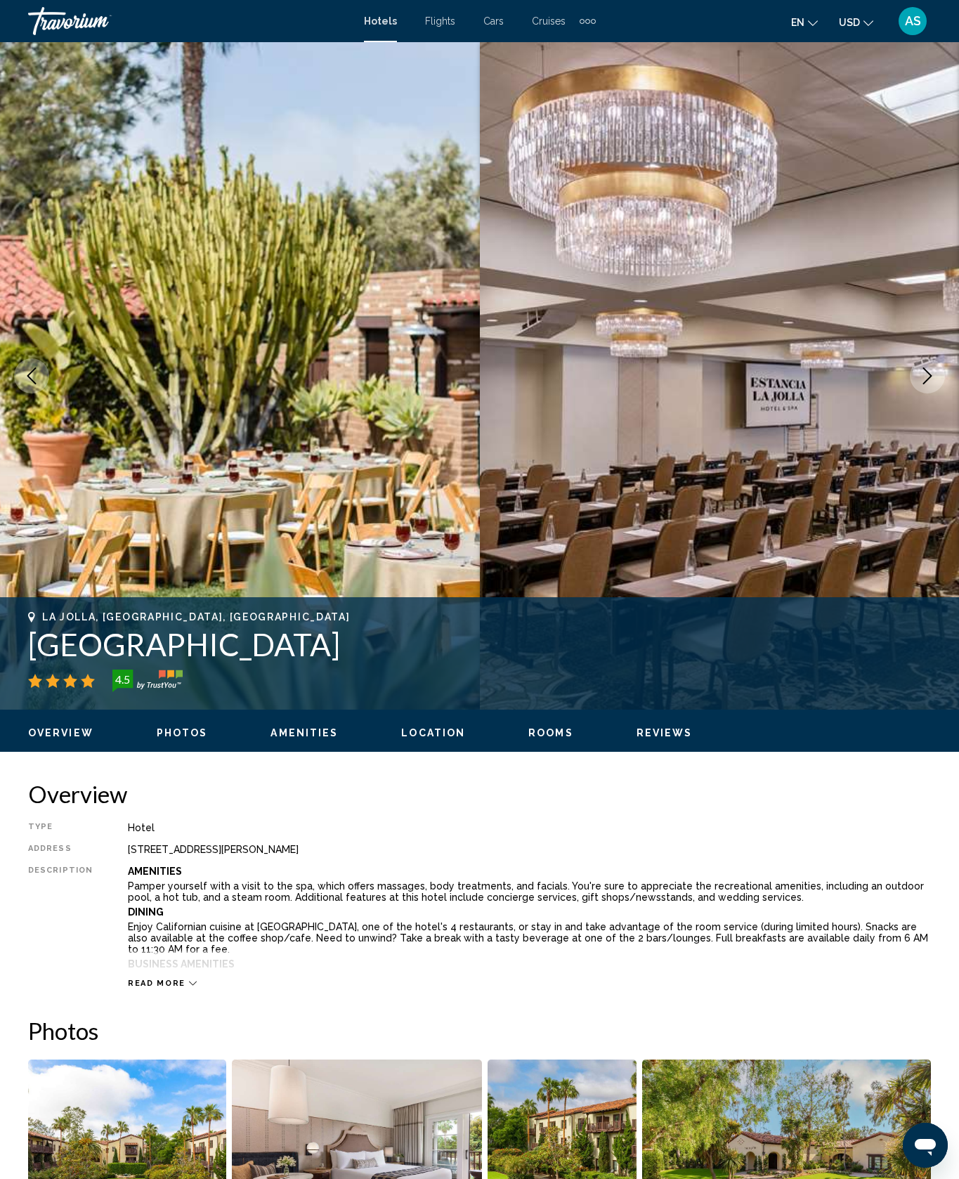
click at [919, 384] on icon "Next image" at bounding box center [927, 376] width 17 height 17
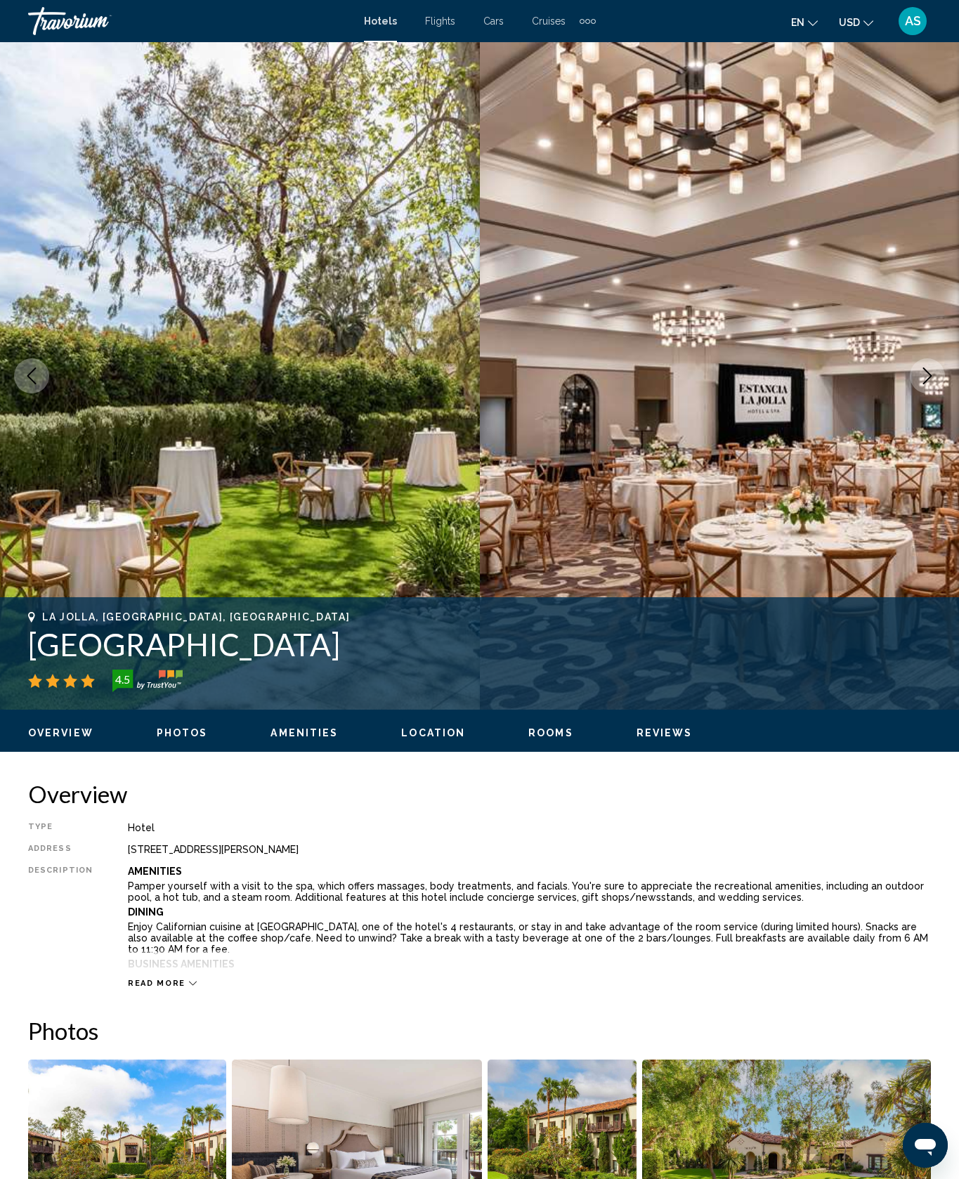
click at [910, 394] on button "Next image" at bounding box center [927, 375] width 35 height 35
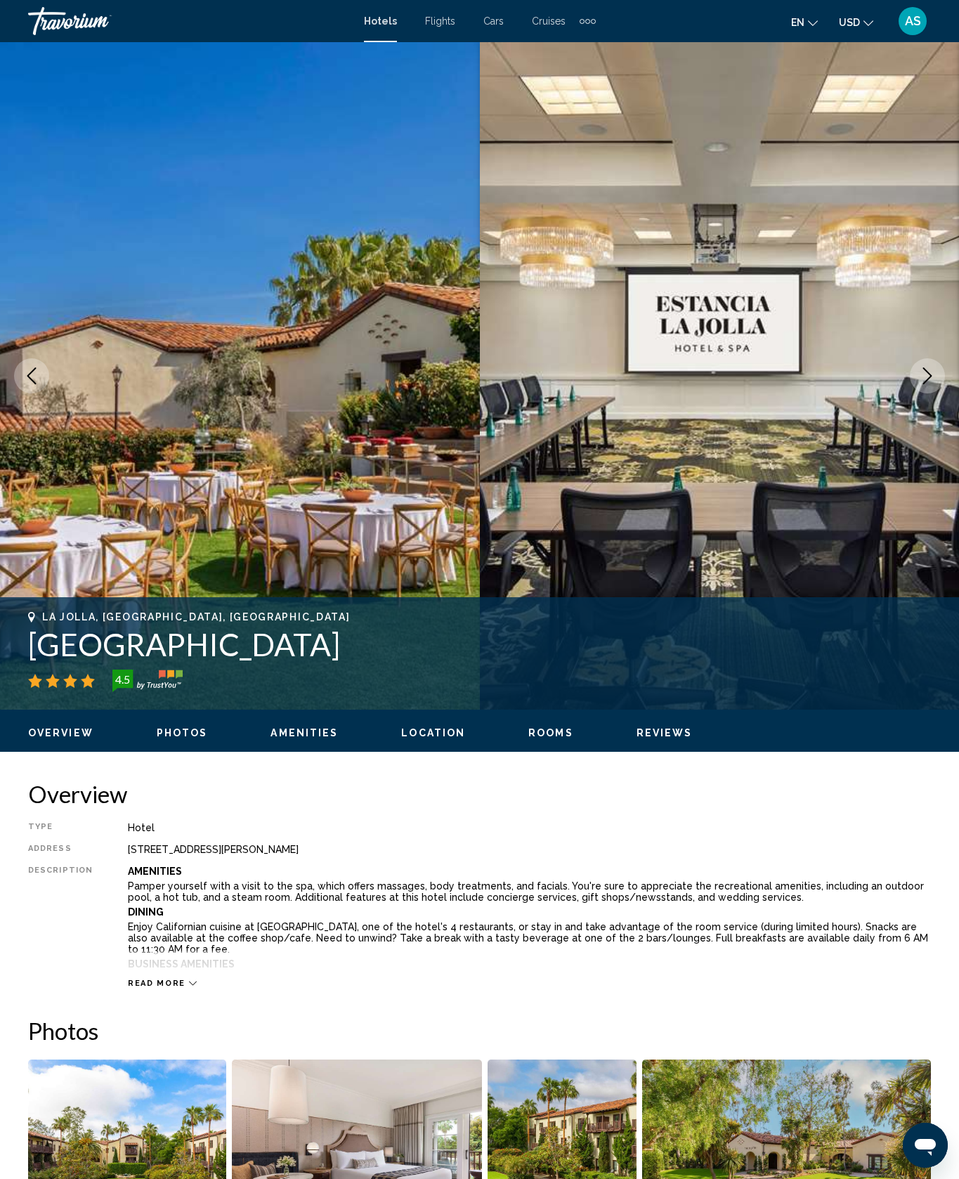
click at [926, 394] on button "Next image" at bounding box center [927, 375] width 35 height 35
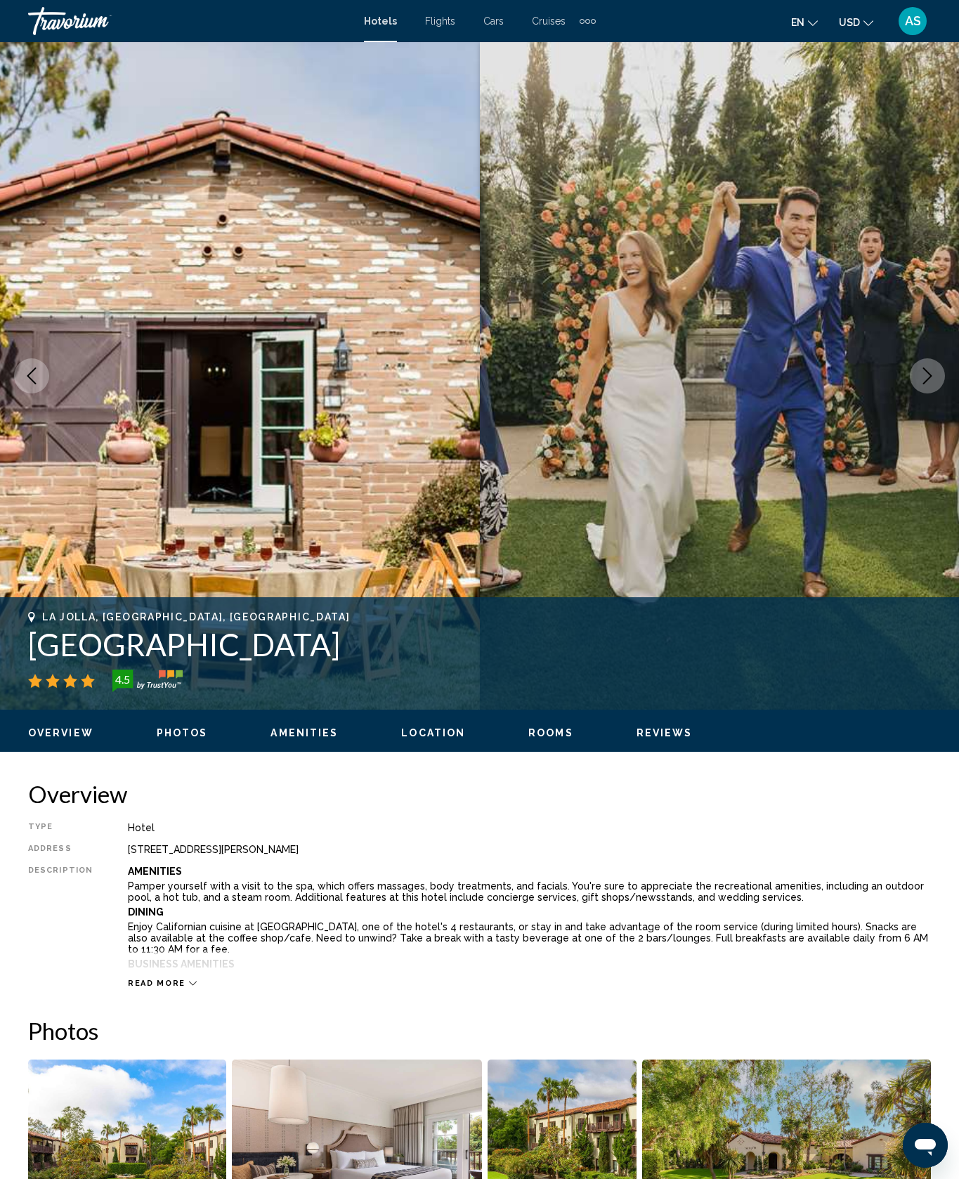
click at [917, 394] on button "Next image" at bounding box center [927, 375] width 35 height 35
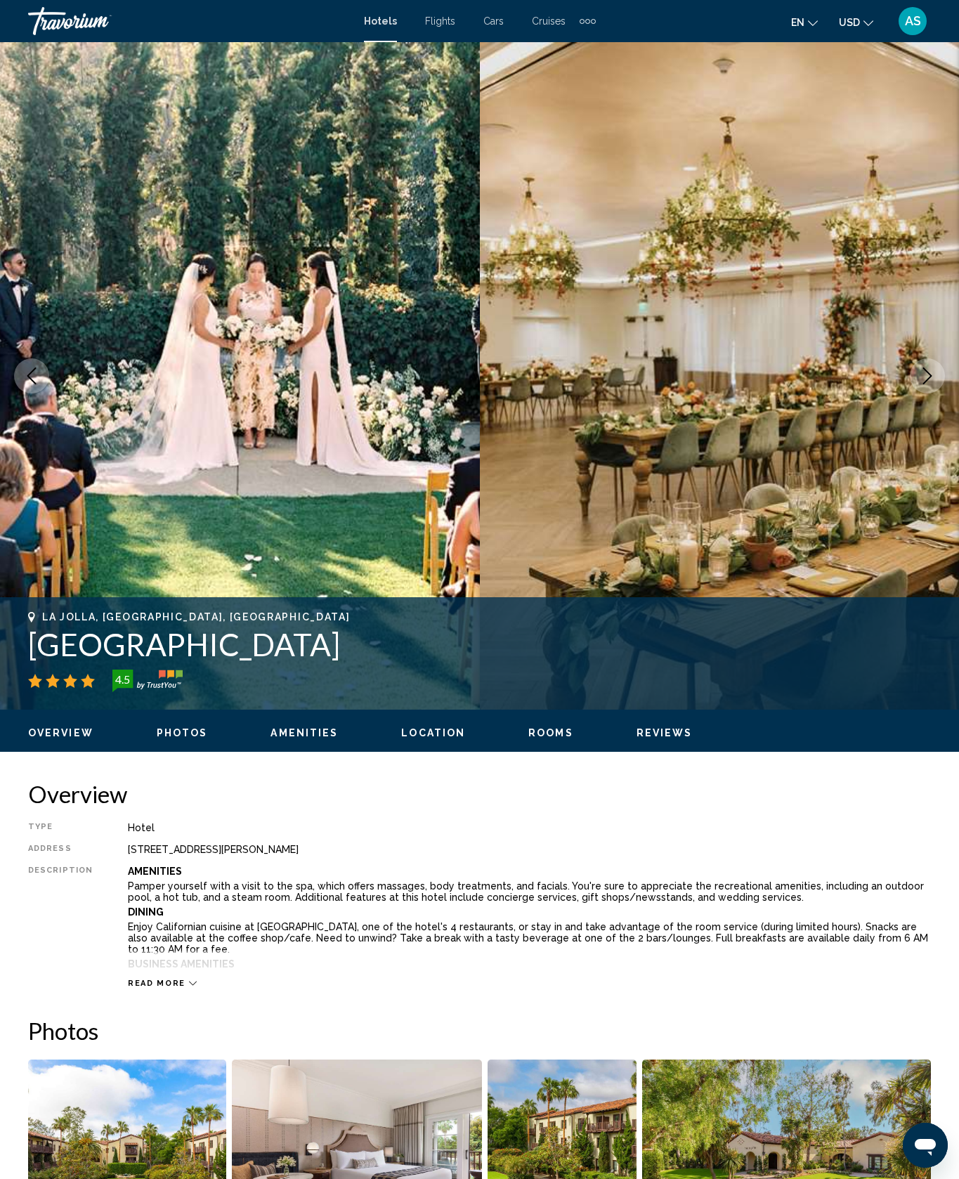
click at [919, 384] on icon "Next image" at bounding box center [927, 376] width 17 height 17
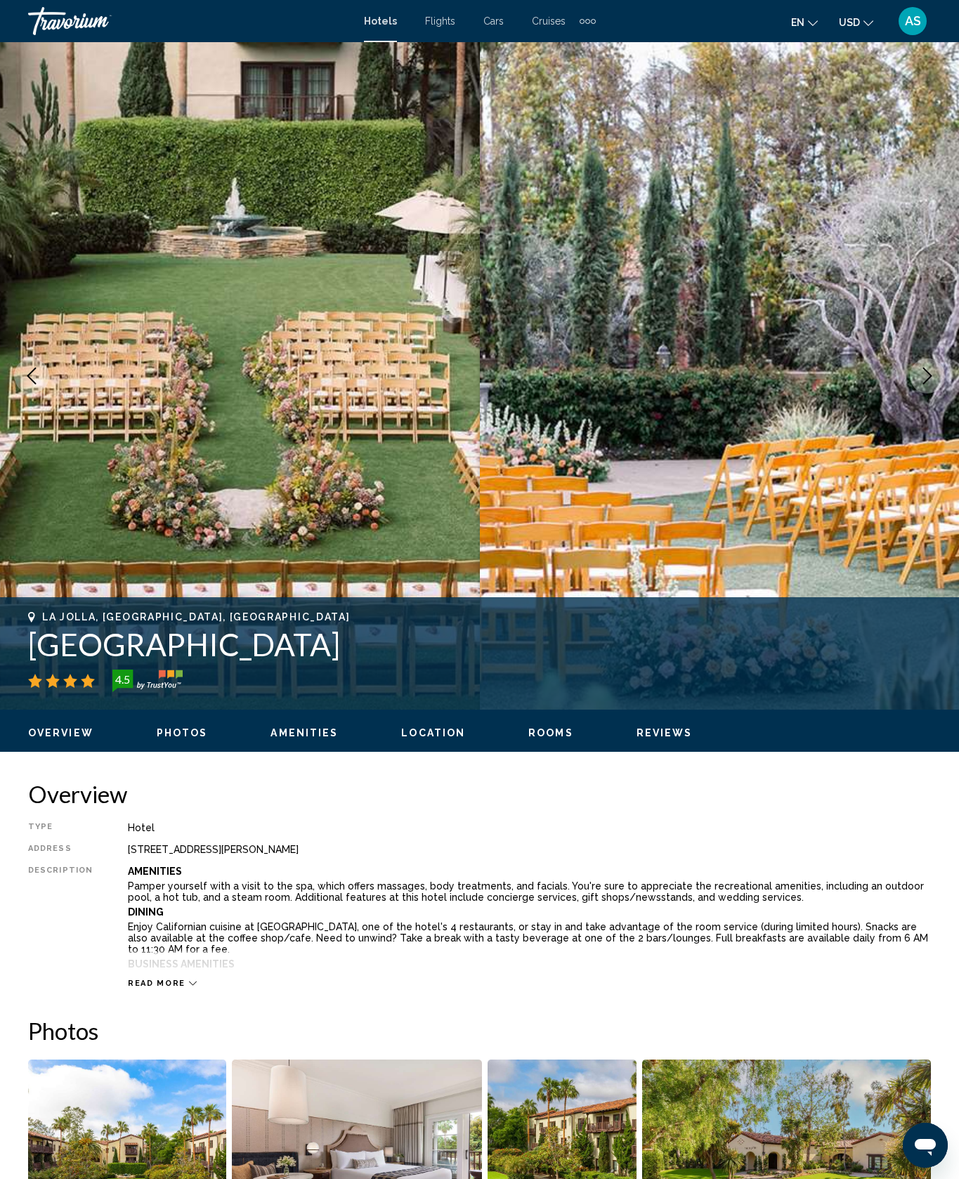
click at [926, 474] on img "Main content" at bounding box center [720, 376] width 480 height 668
click at [925, 394] on button "Next image" at bounding box center [927, 375] width 35 height 35
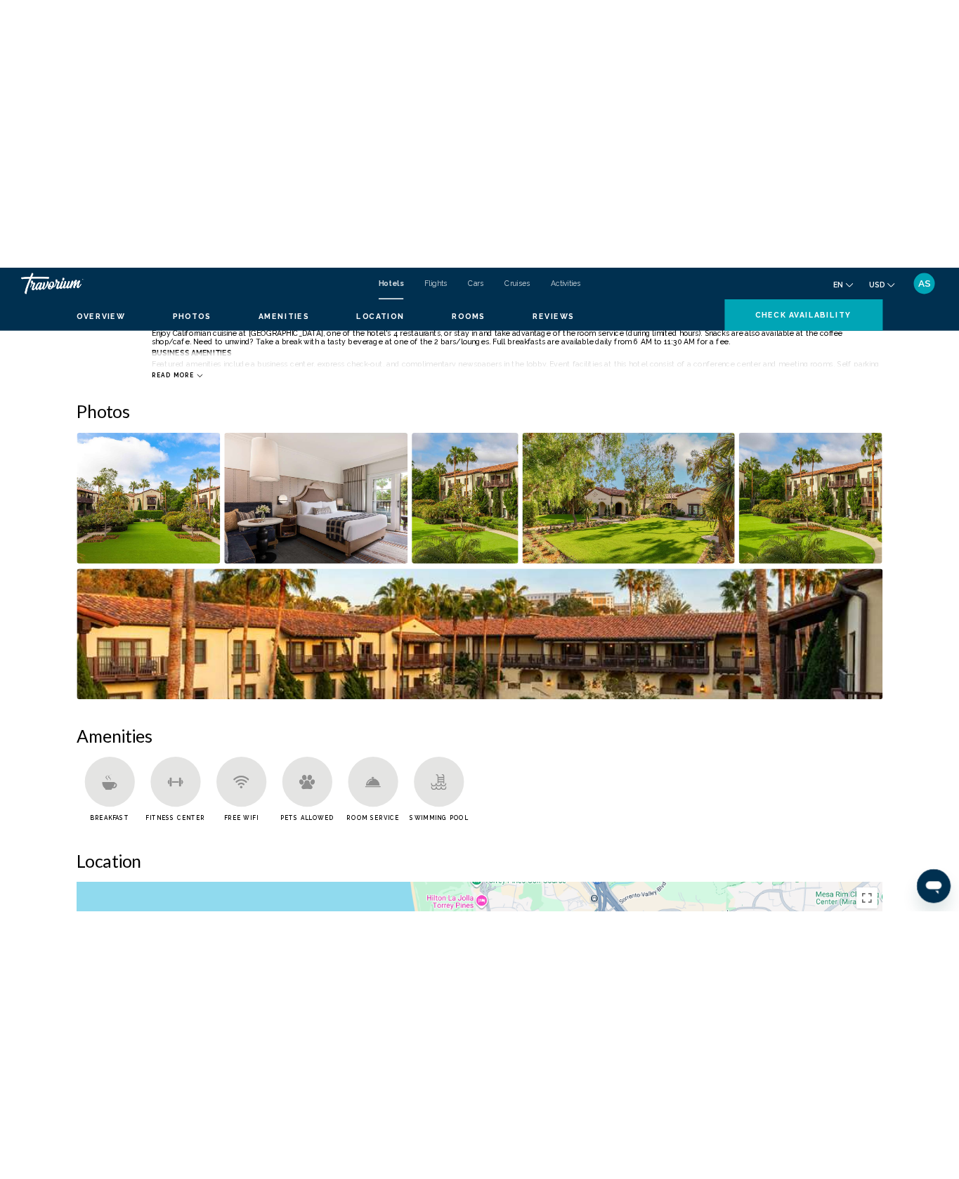
scroll to position [946, 0]
